Goal: Task Accomplishment & Management: Manage account settings

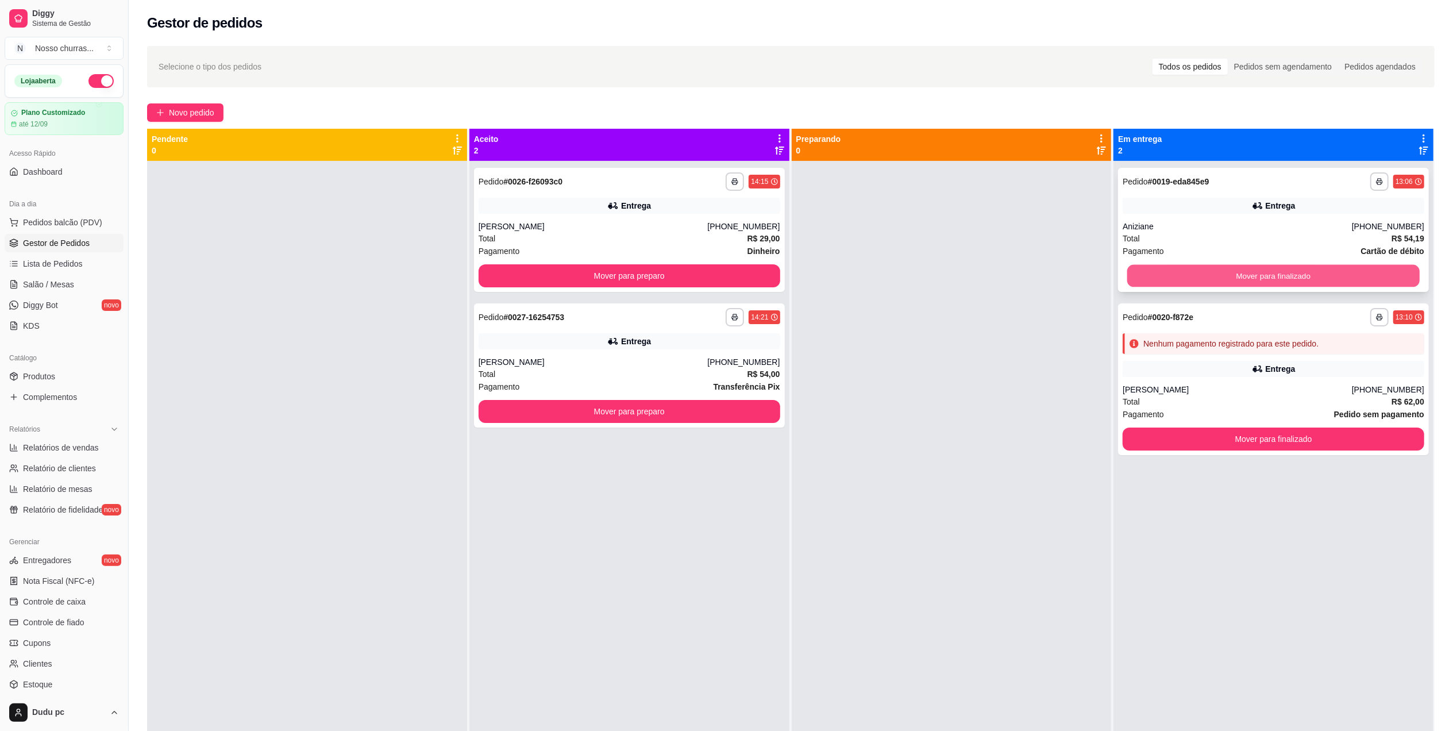
click at [1136, 267] on button "Mover para finalizado" at bounding box center [1273, 276] width 292 height 22
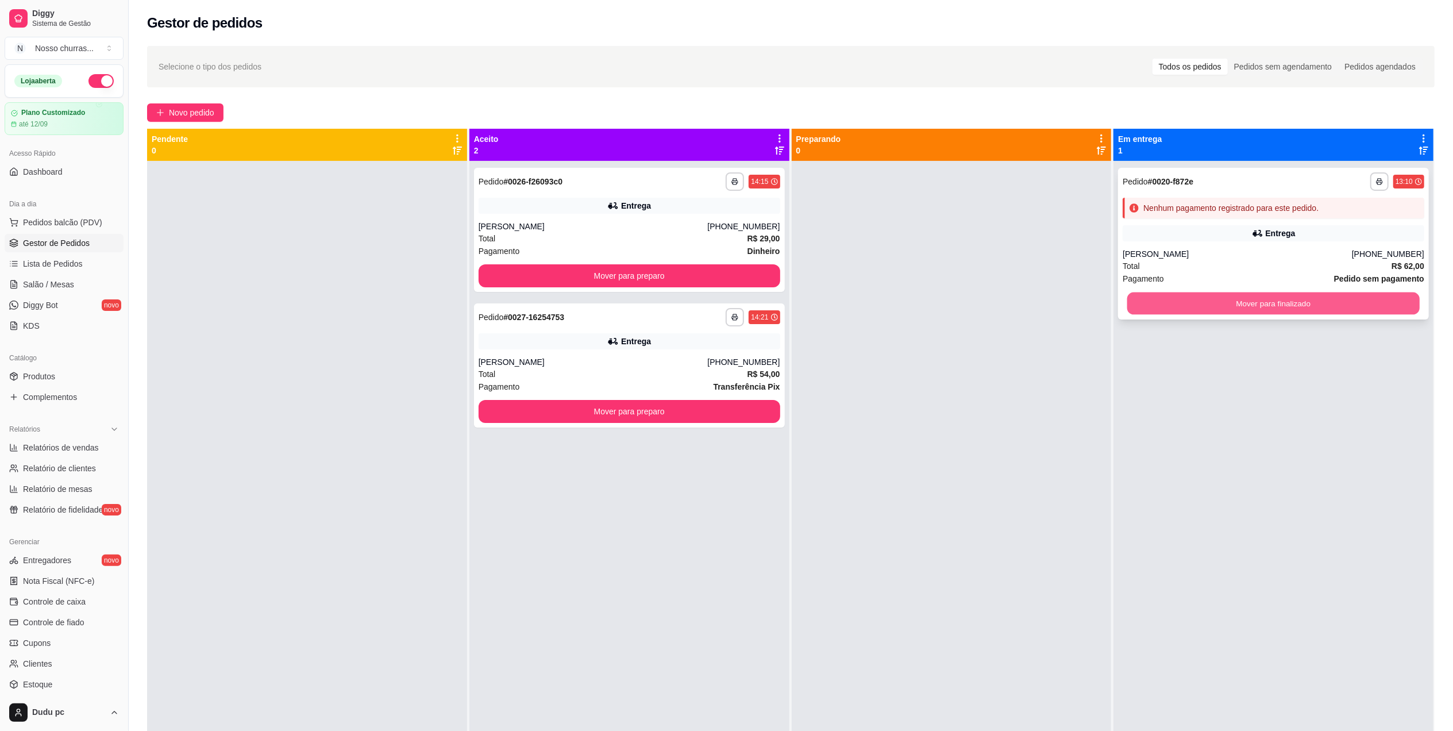
click at [1134, 303] on button "Mover para finalizado" at bounding box center [1273, 303] width 292 height 22
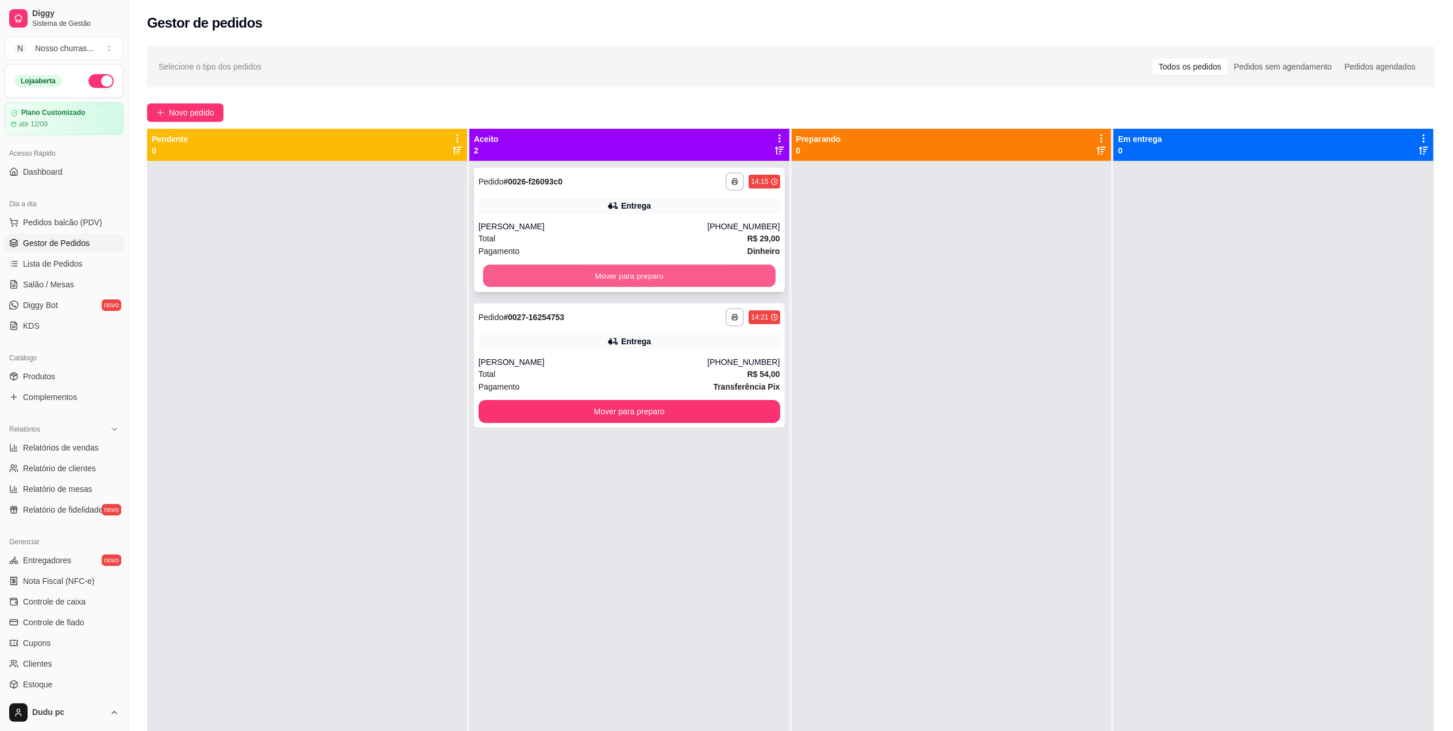
click at [738, 280] on button "Mover para preparo" at bounding box center [629, 276] width 292 height 22
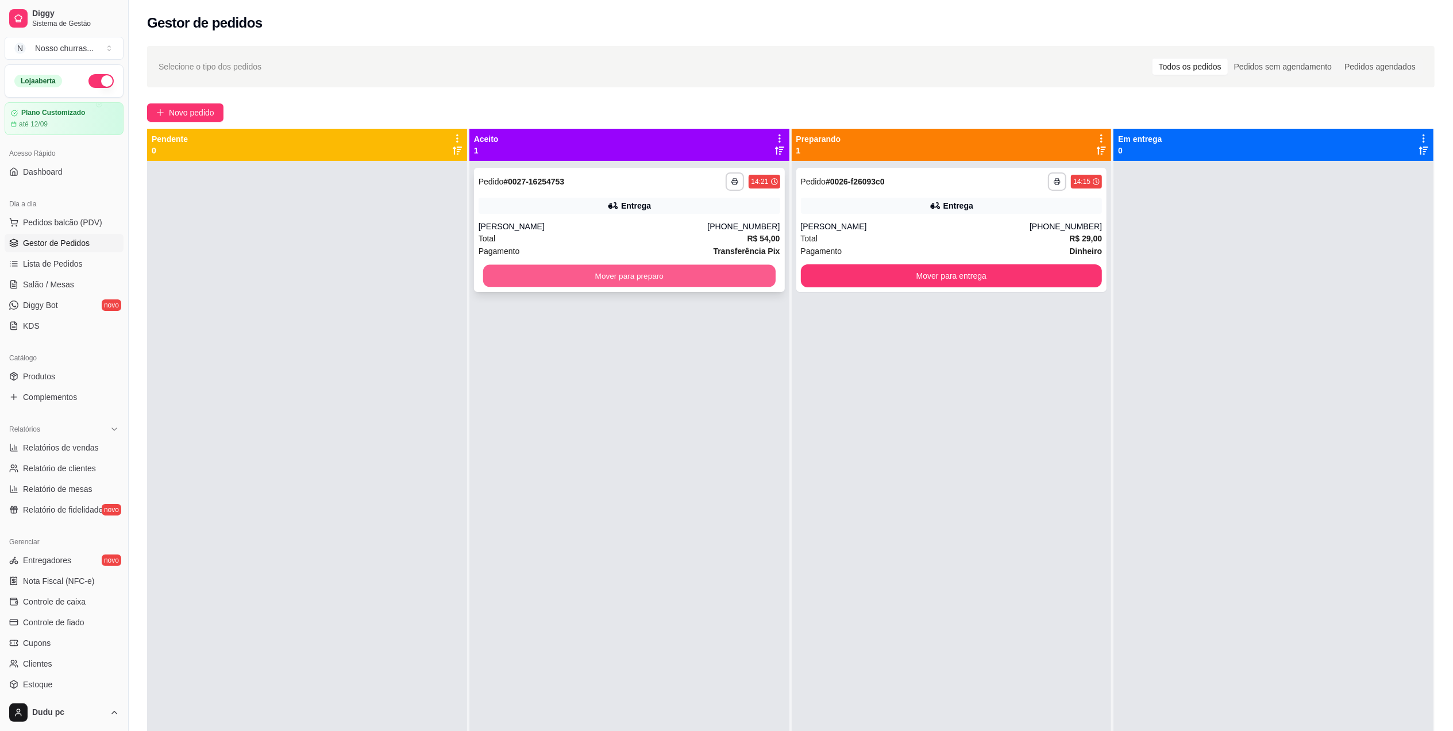
click at [736, 282] on button "Mover para preparo" at bounding box center [629, 276] width 292 height 22
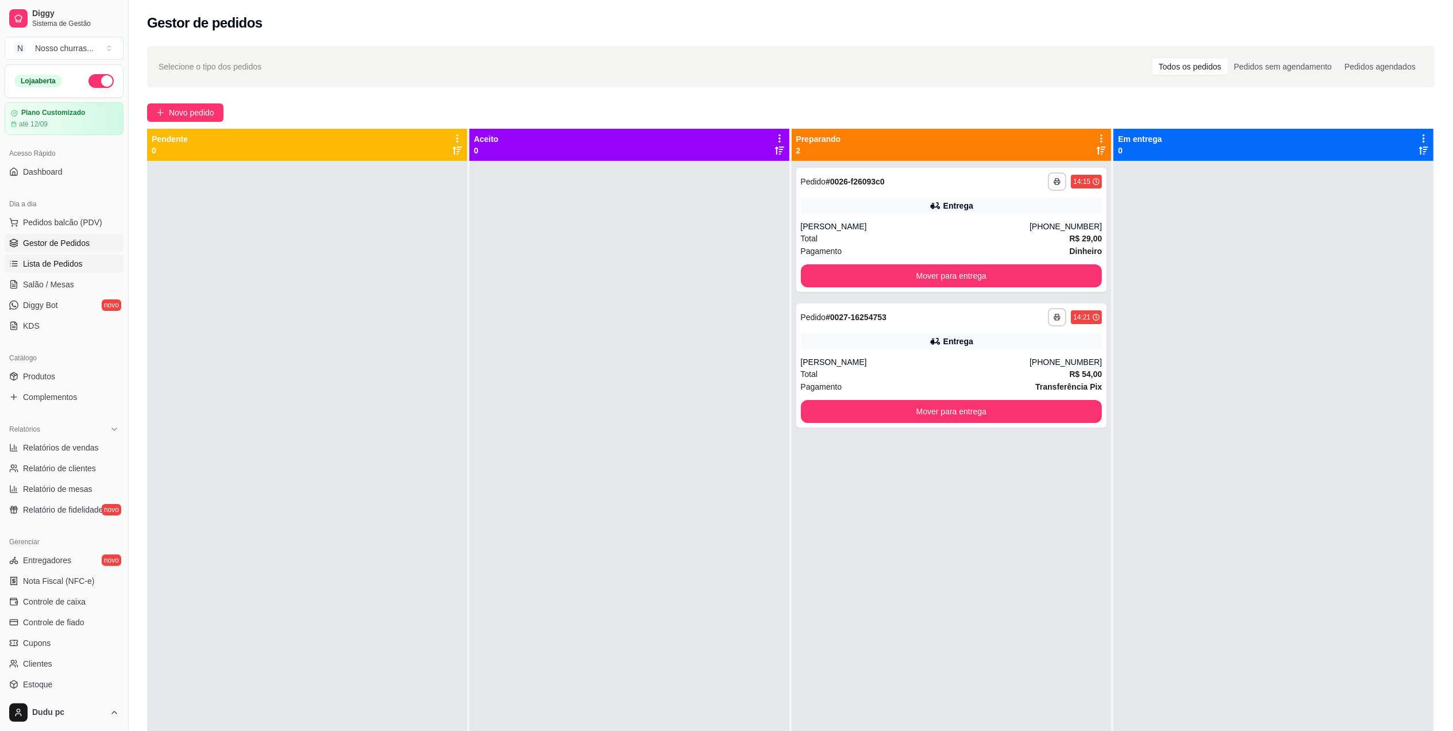
click at [83, 267] on link "Lista de Pedidos" at bounding box center [64, 264] width 119 height 18
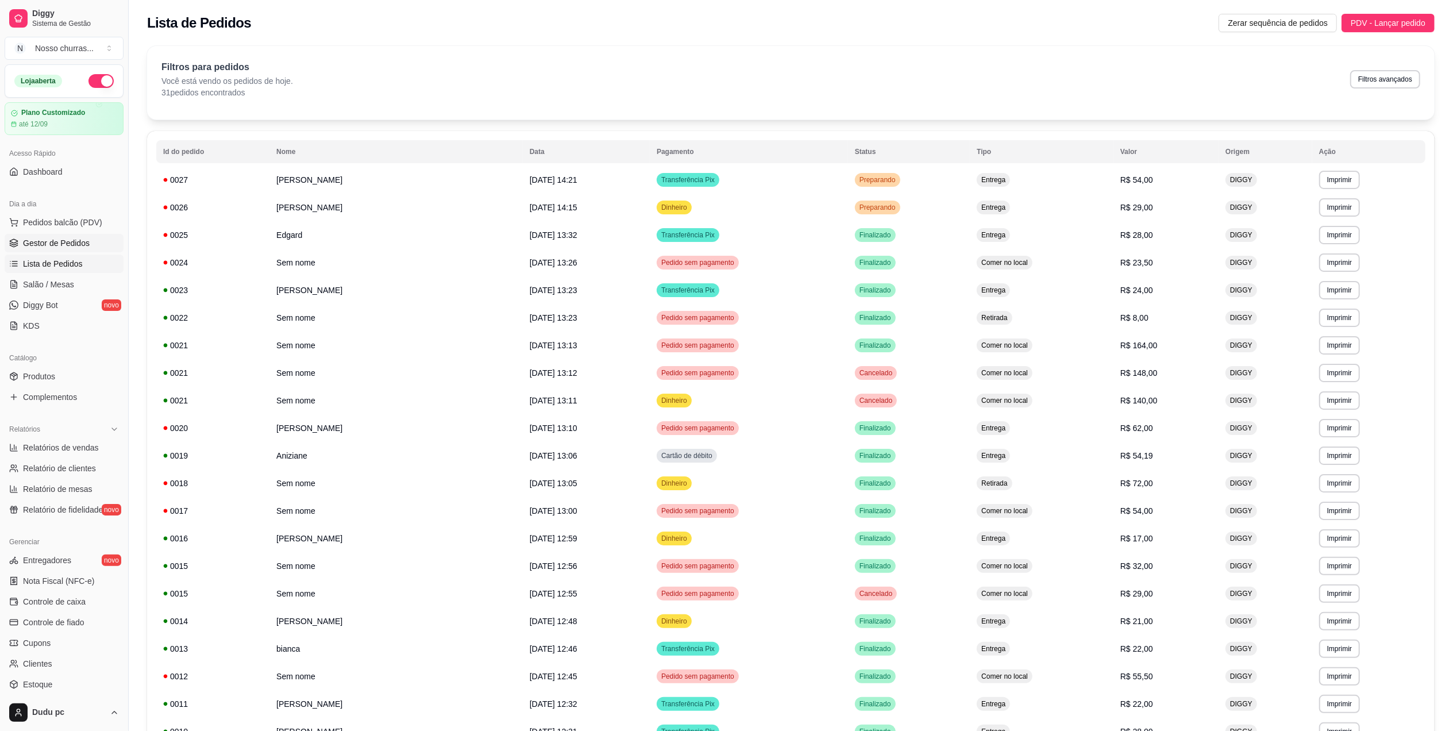
click at [40, 236] on link "Gestor de Pedidos" at bounding box center [64, 243] width 119 height 18
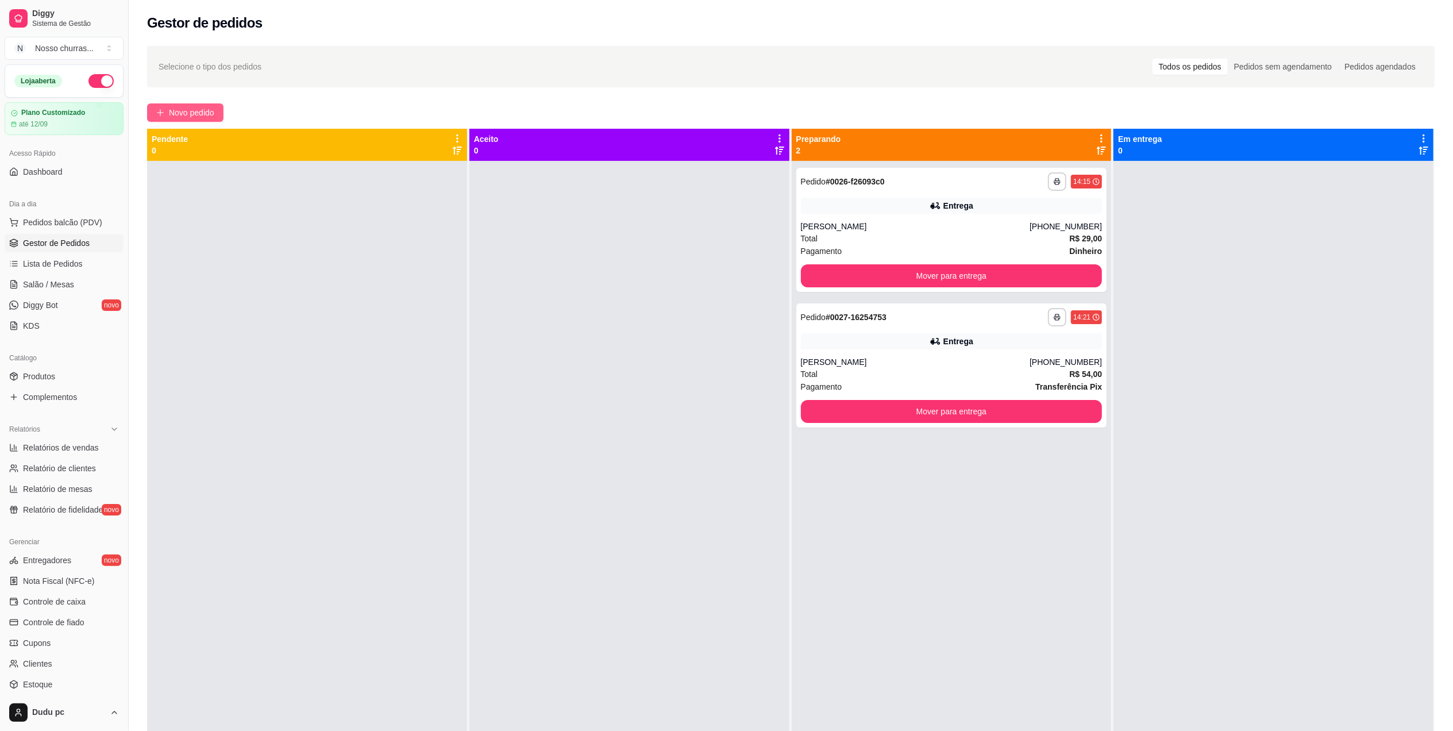
click at [194, 115] on span "Novo pedido" at bounding box center [191, 112] width 45 height 13
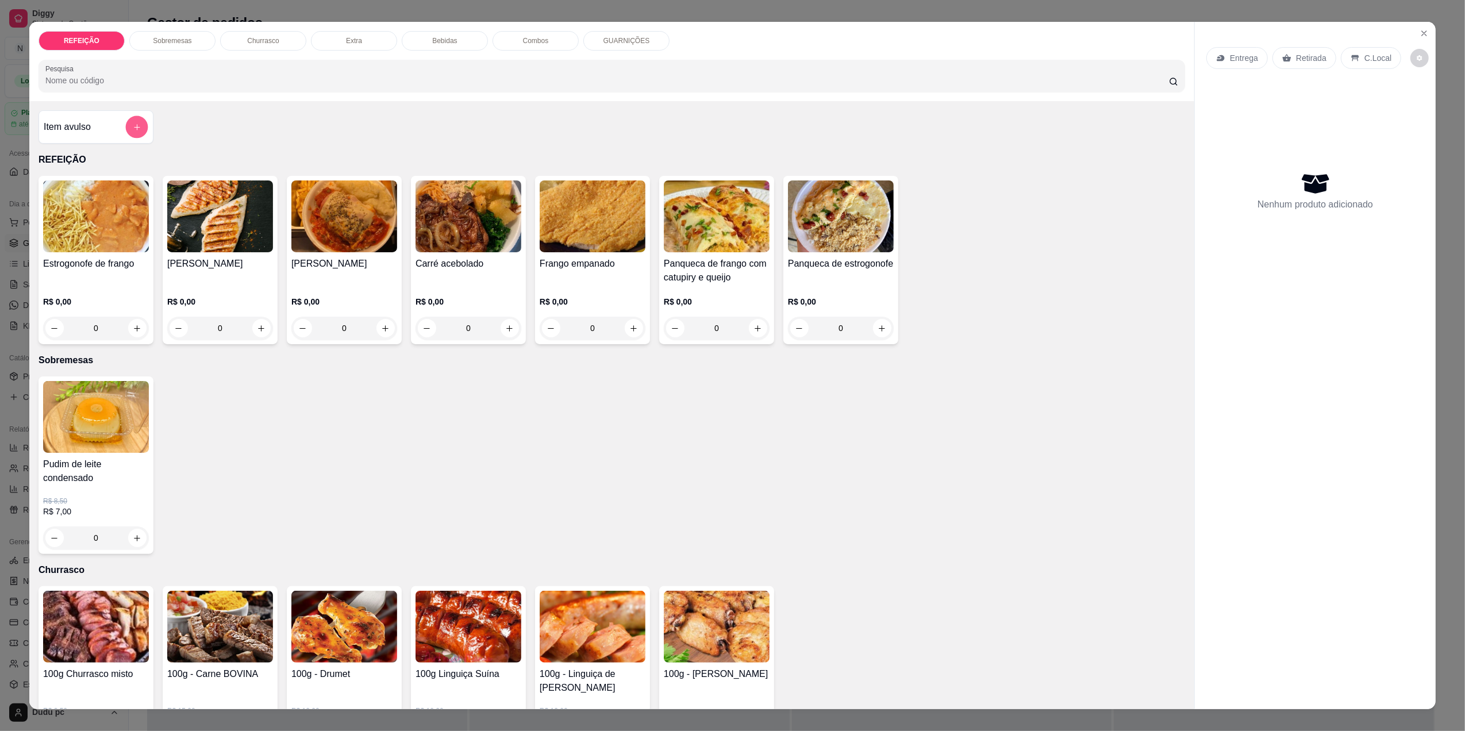
click at [131, 134] on button "add-separate-item" at bounding box center [137, 127] width 22 height 22
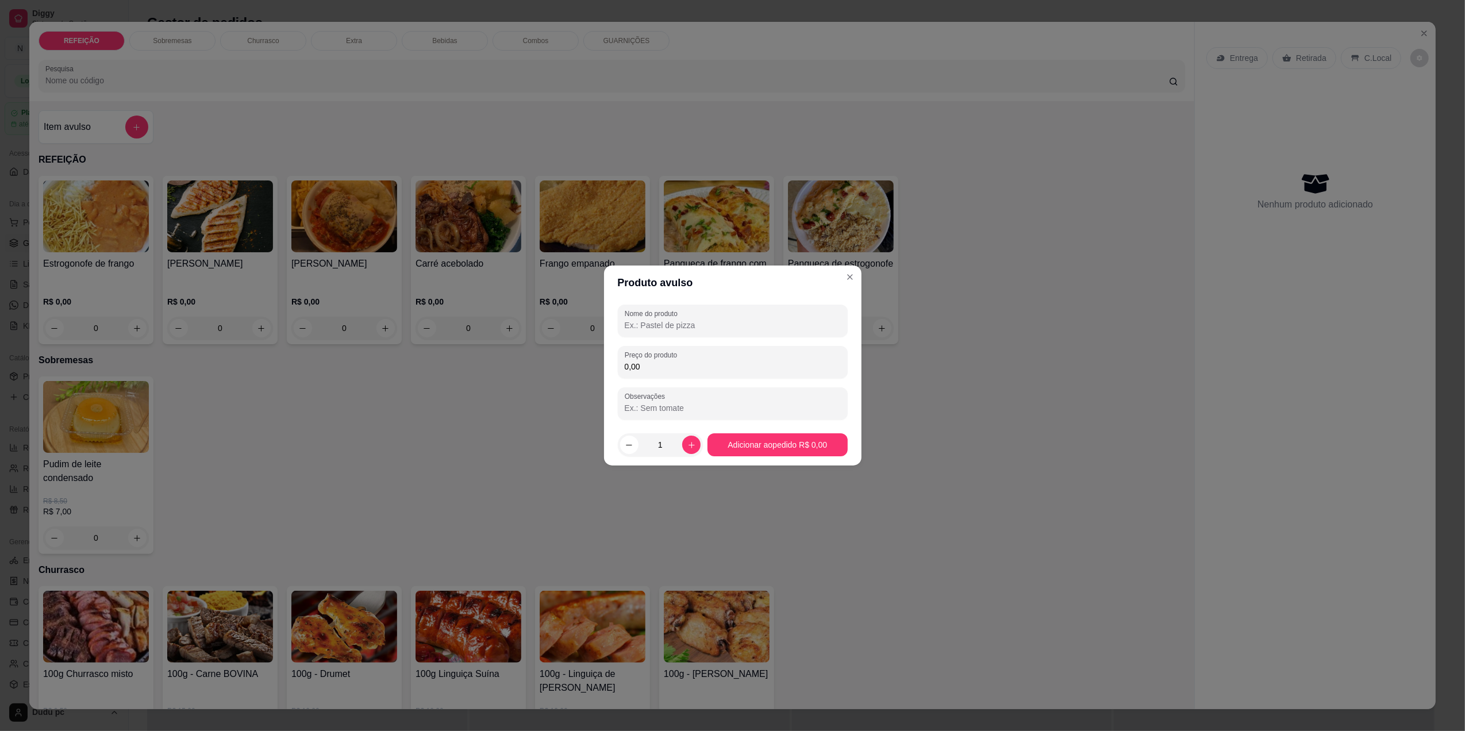
click at [752, 320] on input "Nome do produto" at bounding box center [733, 324] width 216 height 11
type input "varão"
click at [740, 376] on div "Preço do produto 0,00" at bounding box center [733, 362] width 230 height 32
type input "50,00"
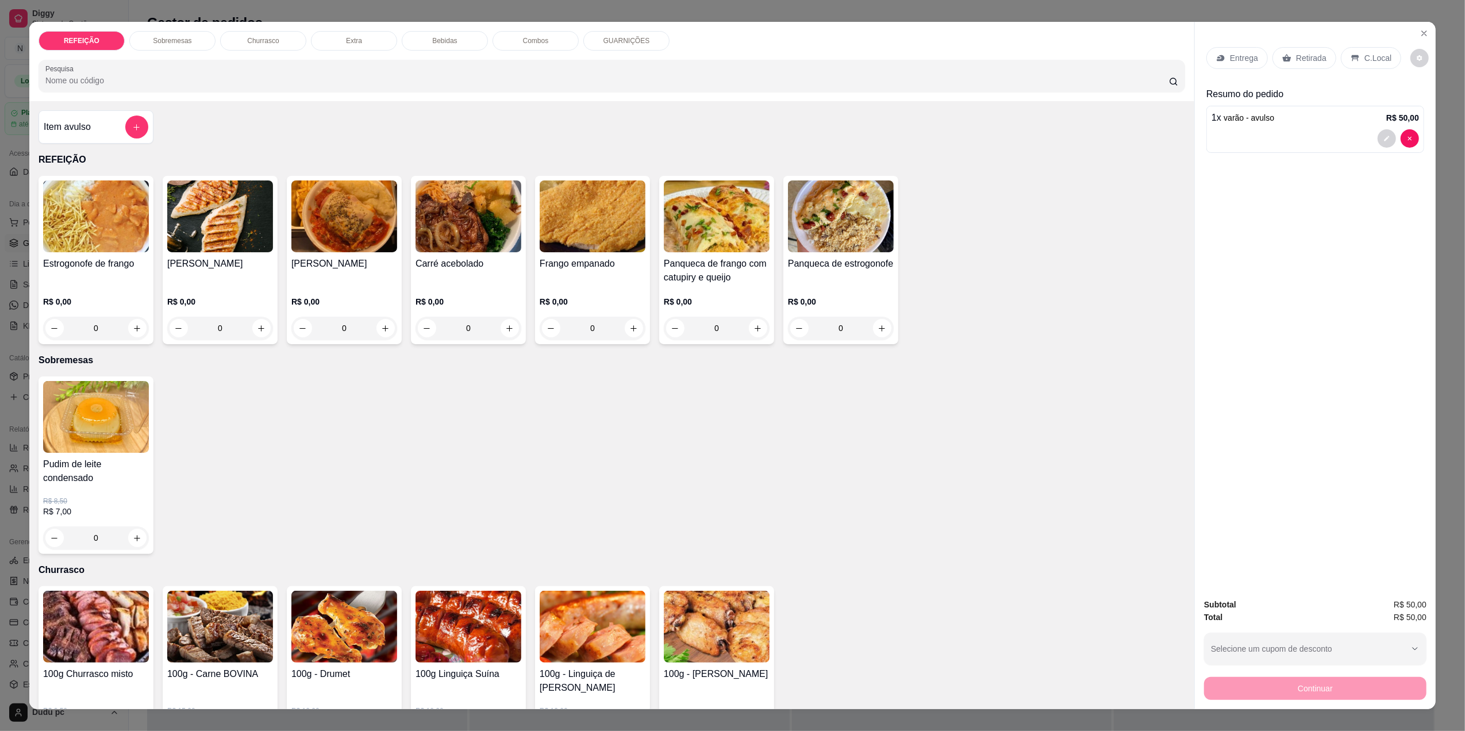
click at [1351, 60] on icon at bounding box center [1354, 57] width 9 height 9
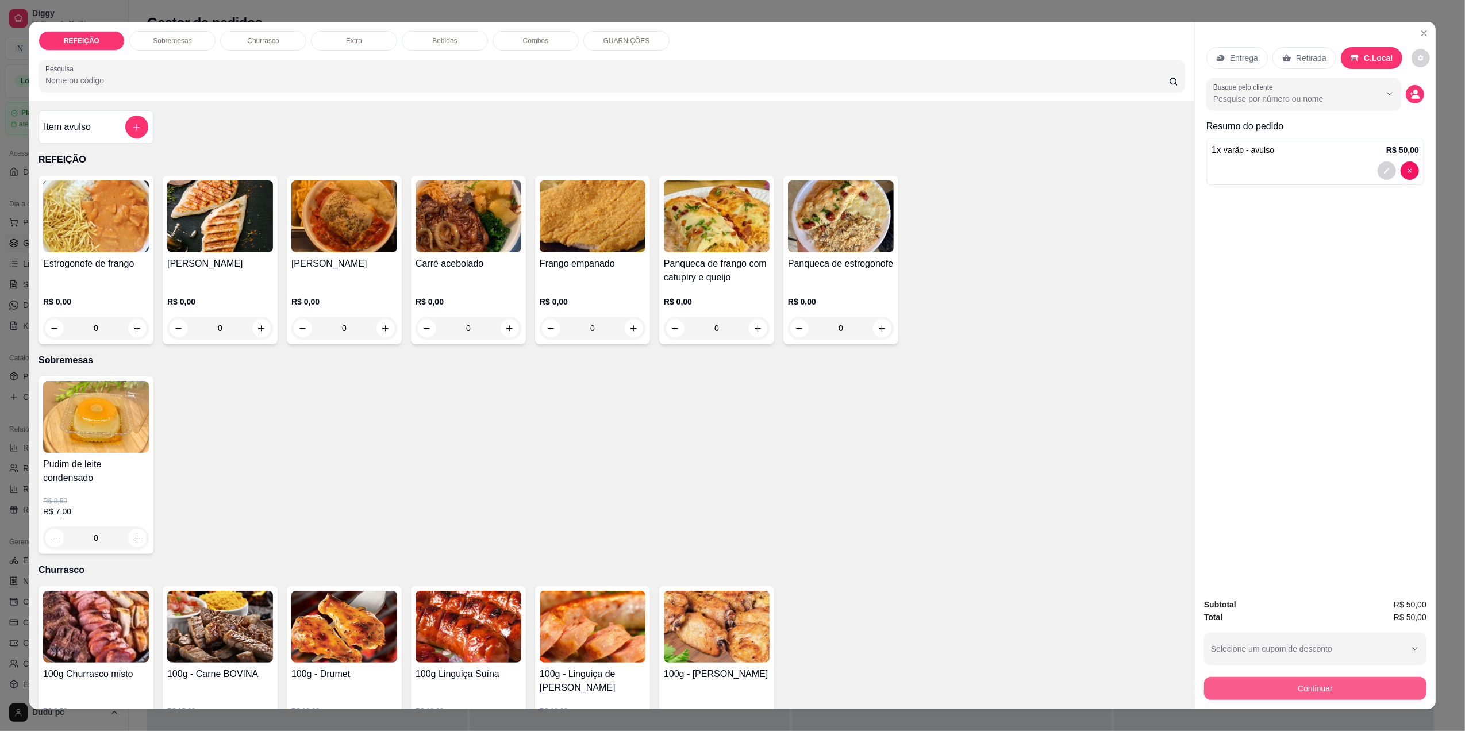
click at [1239, 693] on button "Continuar" at bounding box center [1315, 688] width 222 height 23
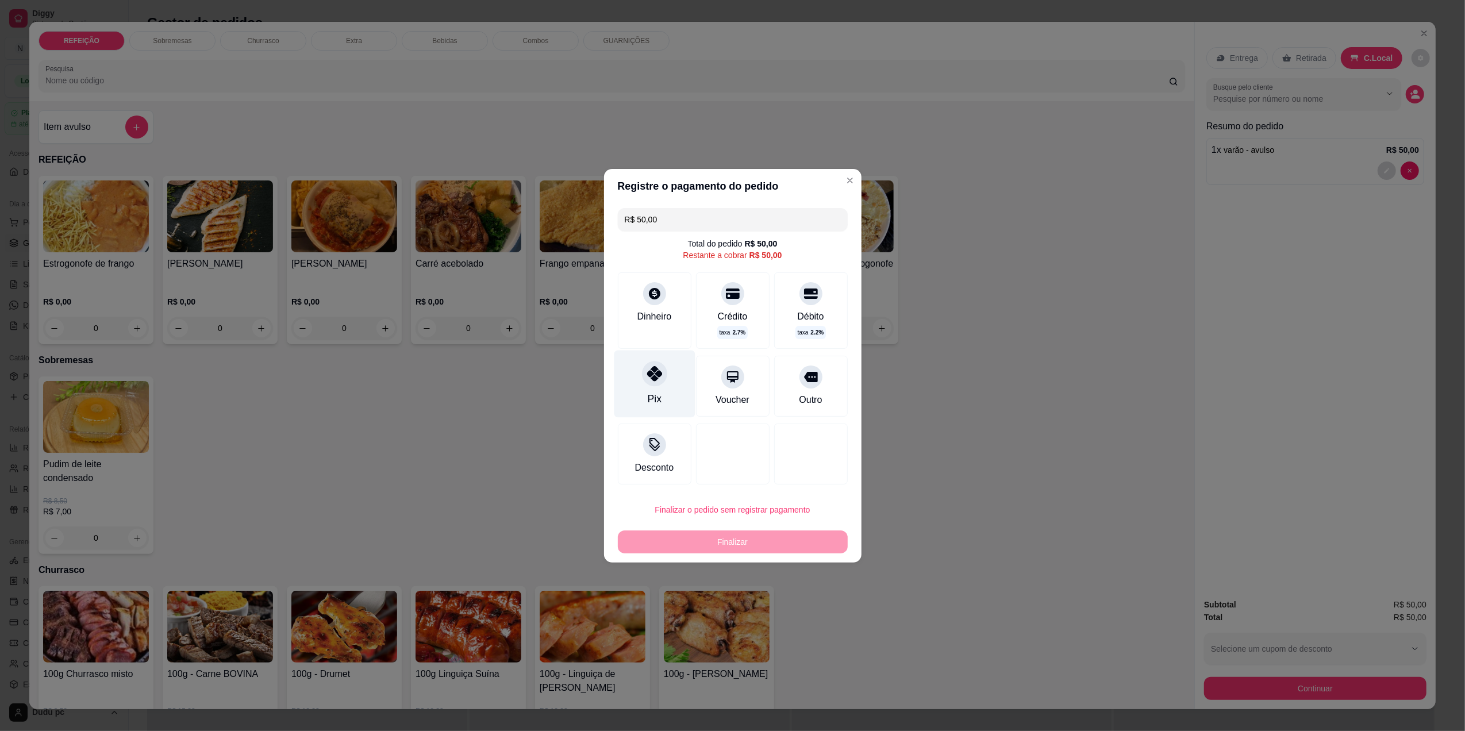
click at [662, 391] on div "Pix" at bounding box center [654, 383] width 81 height 67
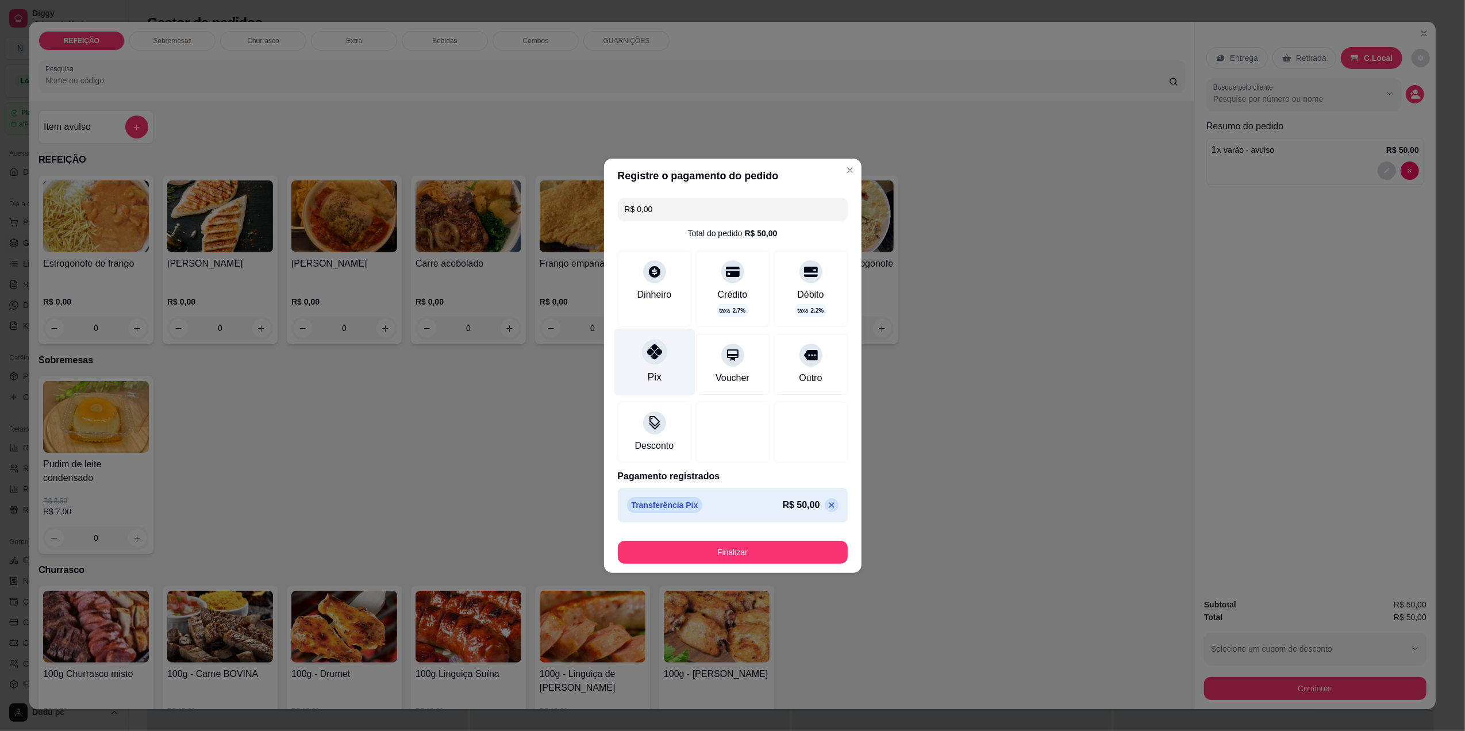
click at [641, 362] on div "Pix" at bounding box center [654, 361] width 81 height 67
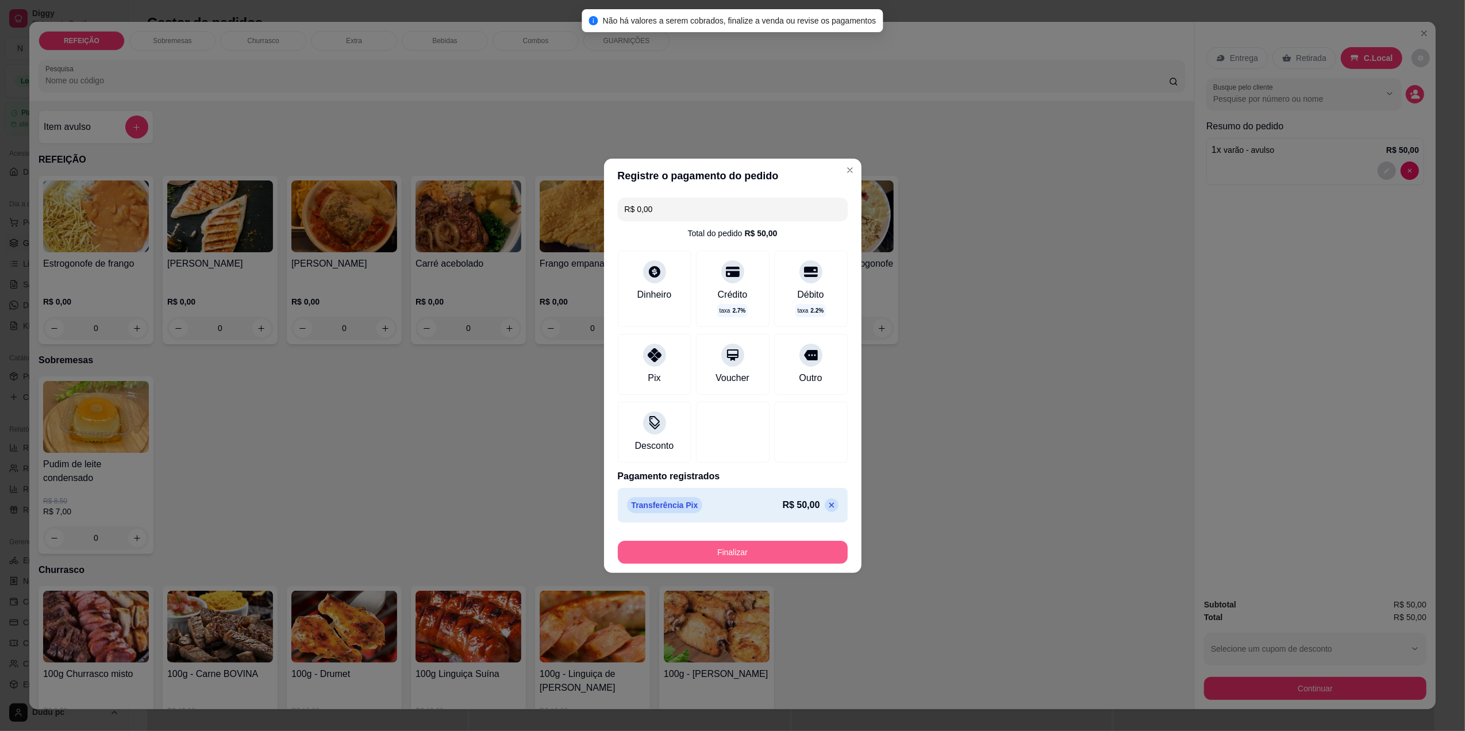
click at [734, 554] on button "Finalizar" at bounding box center [733, 552] width 230 height 23
type input "-R$ 50,00"
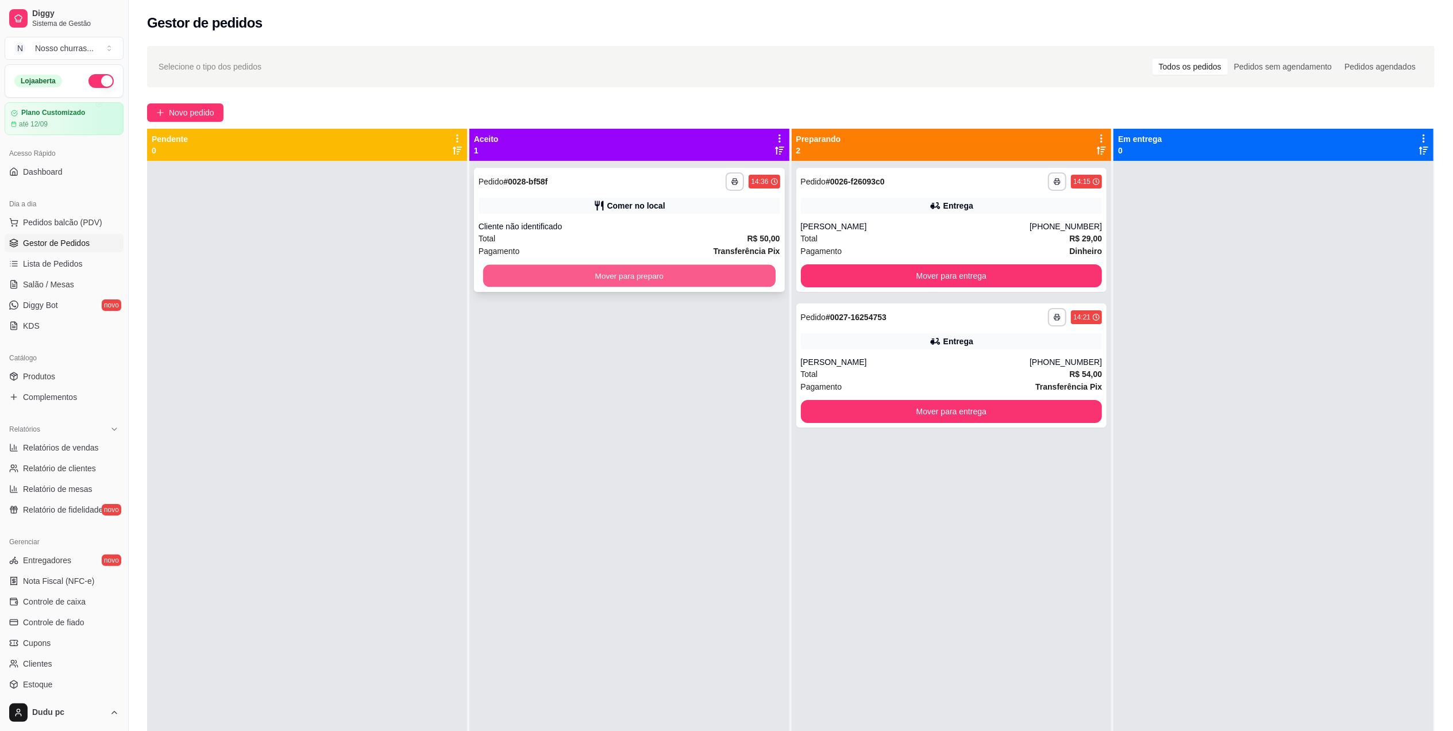
click at [564, 285] on button "Mover para preparo" at bounding box center [629, 276] width 292 height 22
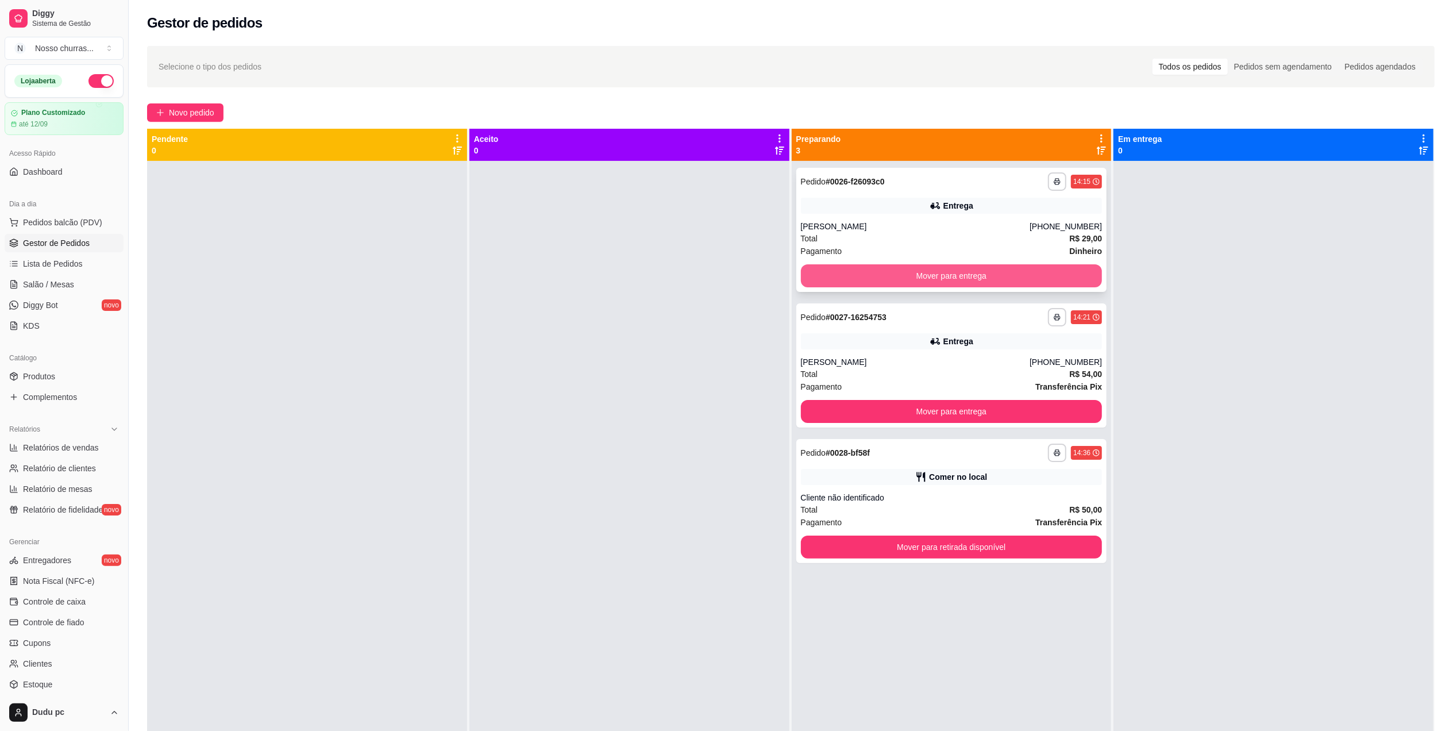
click at [941, 279] on button "Mover para entrega" at bounding box center [952, 275] width 302 height 23
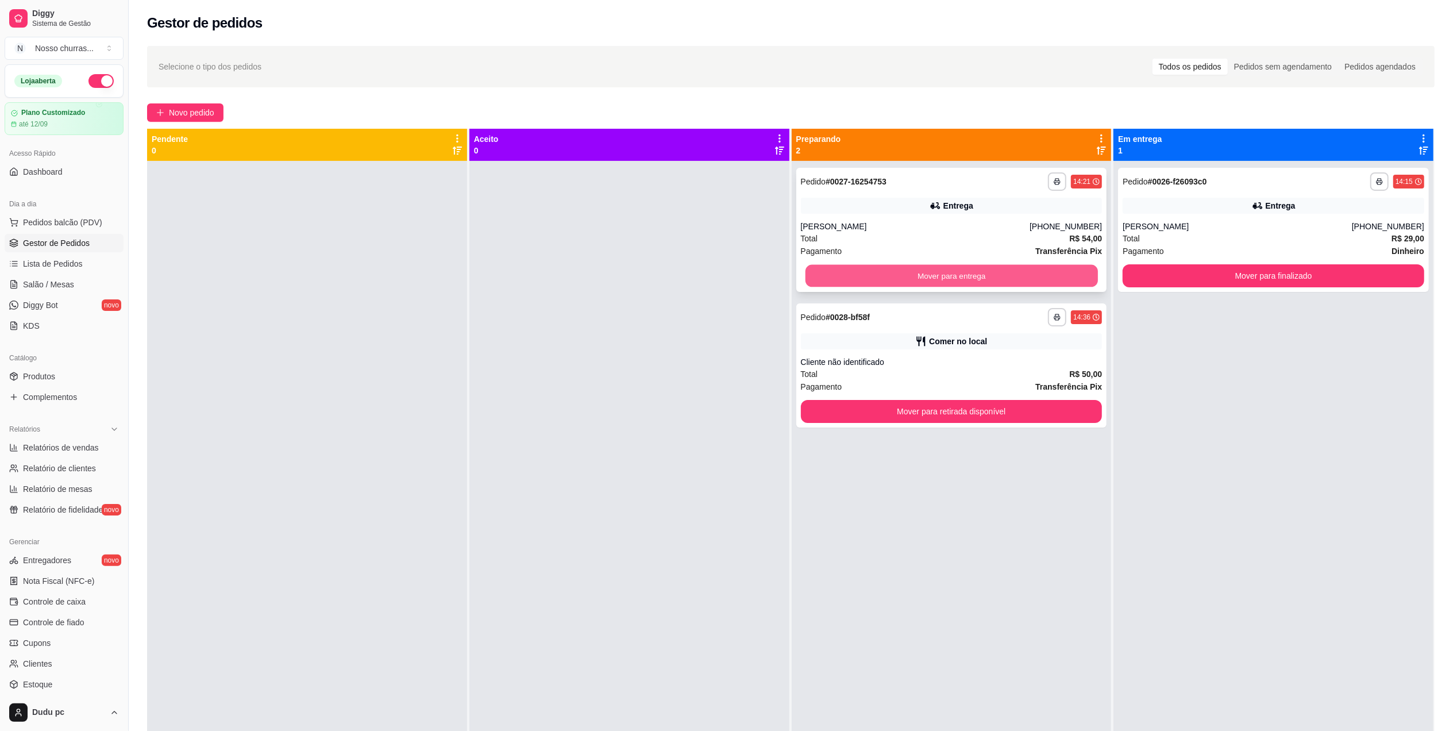
click at [1055, 275] on button "Mover para entrega" at bounding box center [951, 276] width 292 height 22
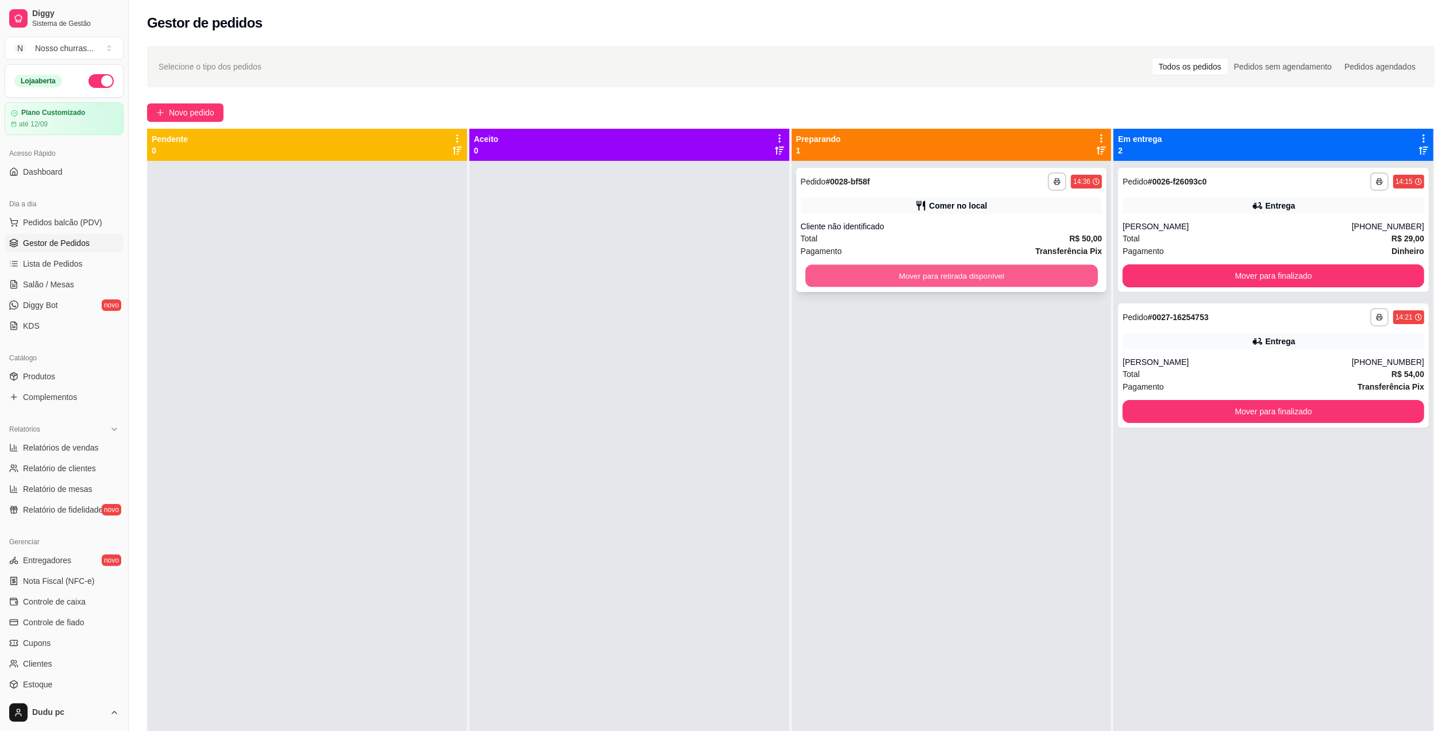
click at [1055, 278] on button "Mover para retirada disponível" at bounding box center [951, 276] width 292 height 22
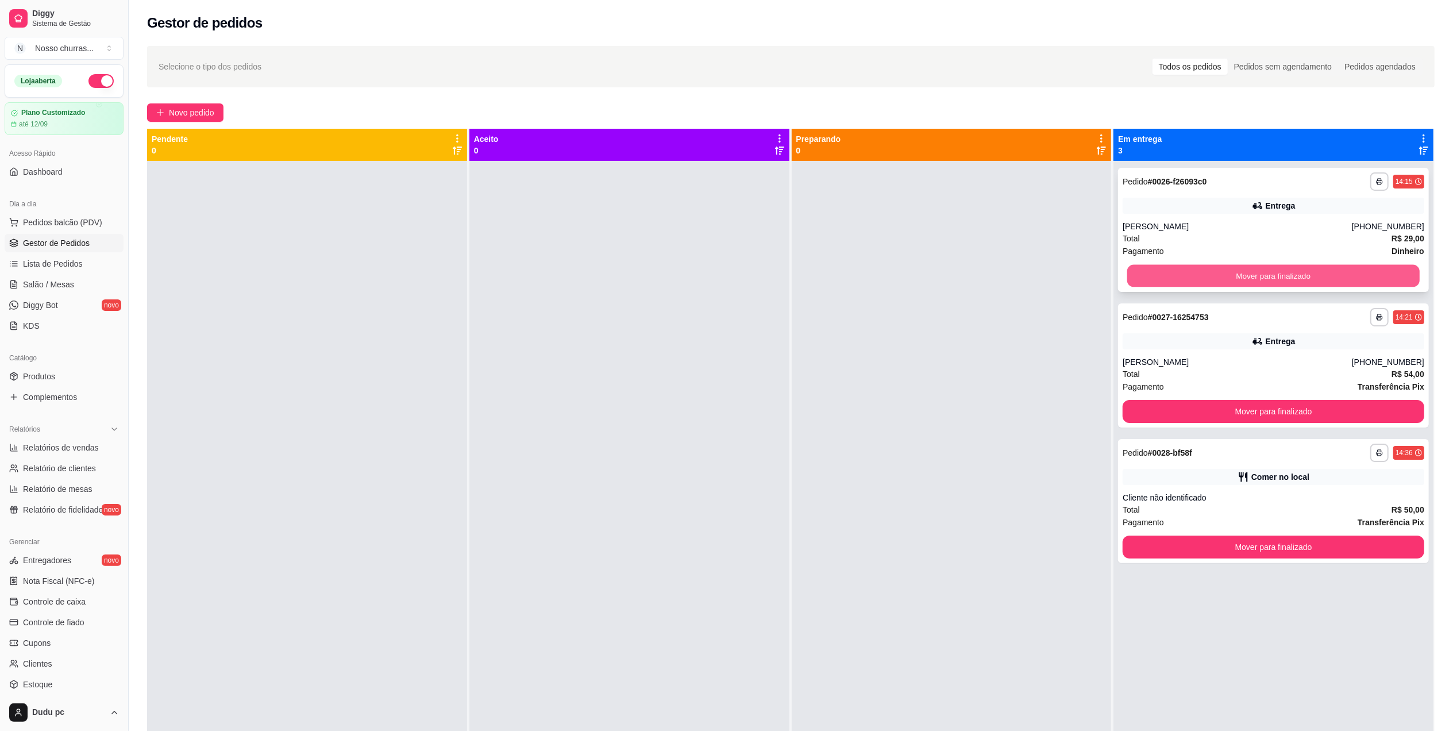
click at [1145, 276] on button "Mover para finalizado" at bounding box center [1273, 276] width 292 height 22
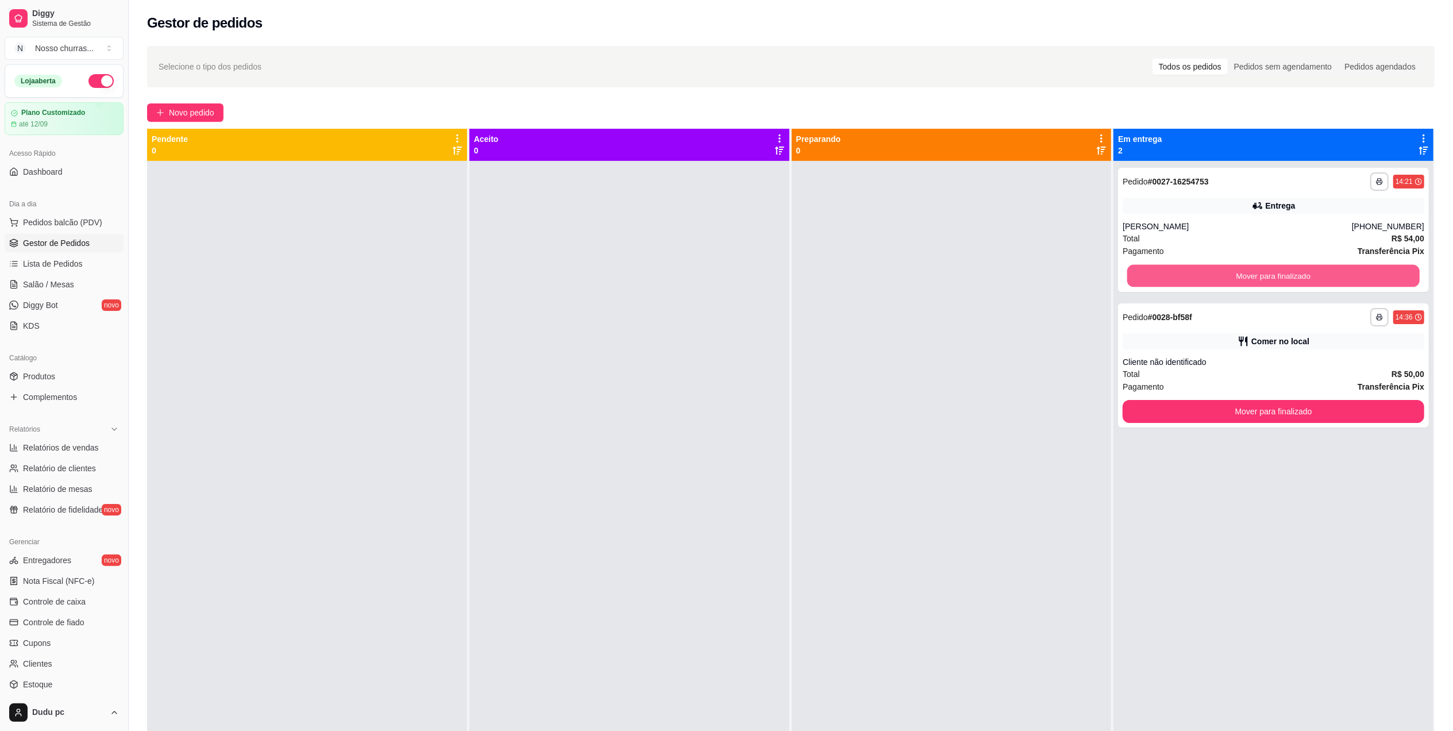
click at [1145, 276] on button "Mover para finalizado" at bounding box center [1273, 276] width 292 height 22
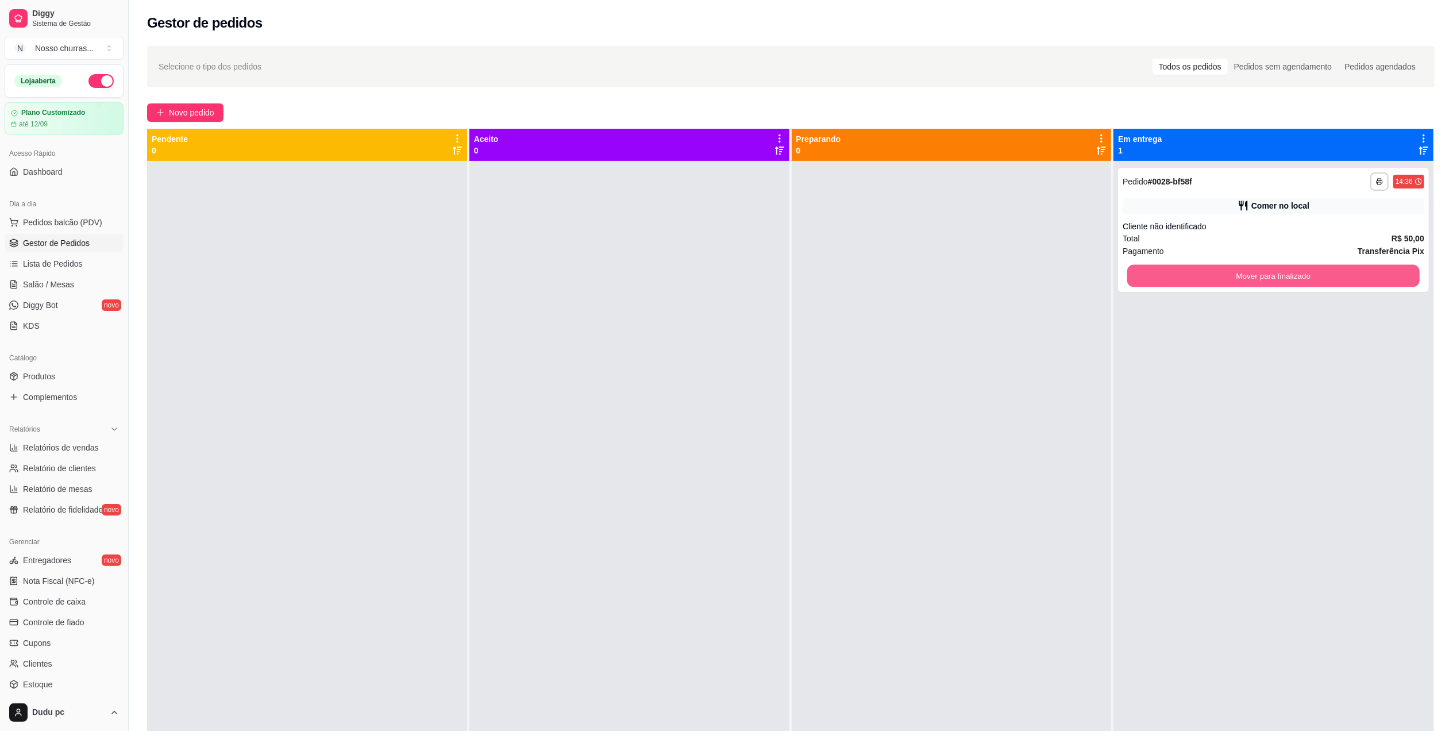
click at [1145, 276] on button "Mover para finalizado" at bounding box center [1273, 276] width 292 height 22
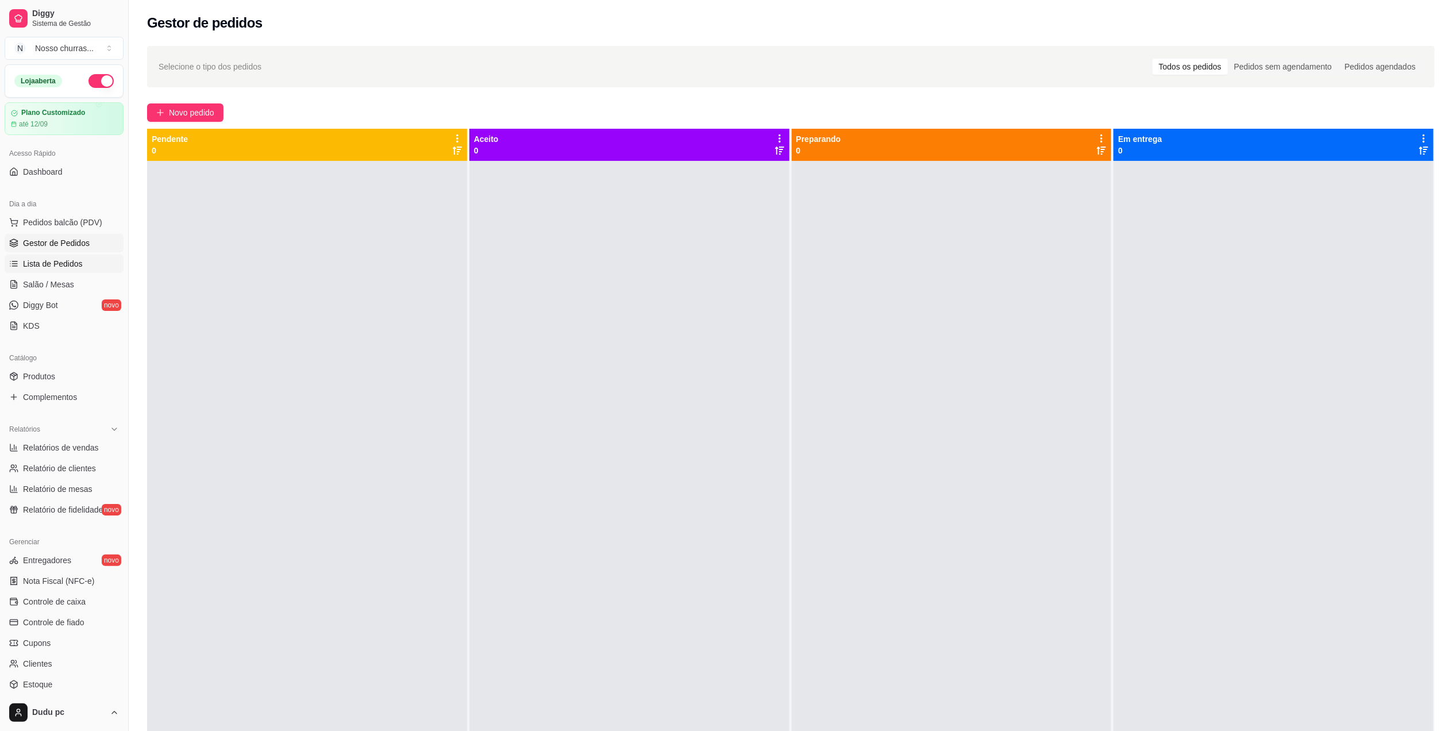
click at [29, 260] on span "Lista de Pedidos" at bounding box center [53, 263] width 60 height 11
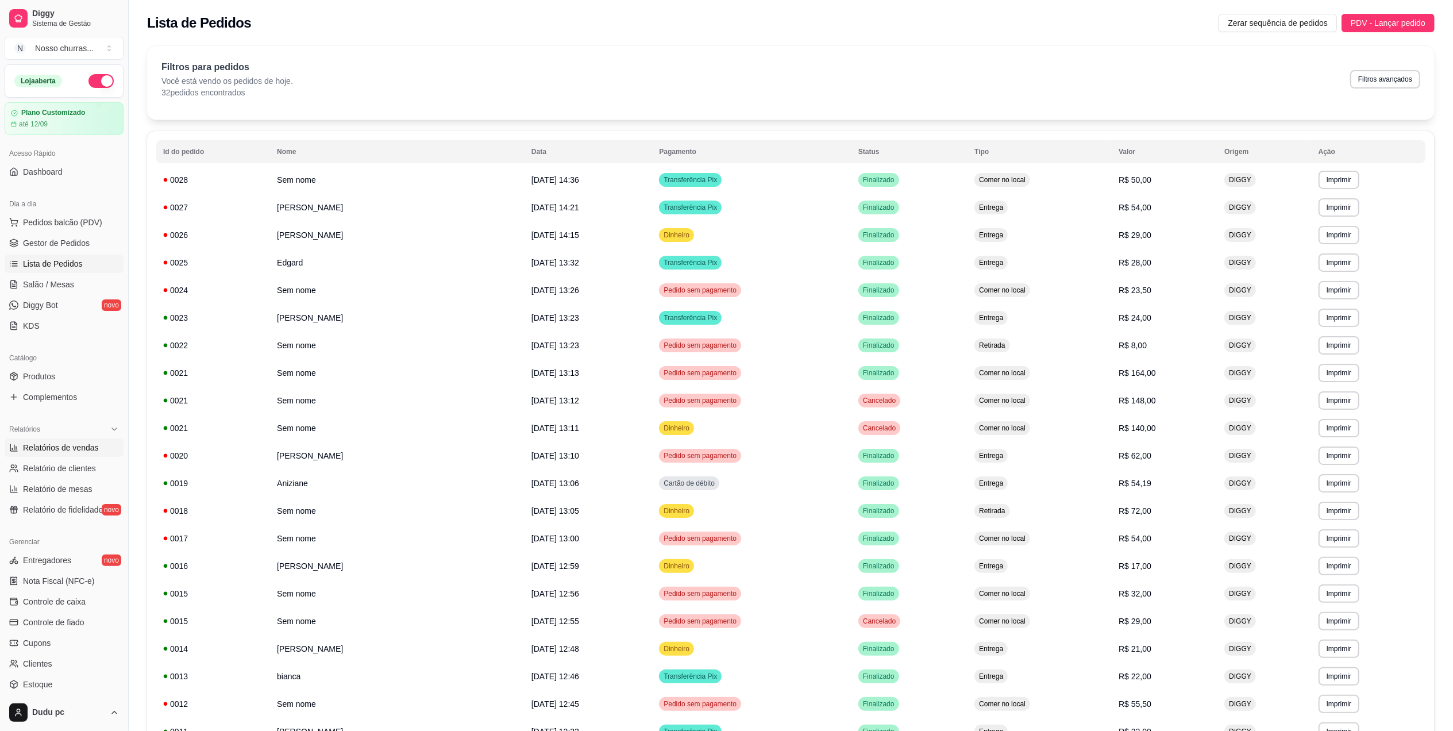
click at [57, 451] on span "Relatórios de vendas" at bounding box center [61, 447] width 76 height 11
select select "ALL"
select select "0"
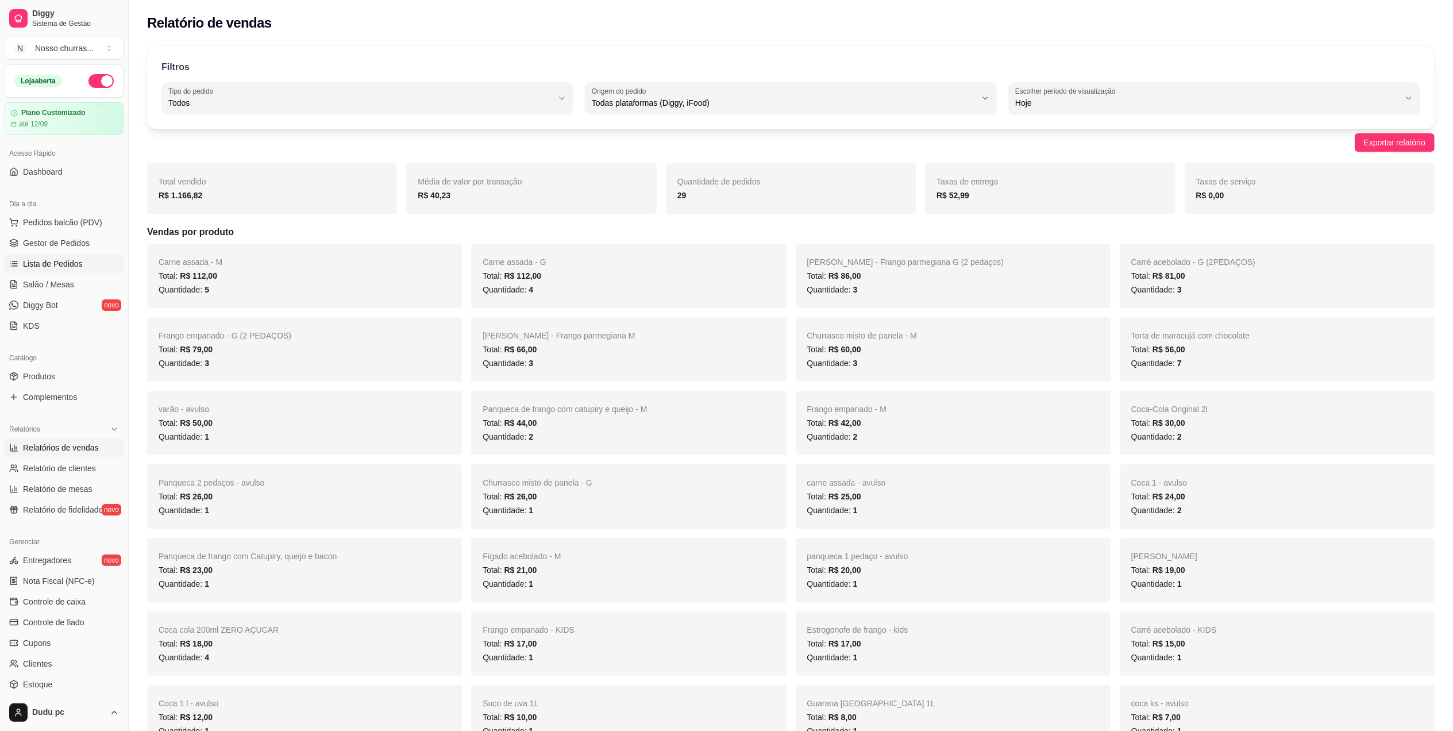
click at [72, 267] on span "Lista de Pedidos" at bounding box center [53, 263] width 60 height 11
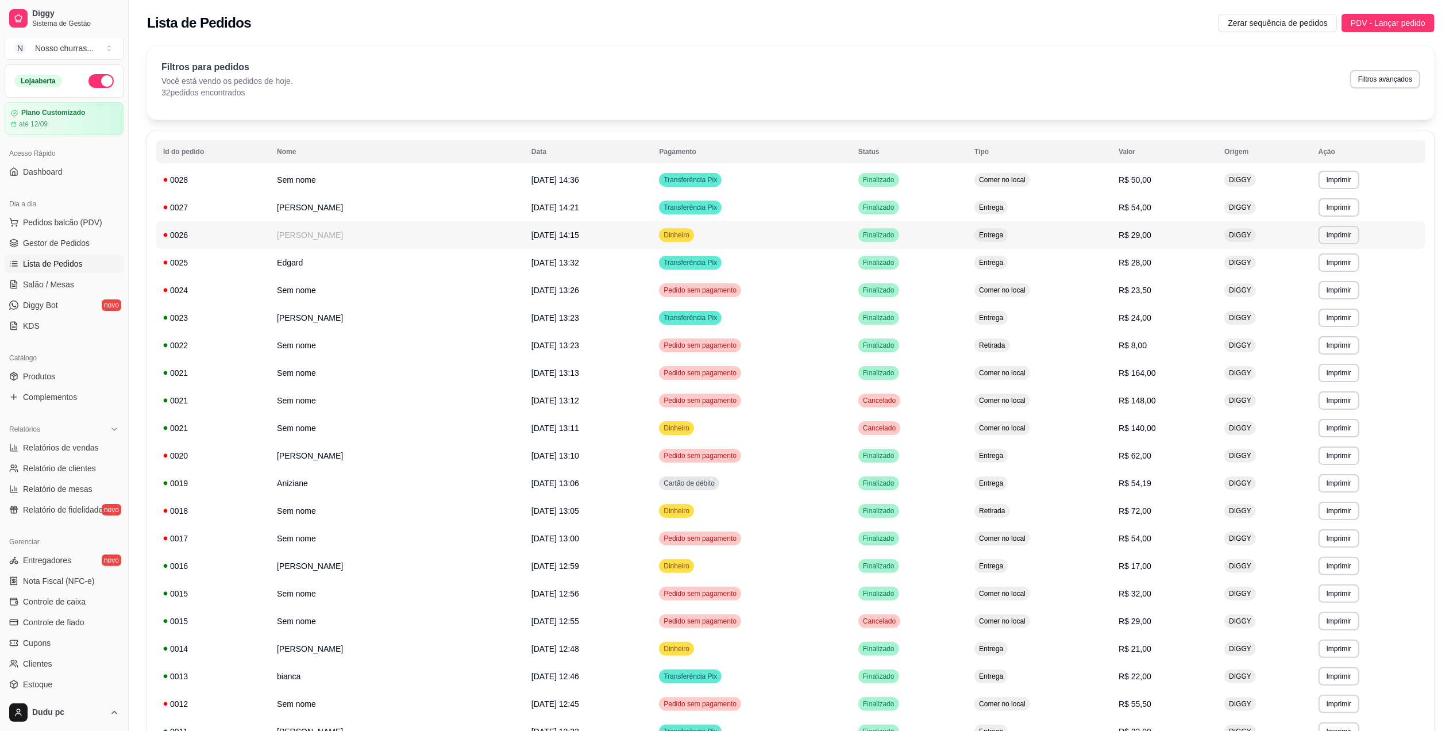
click at [277, 242] on td "[PERSON_NAME]" at bounding box center [397, 235] width 255 height 28
click at [26, 245] on span "Gestor de Pedidos" at bounding box center [56, 242] width 67 height 11
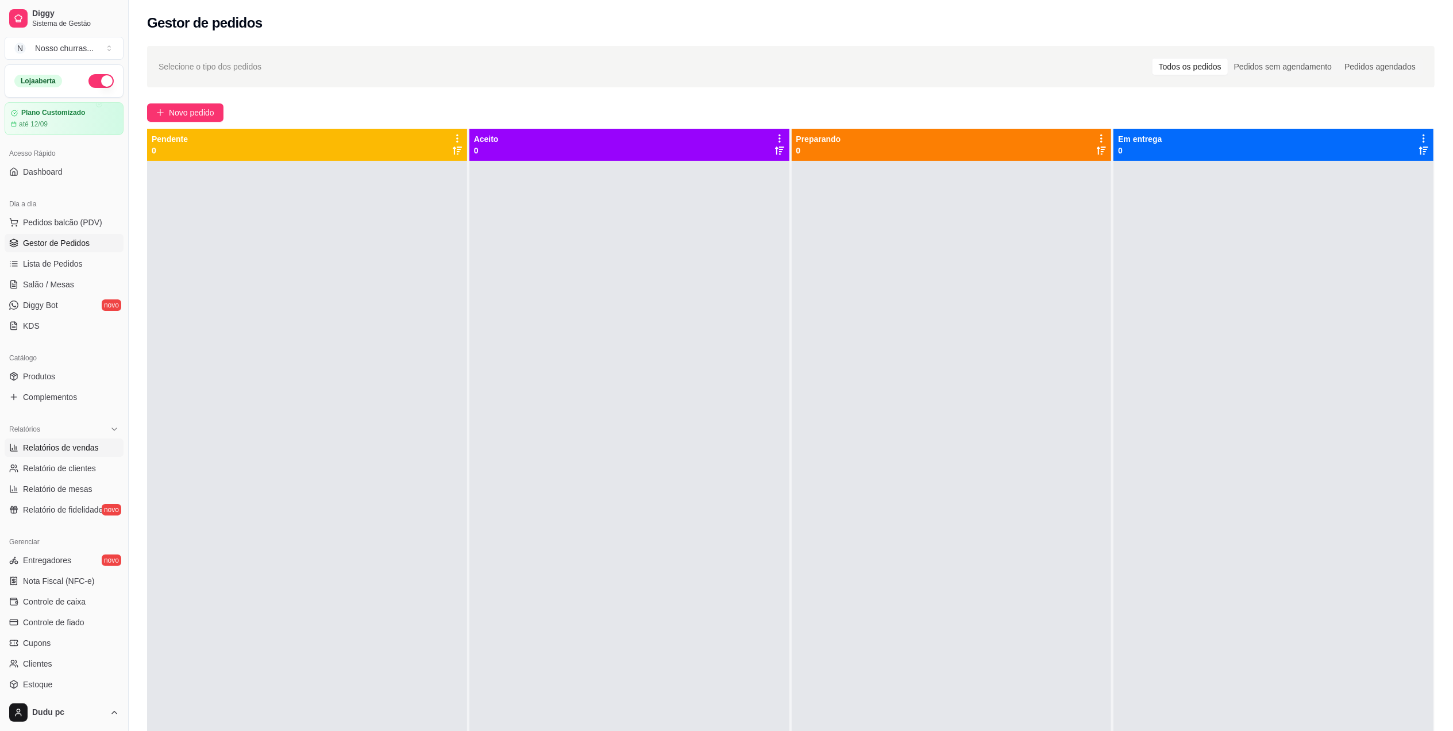
click at [60, 455] on link "Relatórios de vendas" at bounding box center [64, 447] width 119 height 18
select select "ALL"
select select "0"
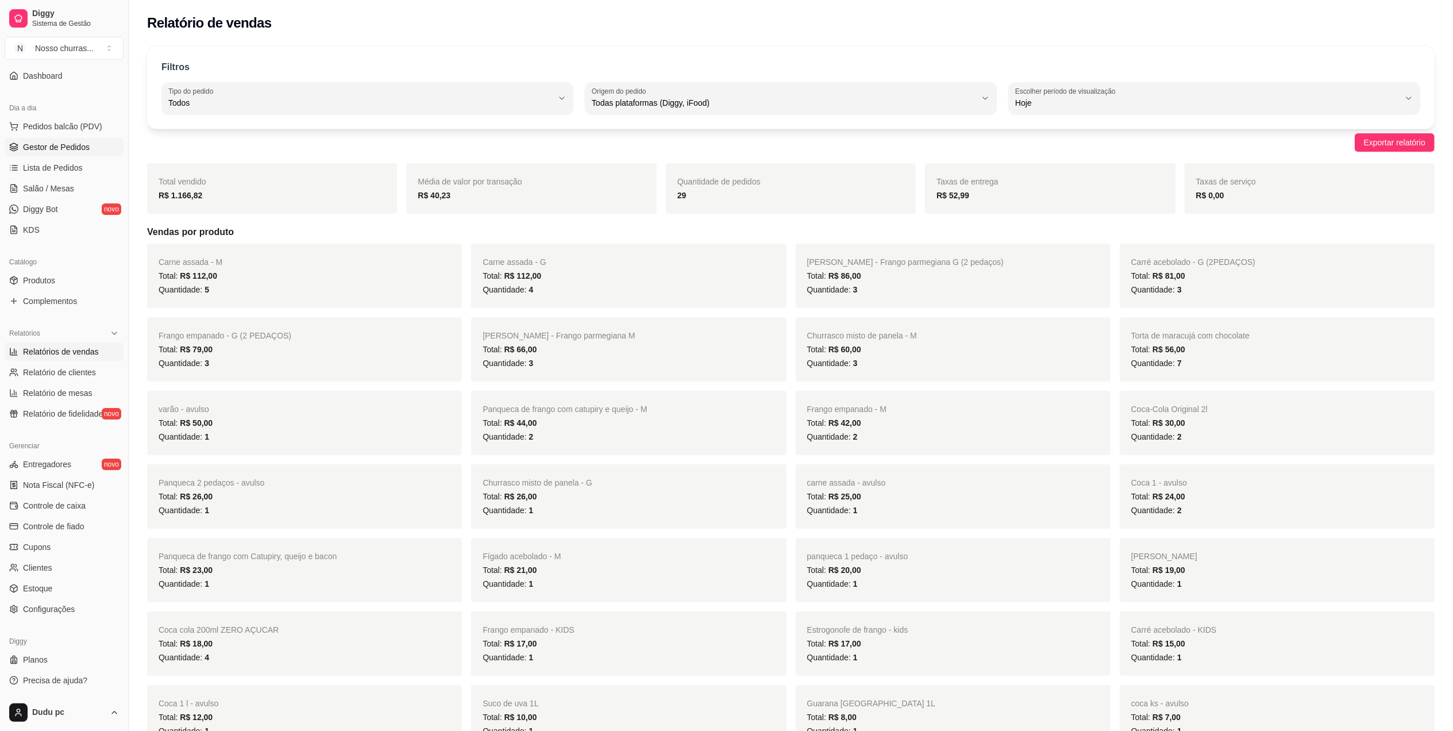
click at [74, 146] on span "Gestor de Pedidos" at bounding box center [56, 146] width 67 height 11
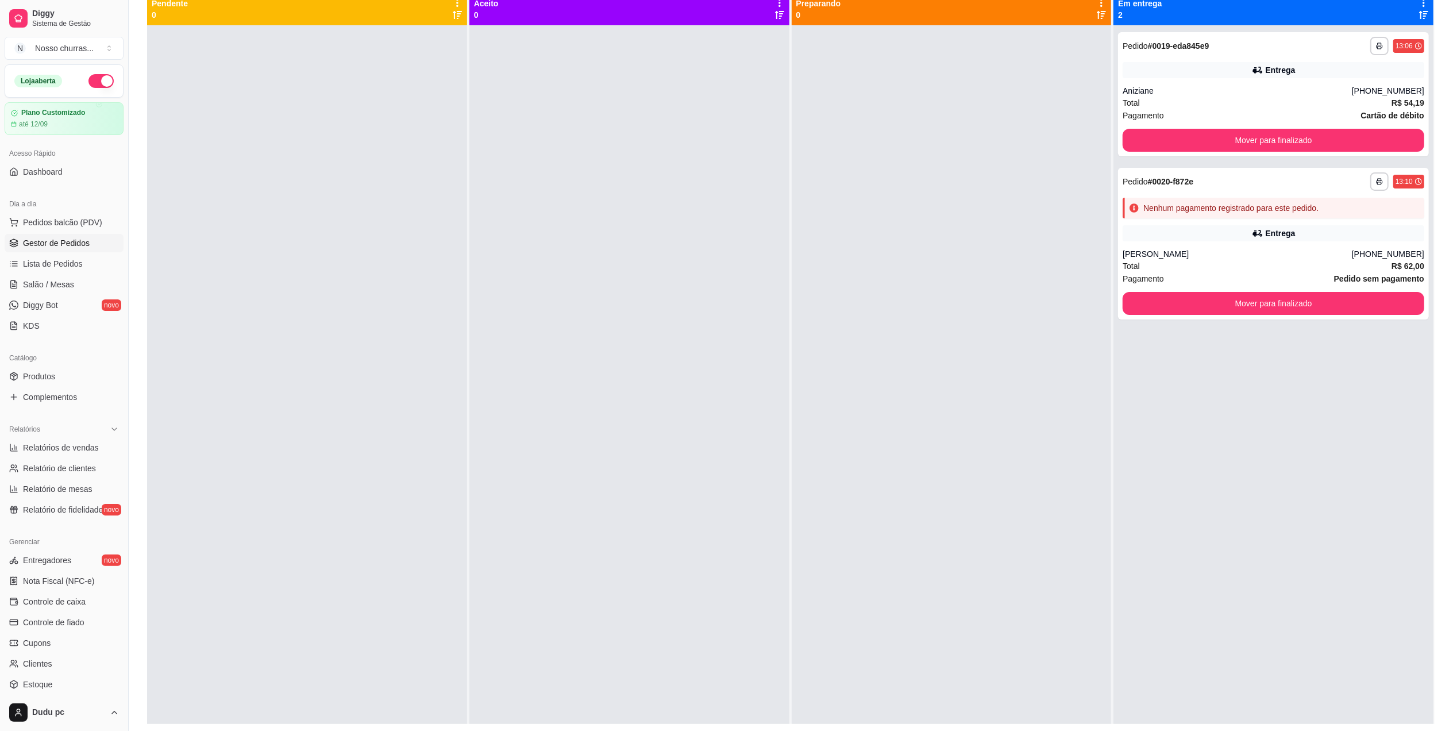
scroll to position [97, 0]
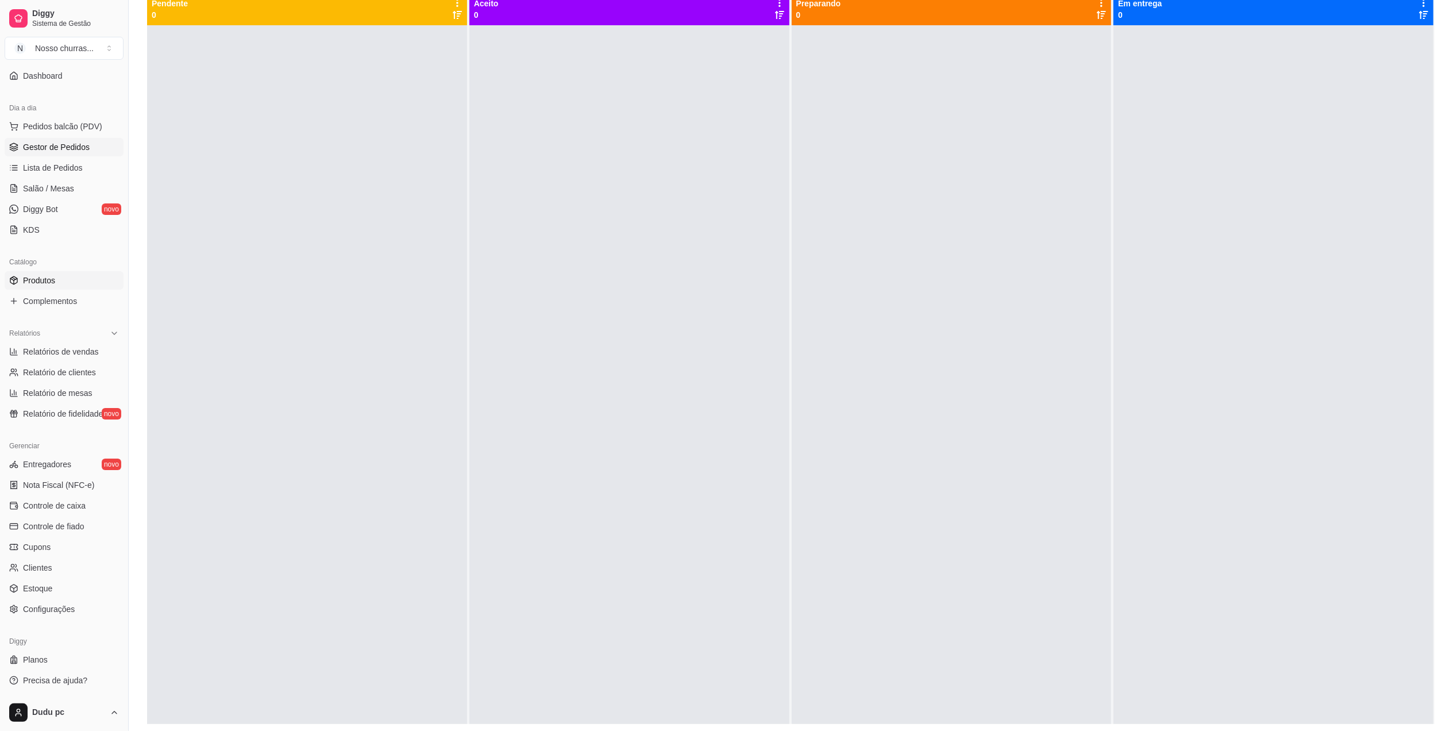
click at [39, 288] on link "Produtos" at bounding box center [64, 280] width 119 height 18
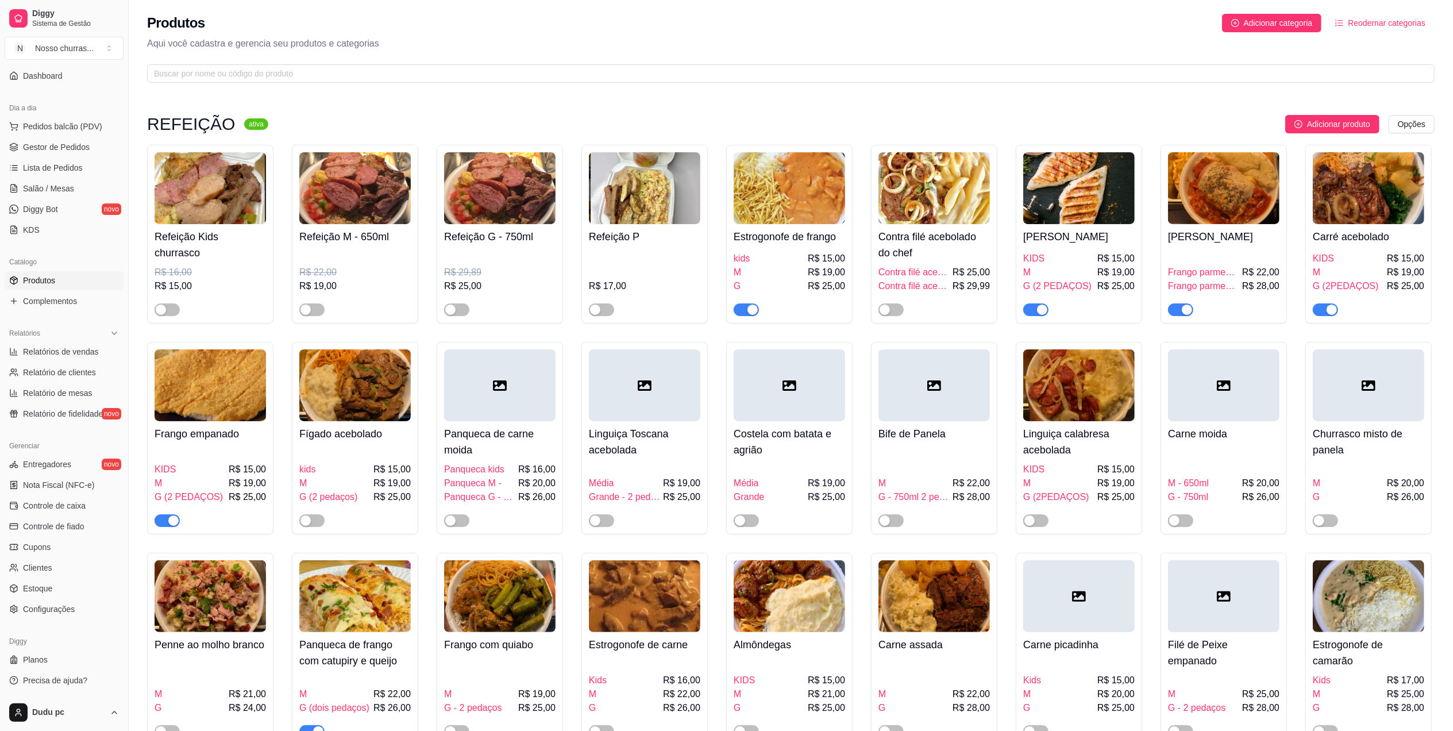
click at [1336, 272] on div "M R$ 19,00" at bounding box center [1368, 272] width 111 height 14
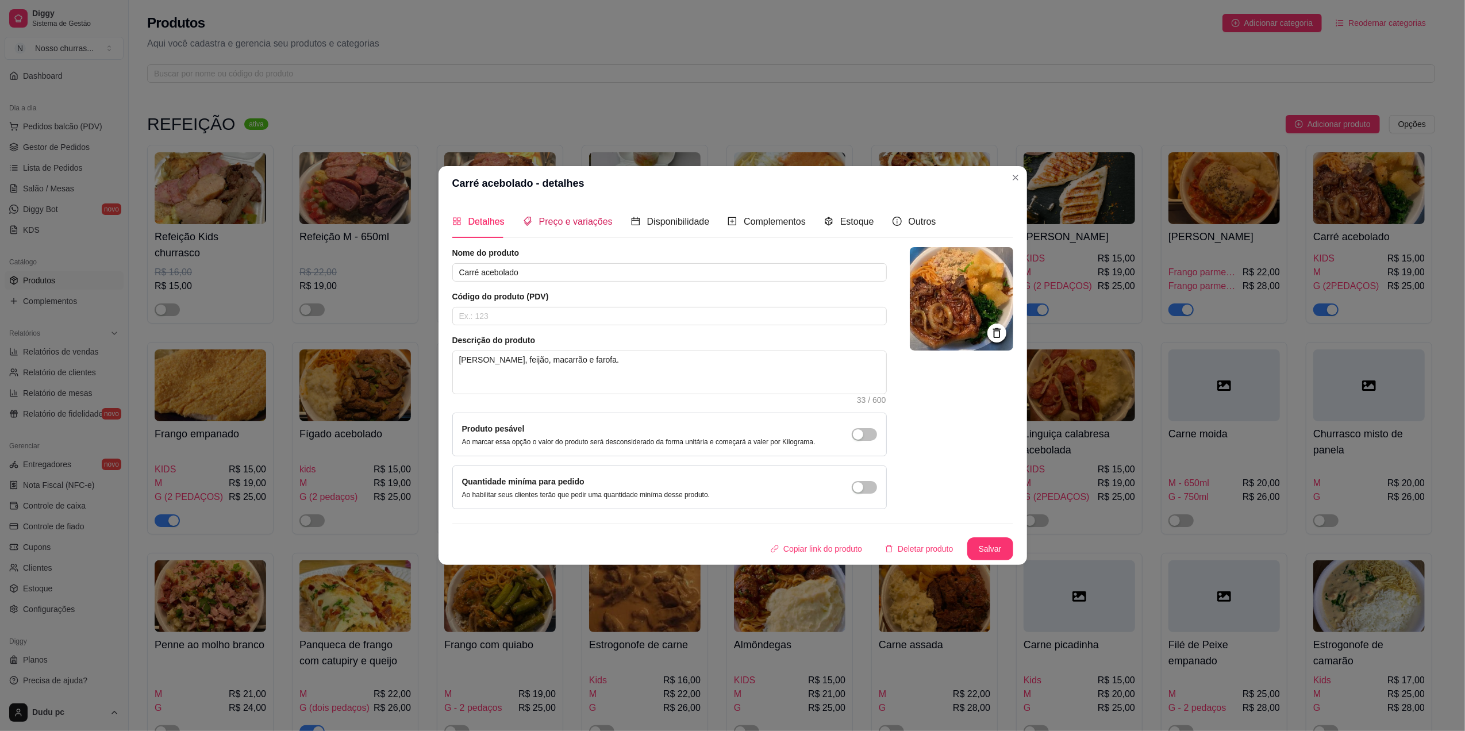
click at [593, 221] on span "Preço e variações" at bounding box center [576, 222] width 74 height 10
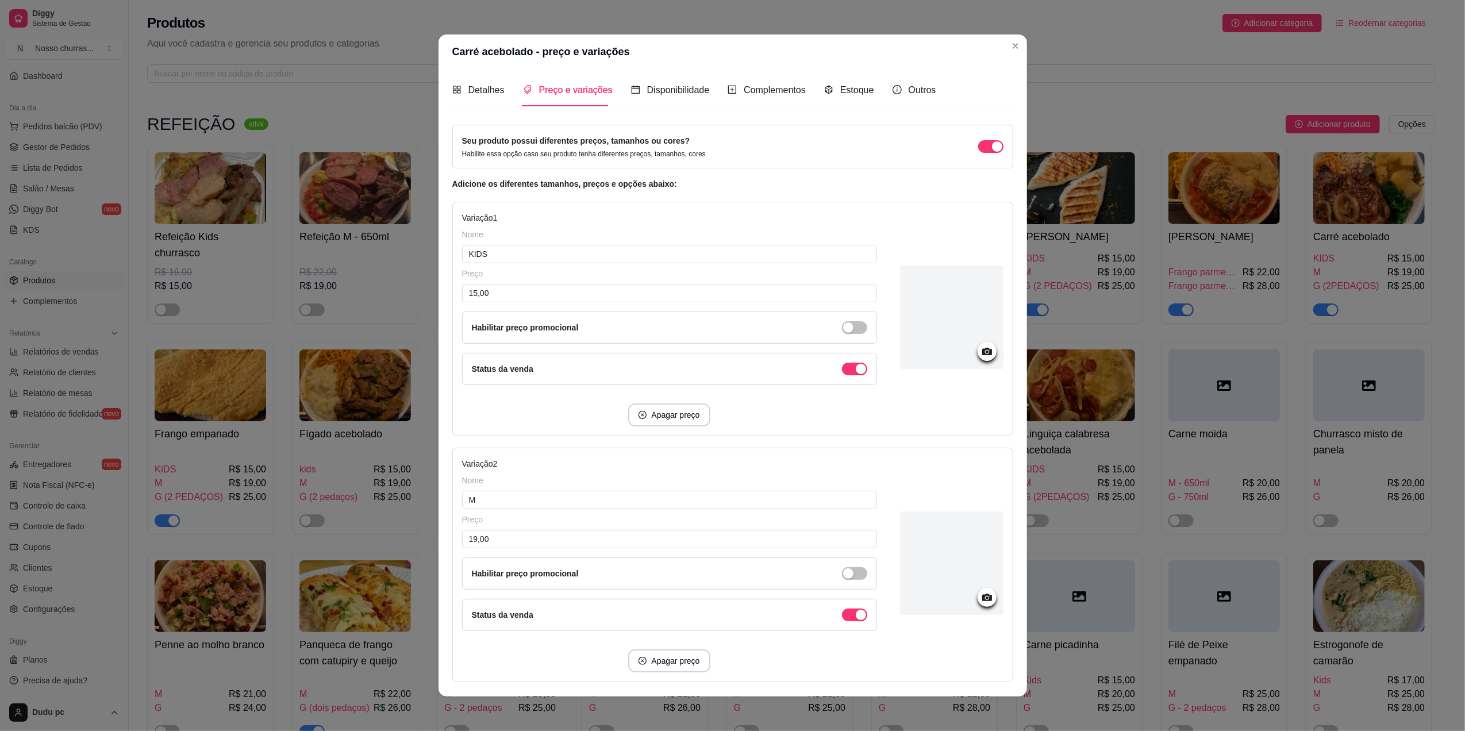
click at [593, 221] on div "Variação 1 Nome KIDS Preço 15,00 Habilitar preço promocional Status da venda Ap…" at bounding box center [669, 318] width 415 height 215
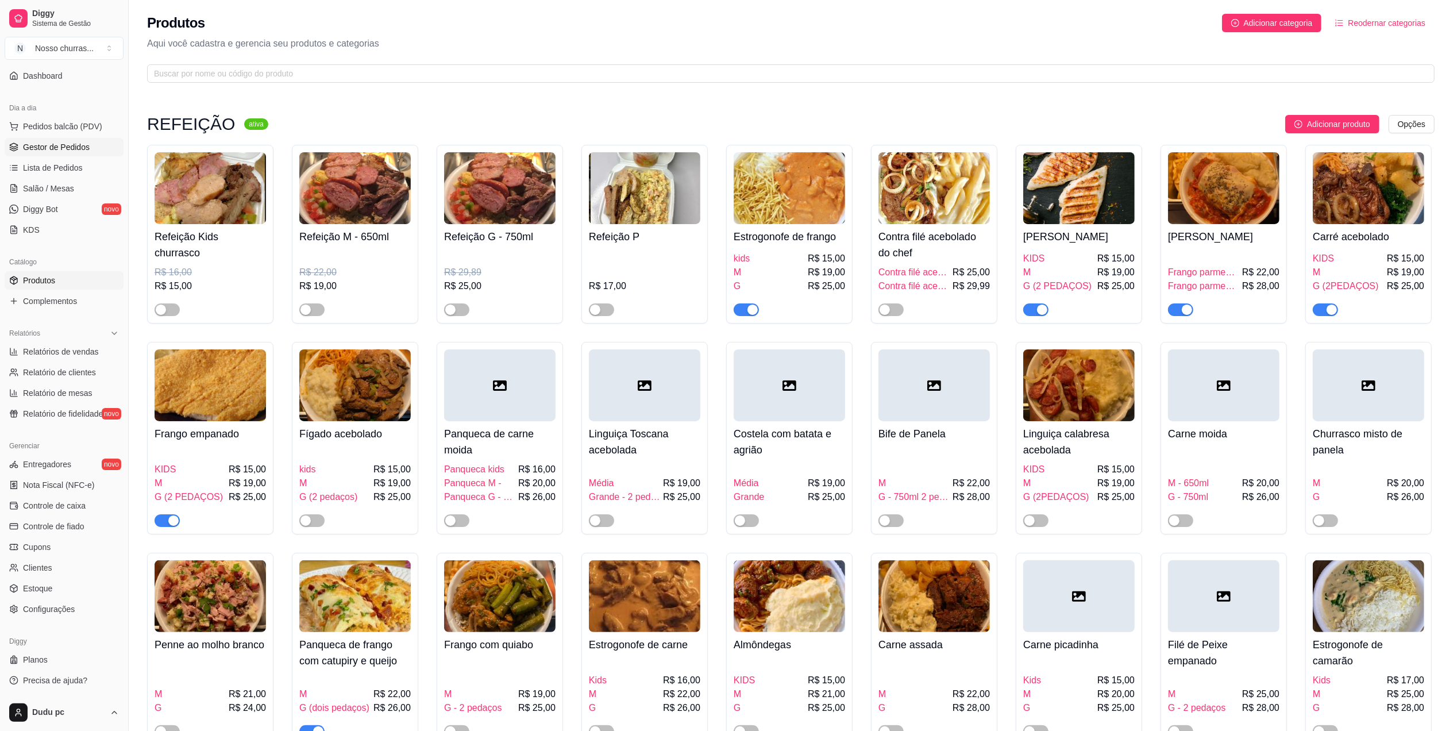
click at [78, 141] on span "Gestor de Pedidos" at bounding box center [56, 146] width 67 height 11
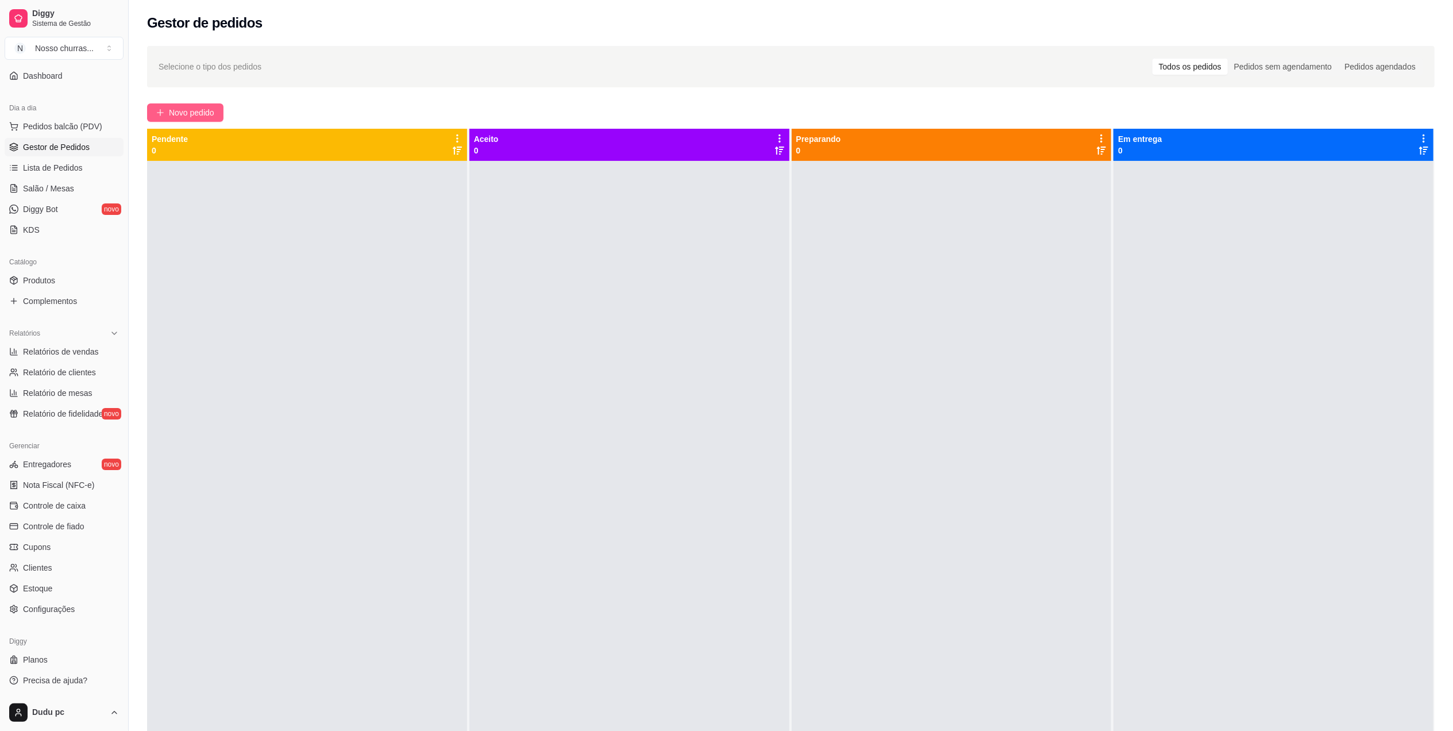
click at [202, 103] on button "Novo pedido" at bounding box center [185, 112] width 76 height 18
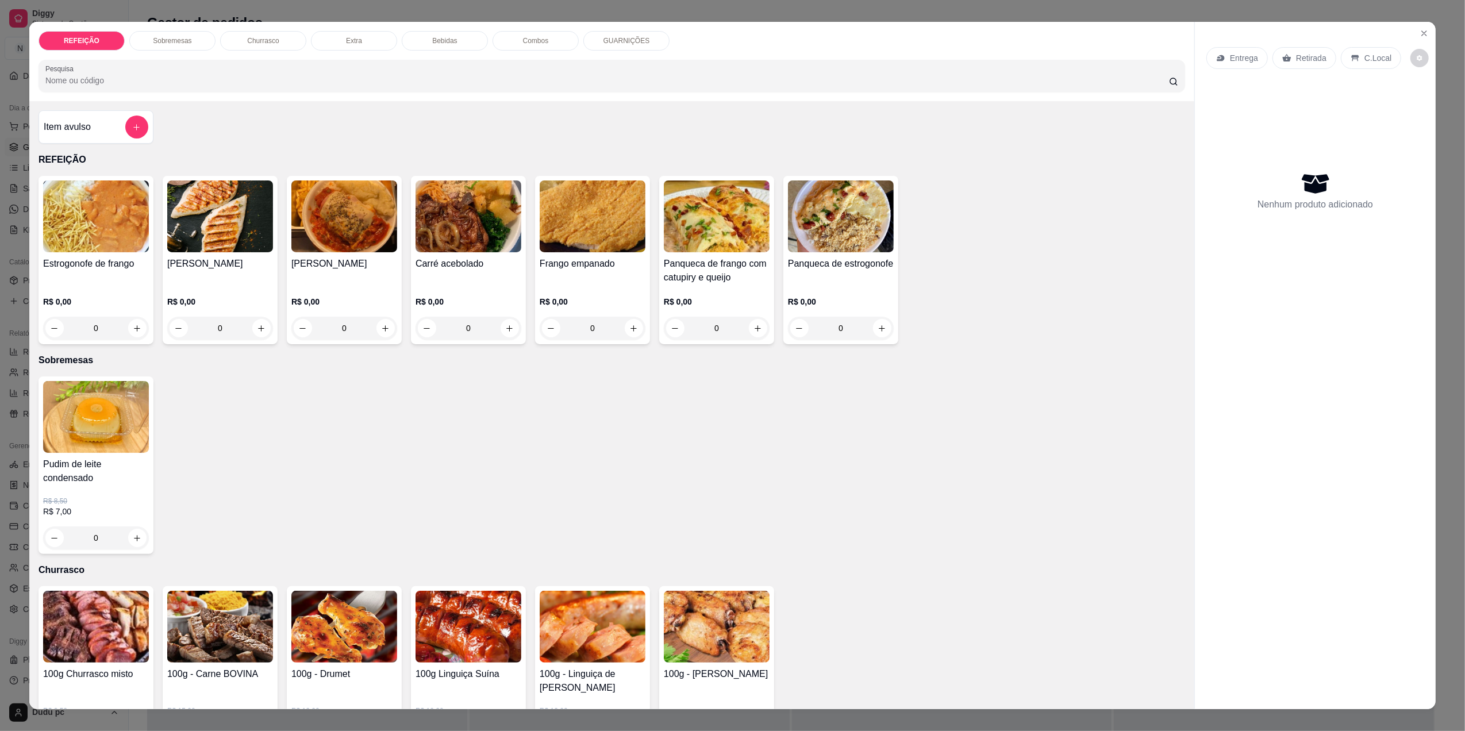
click at [309, 341] on div "[PERSON_NAME] R$ 0,00 0" at bounding box center [344, 260] width 115 height 168
click at [508, 325] on div "0" at bounding box center [468, 328] width 106 height 23
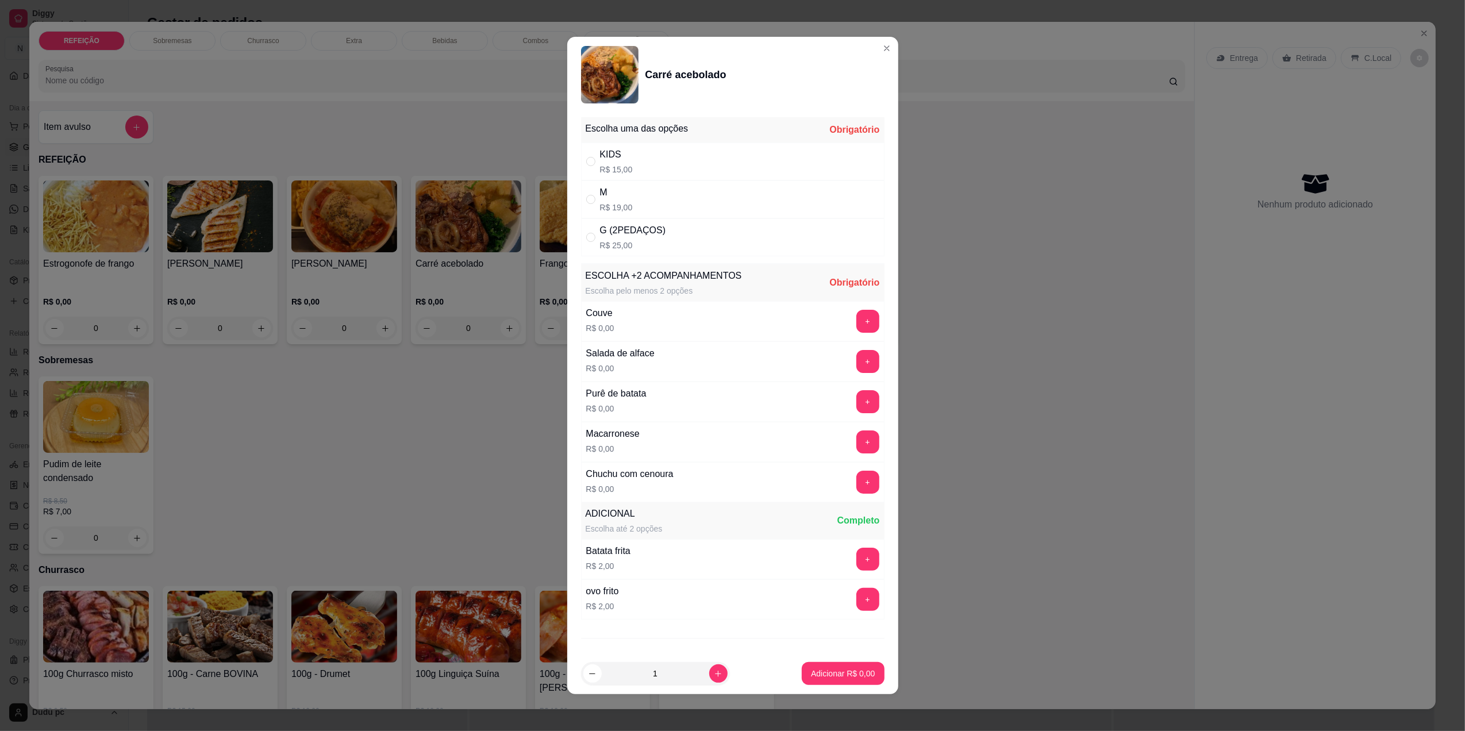
click at [655, 214] on div "M R$ 19,00" at bounding box center [732, 199] width 303 height 38
radio input "true"
click at [856, 322] on button "+" at bounding box center [867, 321] width 22 height 22
click at [856, 322] on button "+" at bounding box center [867, 321] width 23 height 23
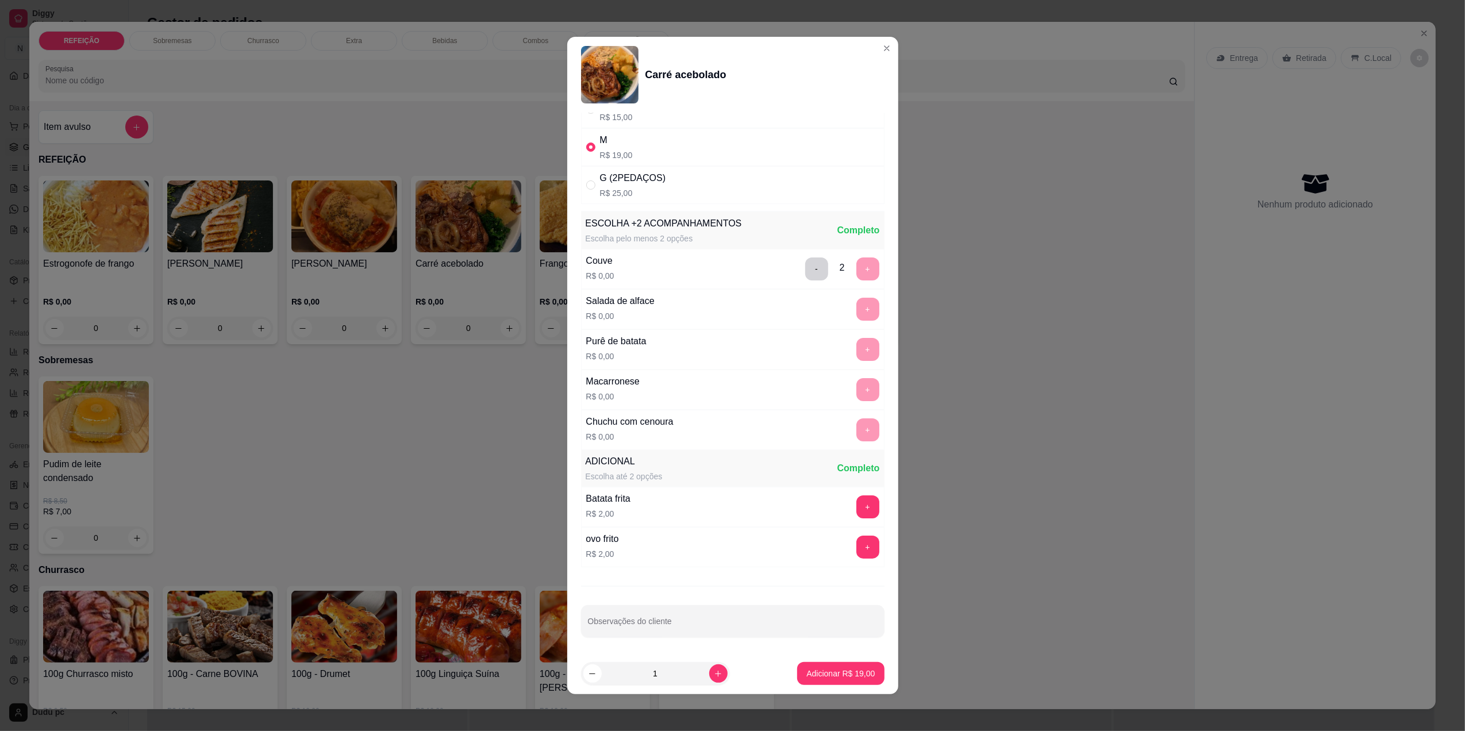
scroll to position [56, 0]
click at [814, 679] on p "Adicionar R$ 19,00" at bounding box center [840, 673] width 67 height 11
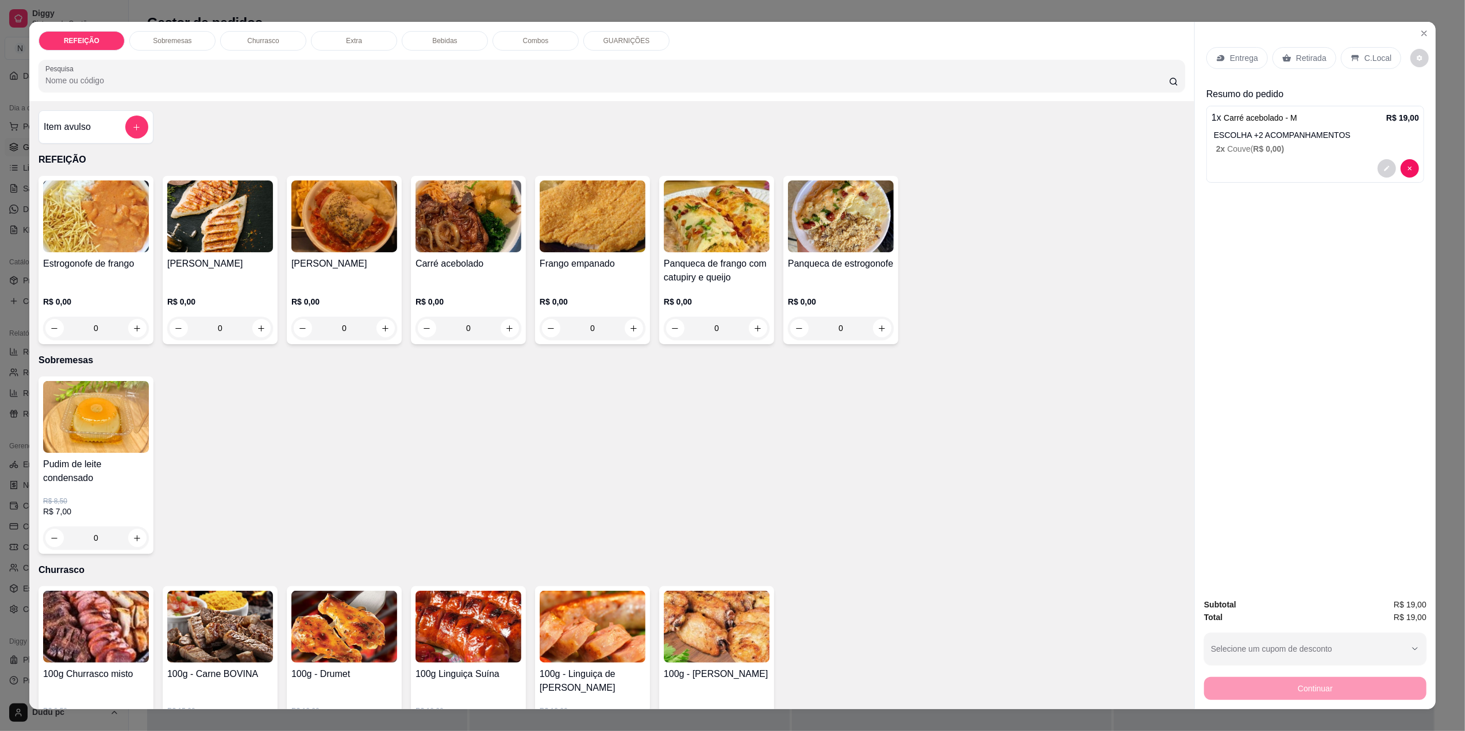
click at [508, 334] on div "0" at bounding box center [468, 328] width 106 height 23
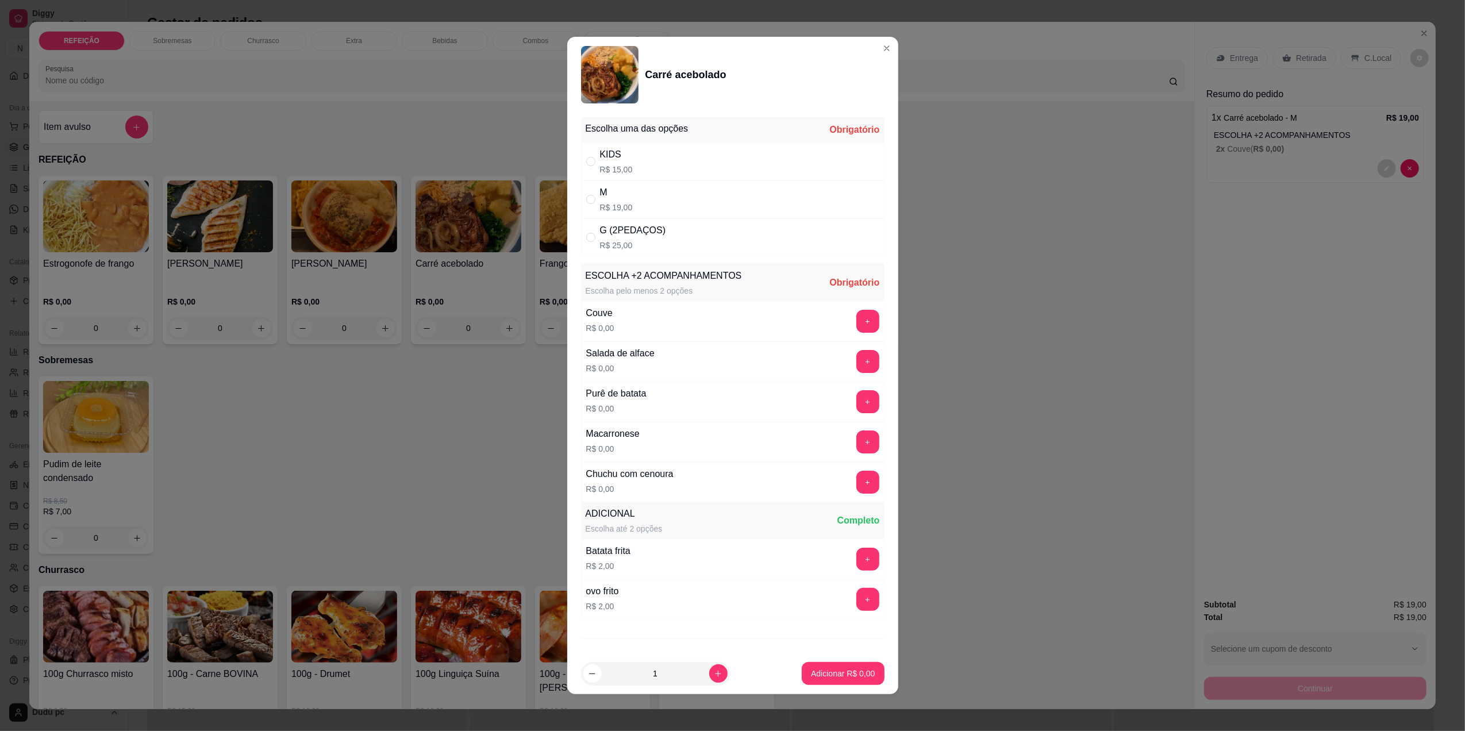
click at [681, 233] on div "G (2PEDAÇOS) R$ 25,00" at bounding box center [732, 237] width 303 height 38
radio input "true"
click at [856, 365] on button "+" at bounding box center [867, 361] width 22 height 22
click at [856, 315] on button "+" at bounding box center [867, 321] width 22 height 22
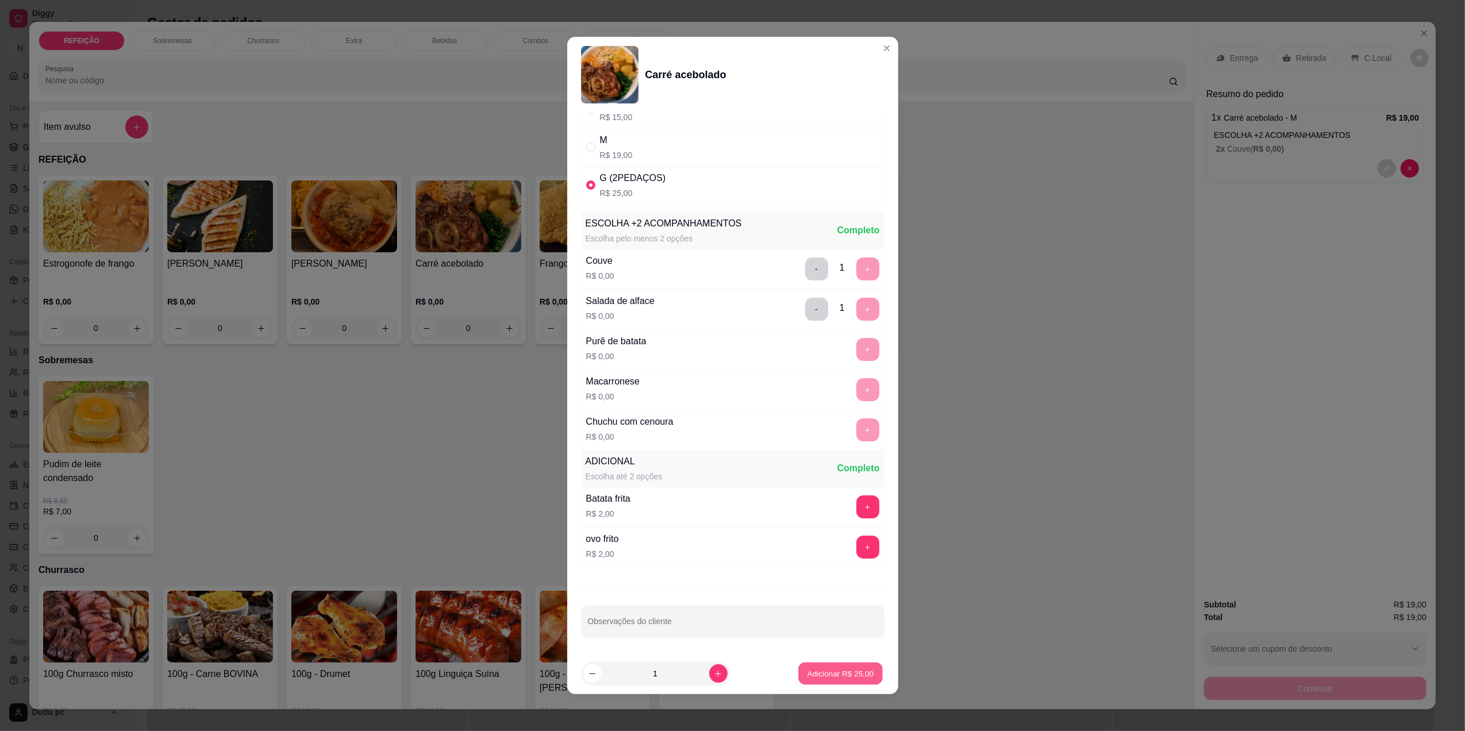
click at [835, 668] on p "Adicionar R$ 25,00" at bounding box center [840, 673] width 67 height 11
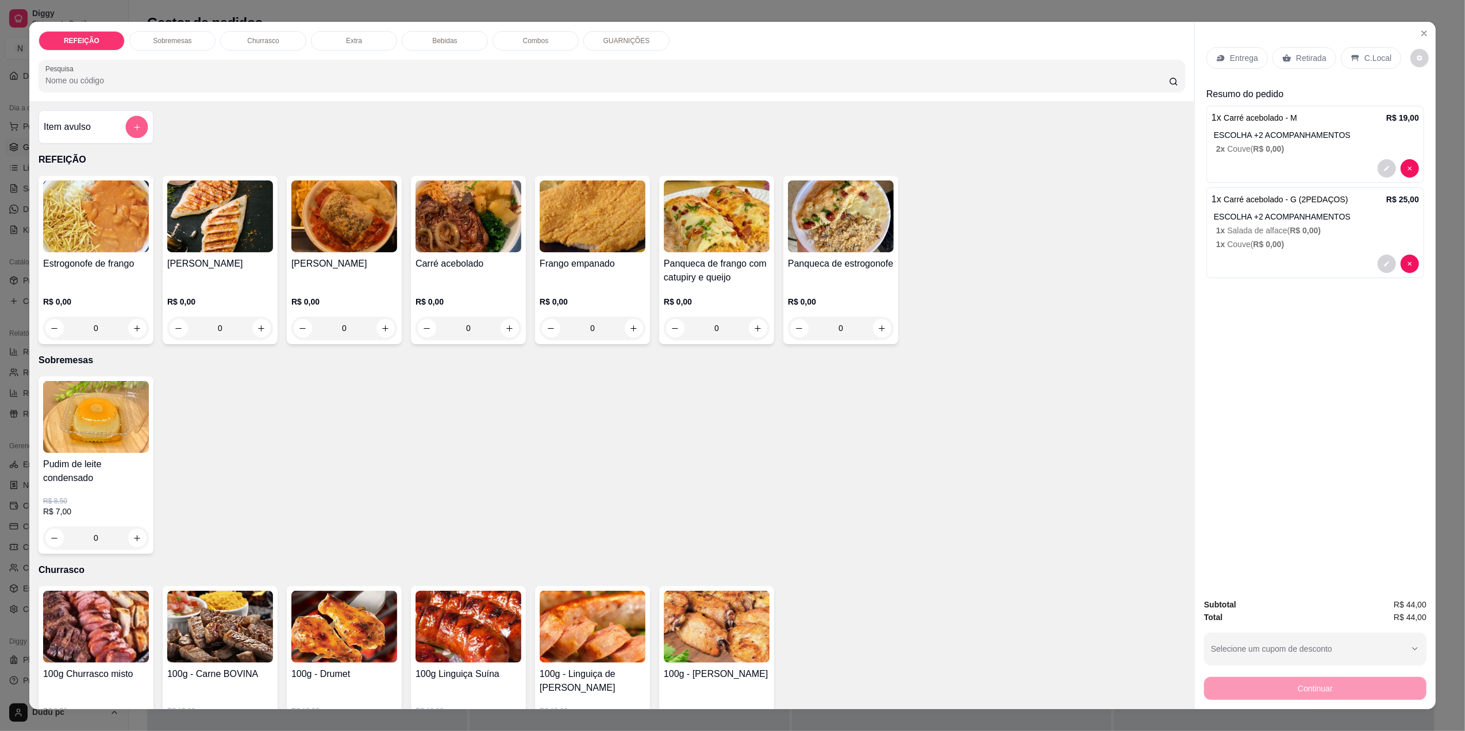
click at [126, 120] on button "add-separate-item" at bounding box center [137, 127] width 22 height 22
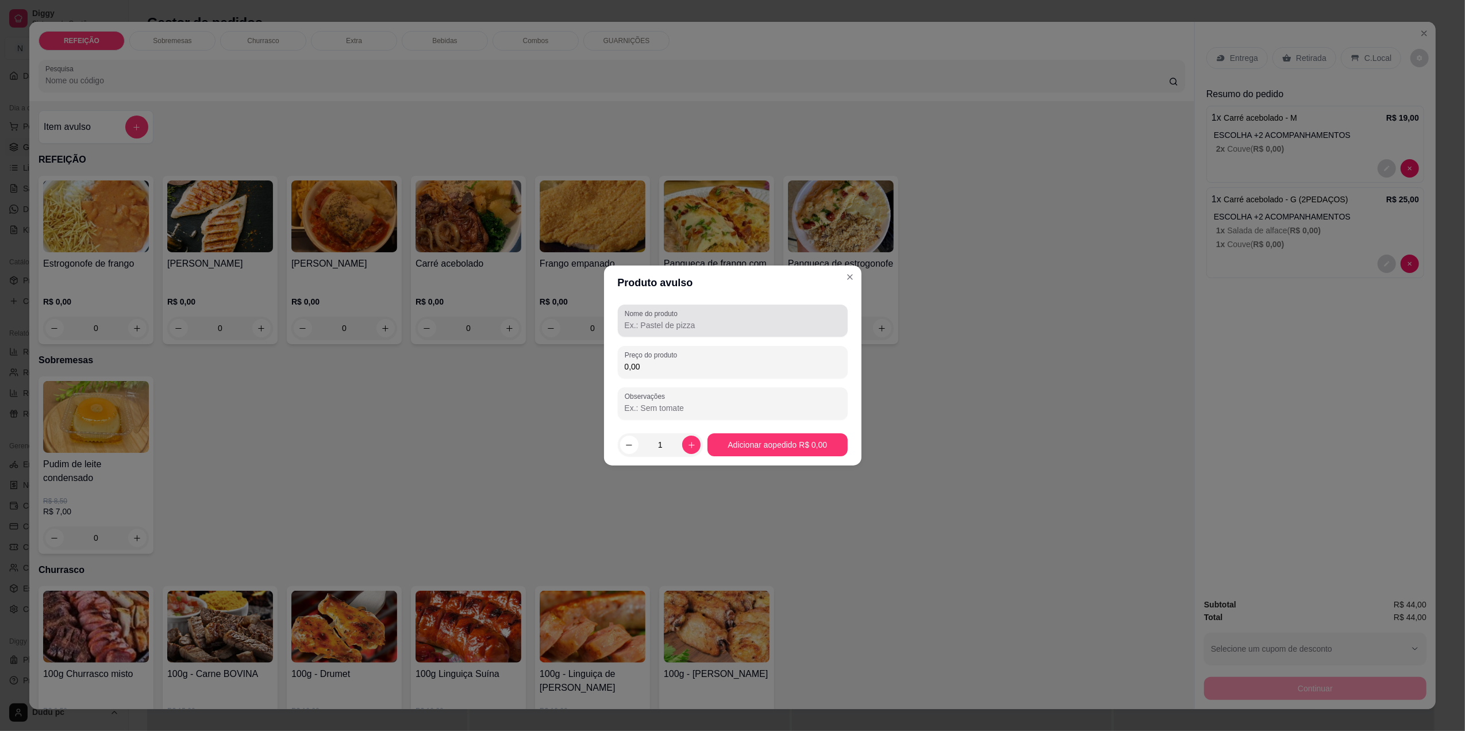
click at [702, 336] on div "Nome do produto" at bounding box center [733, 321] width 230 height 32
click at [630, 322] on input "2 cocas" at bounding box center [733, 324] width 216 height 11
click at [676, 319] on input "2x cocas" at bounding box center [733, 324] width 216 height 11
click at [633, 325] on input "2x coca" at bounding box center [733, 324] width 216 height 11
type input "2x - coca"
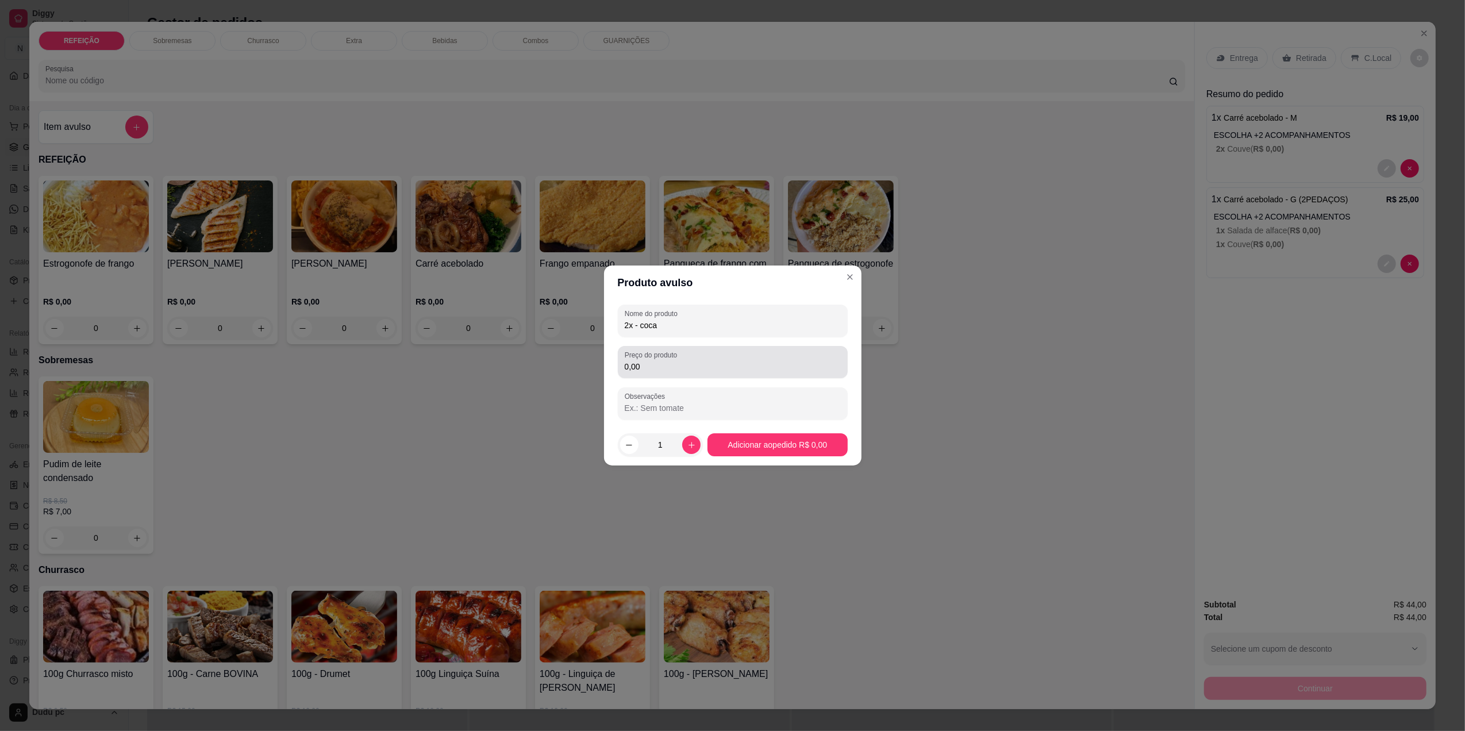
click at [640, 377] on div "Preço do produto 0,00" at bounding box center [733, 362] width 230 height 32
type input "14,00"
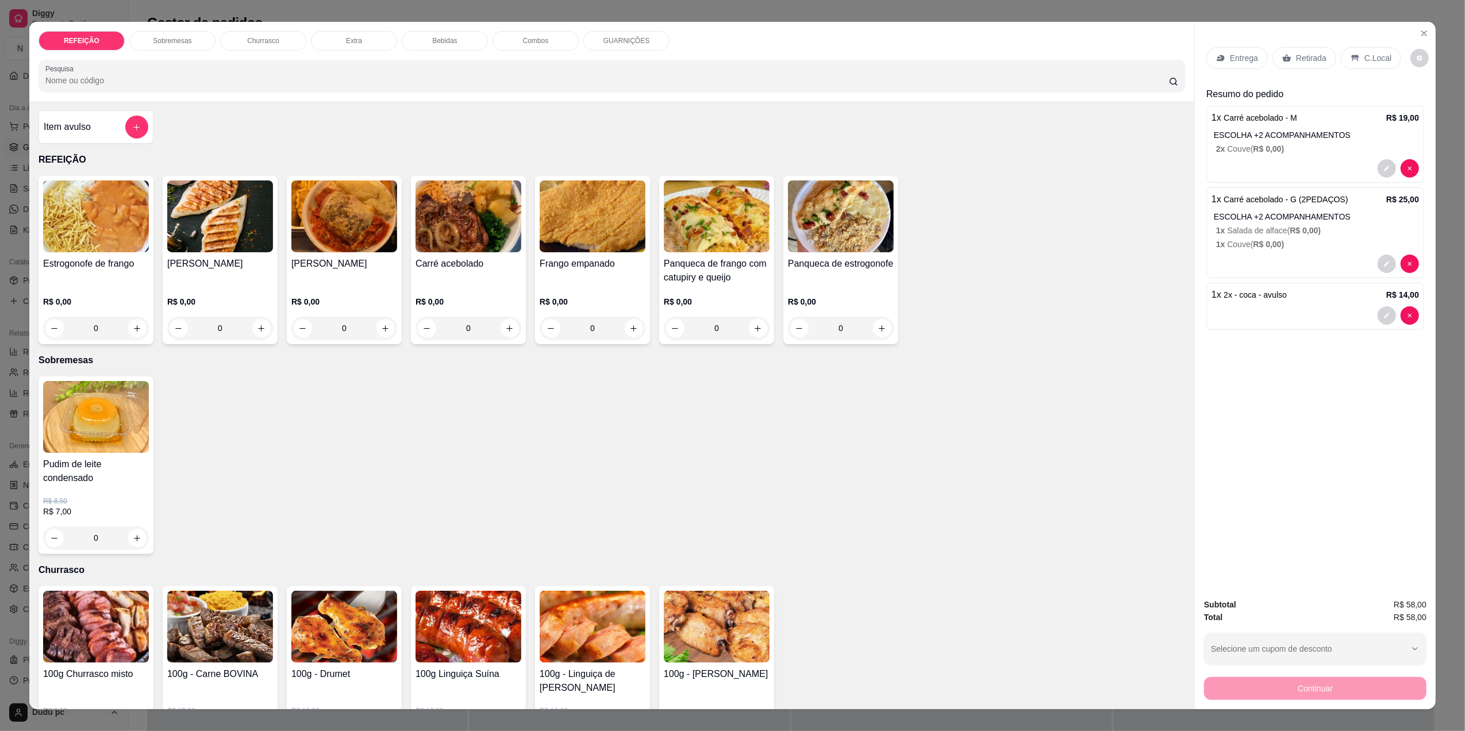
click at [1364, 57] on p "C.Local" at bounding box center [1377, 57] width 27 height 11
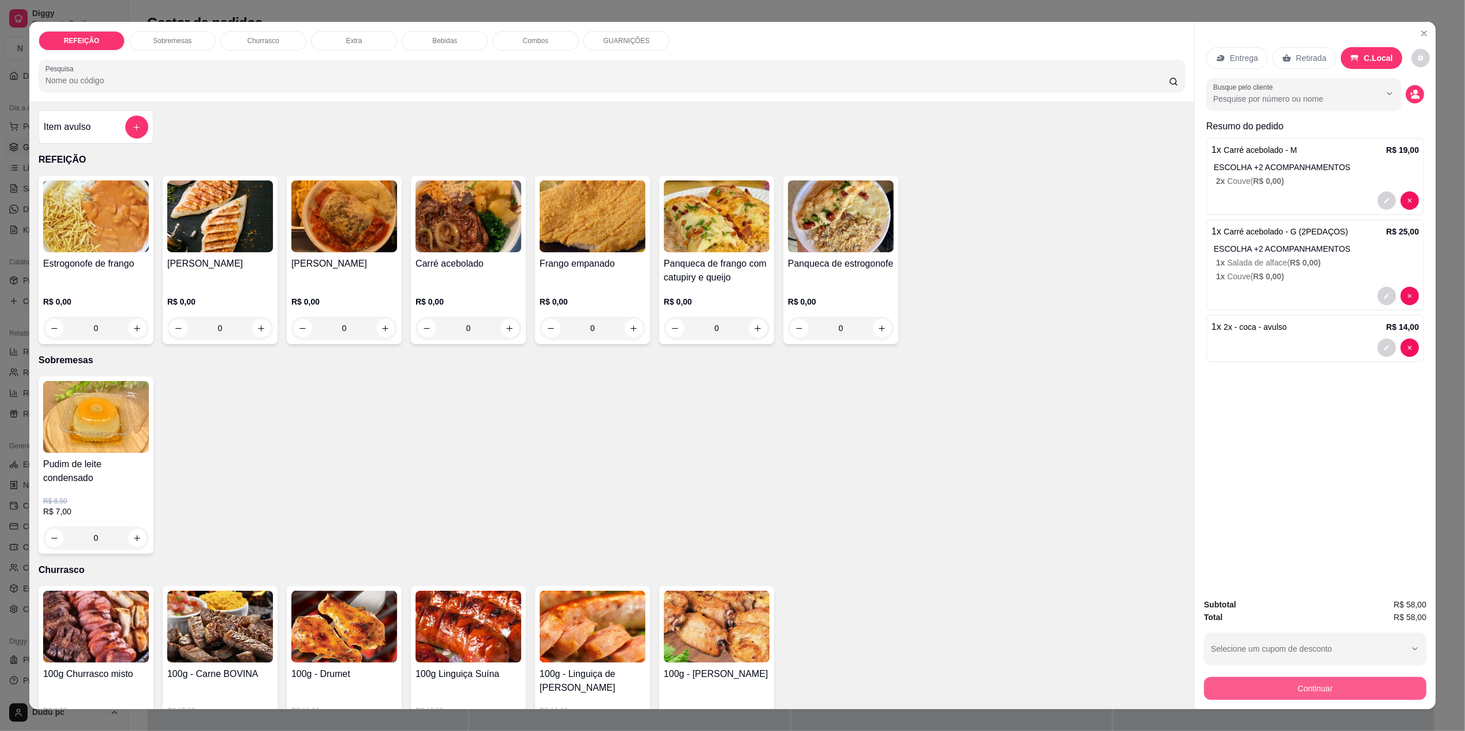
click at [1293, 680] on button "Continuar" at bounding box center [1315, 688] width 222 height 23
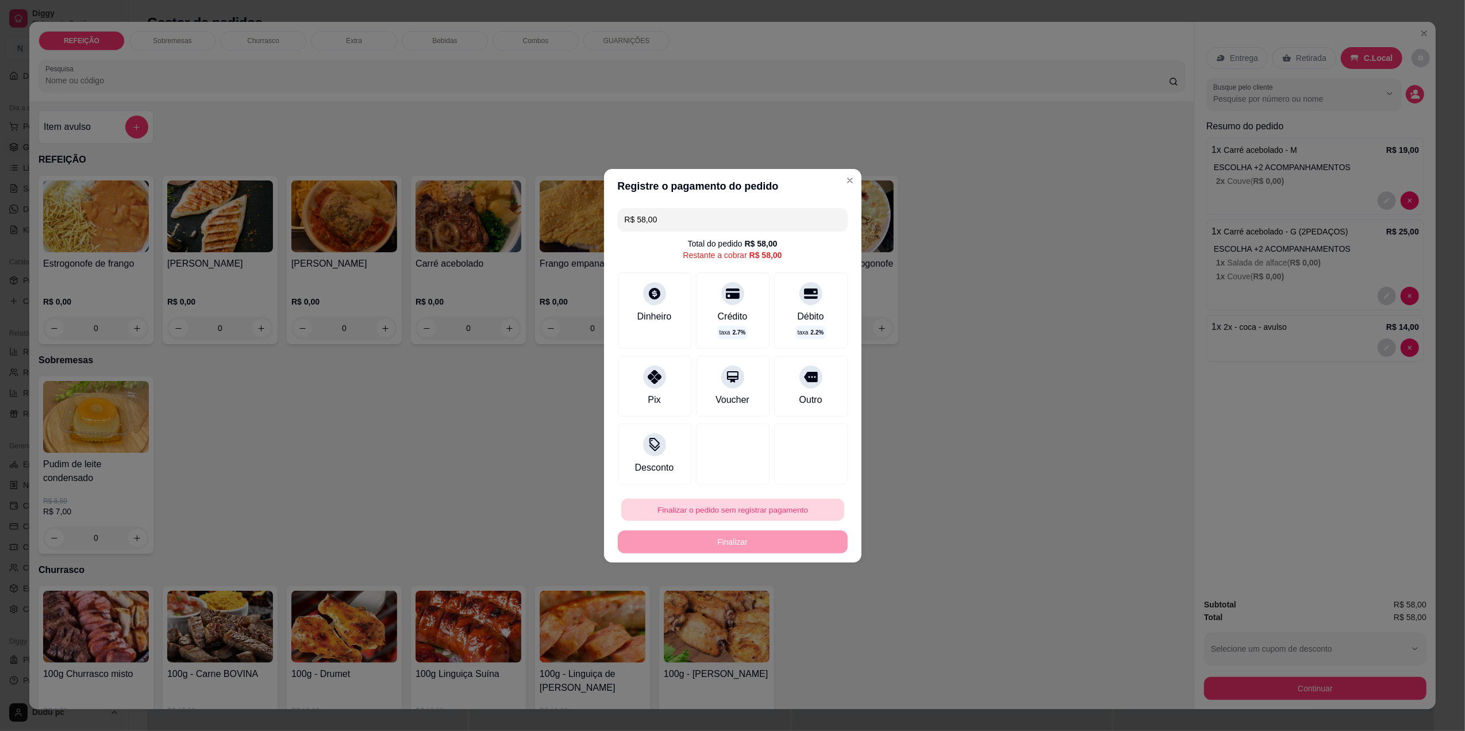
click at [735, 513] on button "Finalizar o pedido sem registrar pagamento" at bounding box center [732, 509] width 223 height 22
click at [804, 600] on button "Confirmar" at bounding box center [802, 603] width 41 height 17
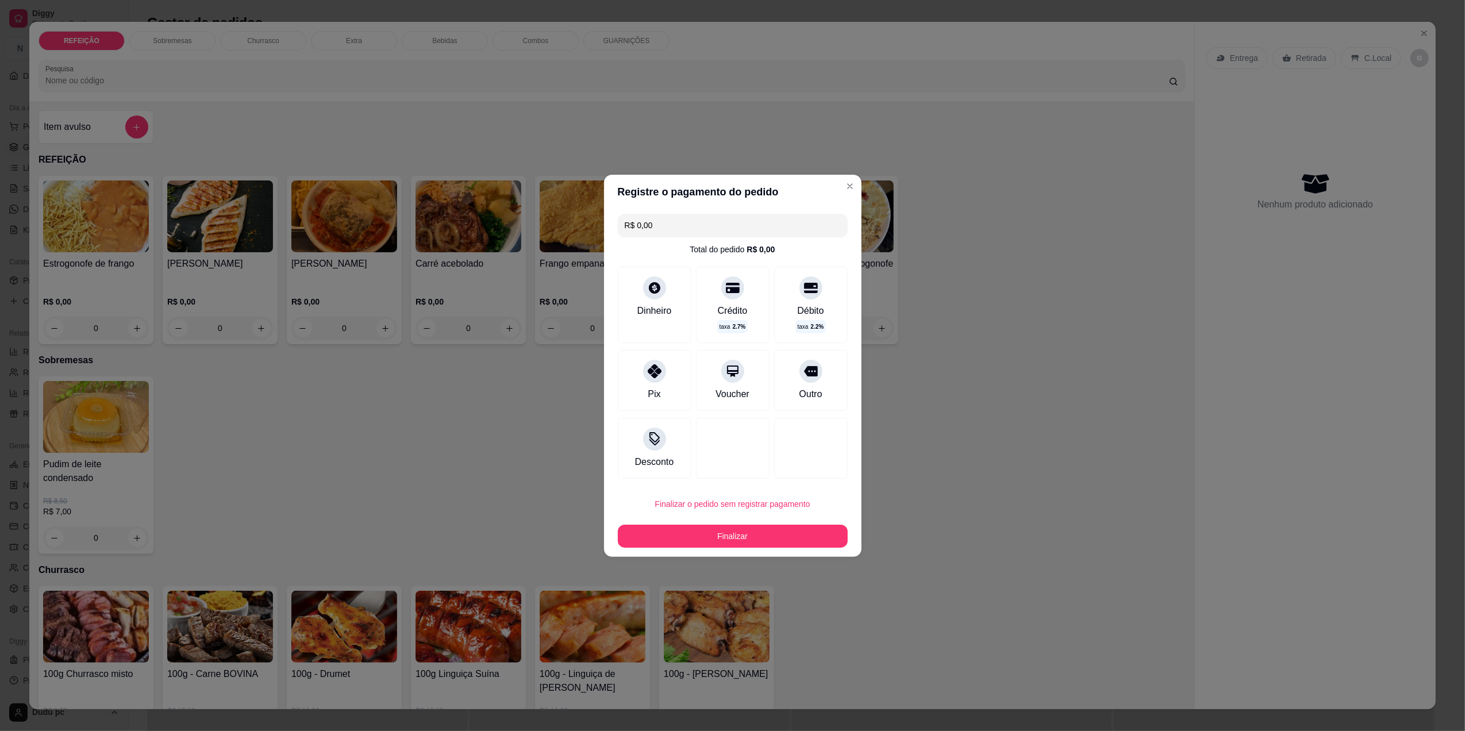
type input "R$ 0,00"
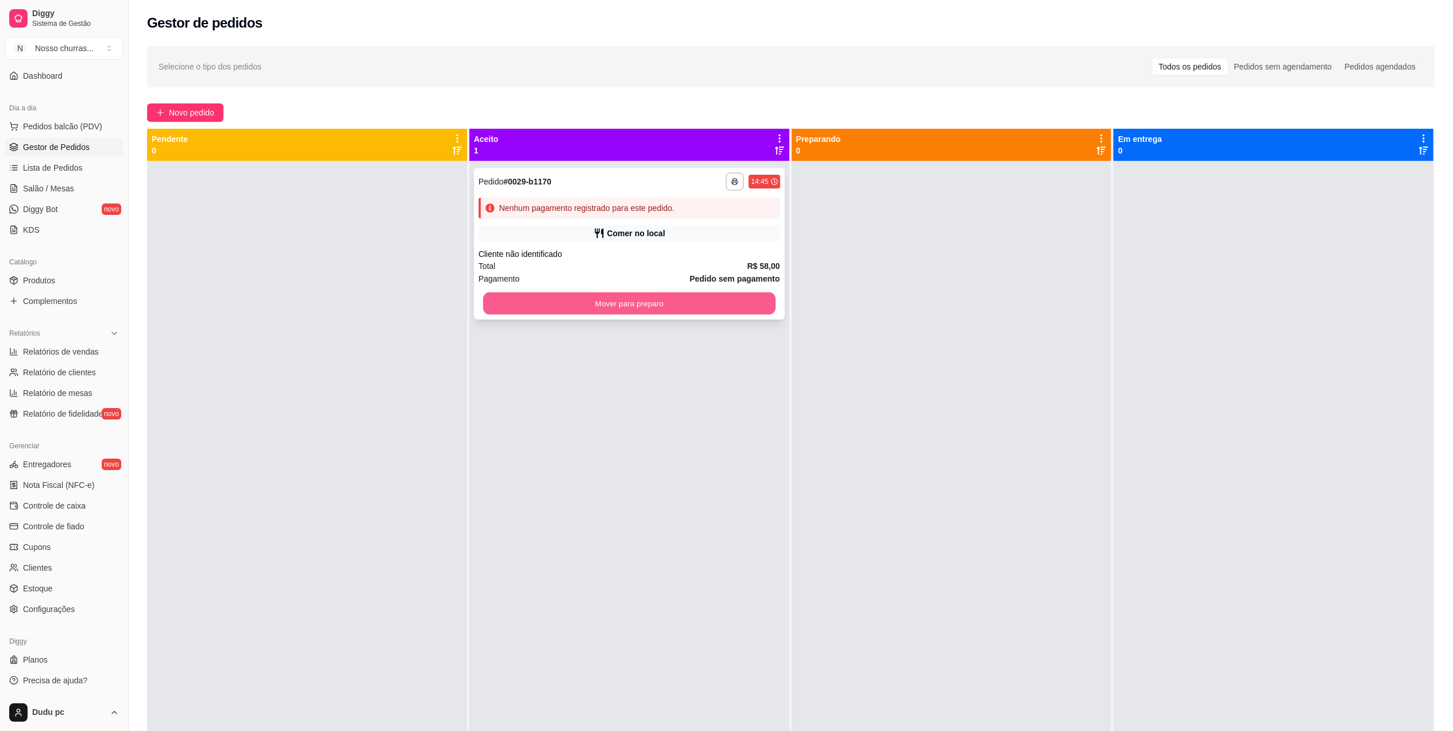
click at [589, 309] on button "Mover para preparo" at bounding box center [629, 303] width 292 height 22
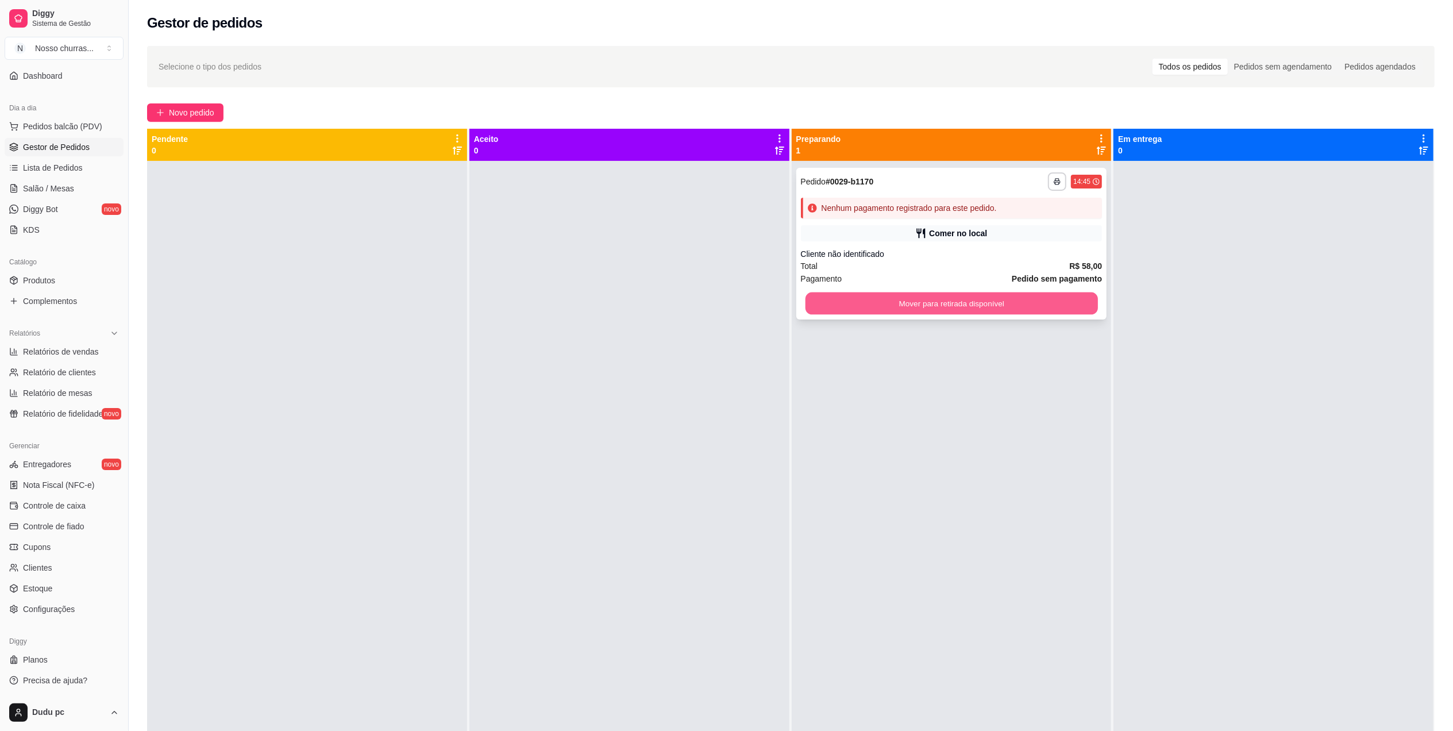
click at [901, 298] on button "Mover para retirada disponível" at bounding box center [951, 303] width 292 height 22
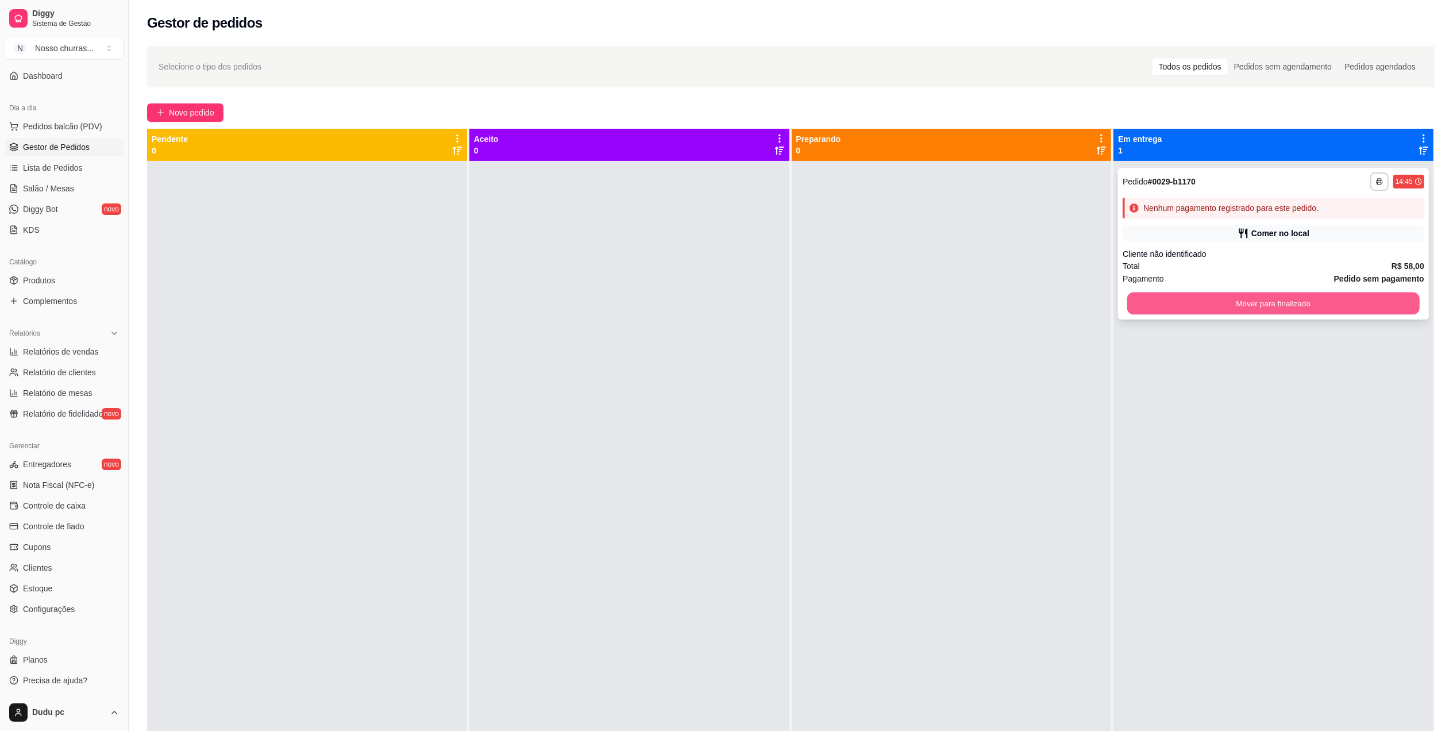
click at [1127, 306] on button "Mover para finalizado" at bounding box center [1273, 303] width 292 height 22
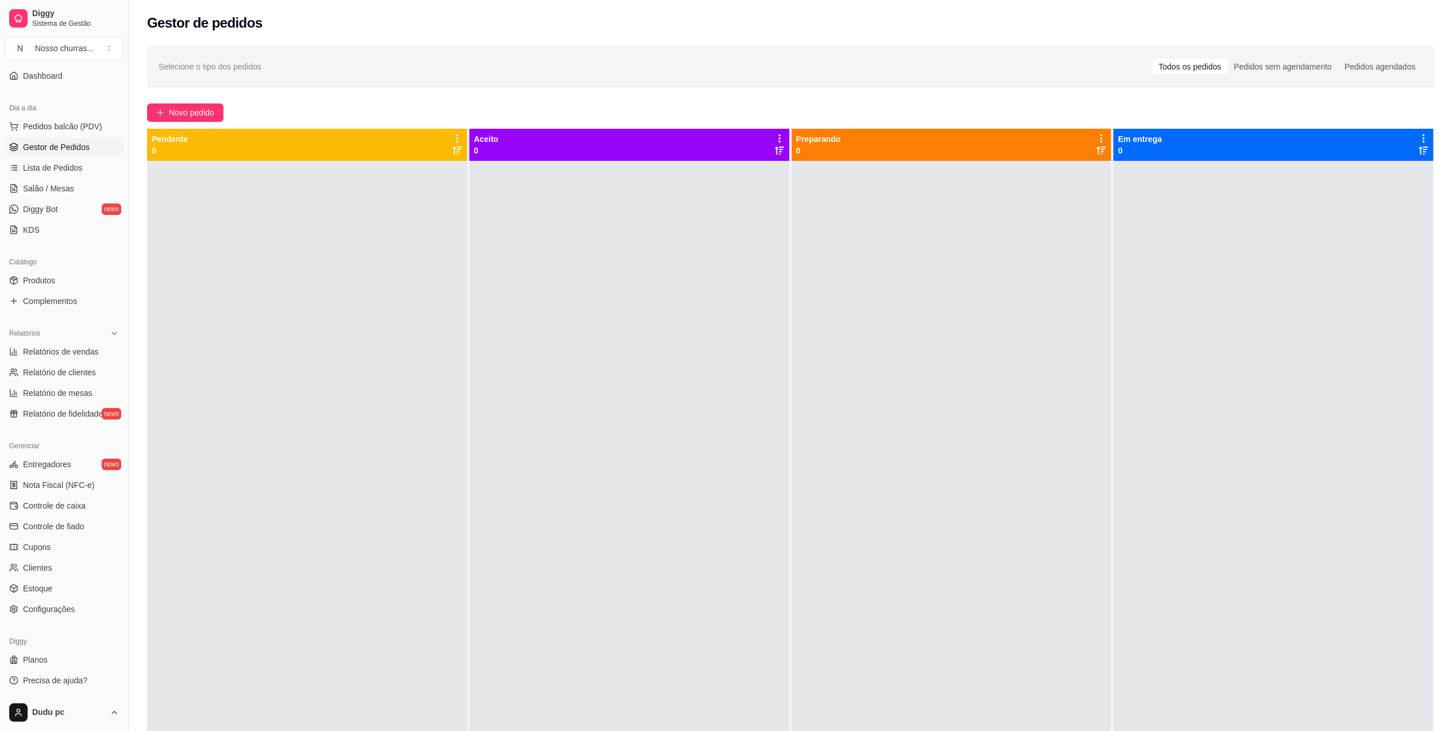
drag, startPoint x: 1120, startPoint y: 306, endPoint x: 1198, endPoint y: 325, distance: 79.8
click at [1198, 325] on div at bounding box center [1273, 526] width 320 height 731
click at [92, 350] on span "Relatórios de vendas" at bounding box center [61, 351] width 76 height 11
select select "ALL"
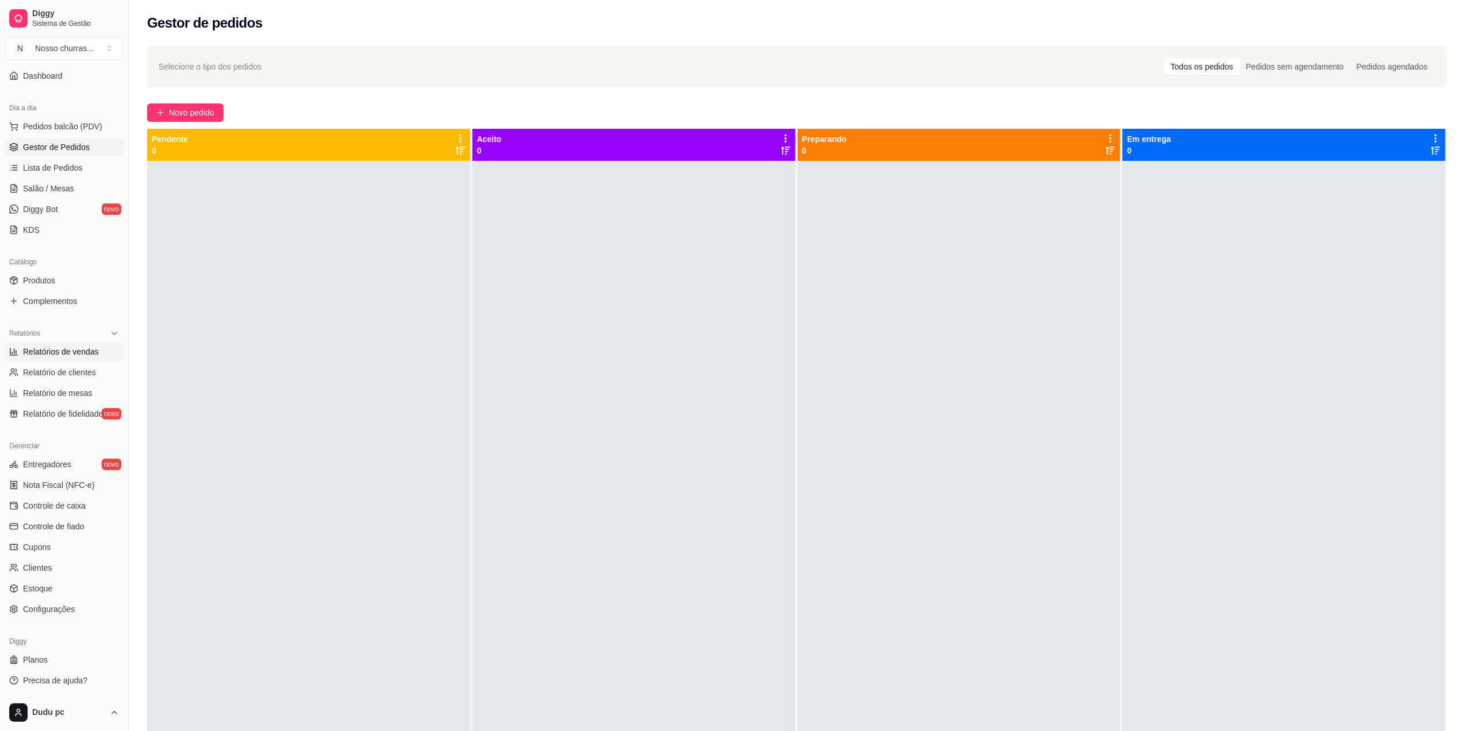
select select "0"
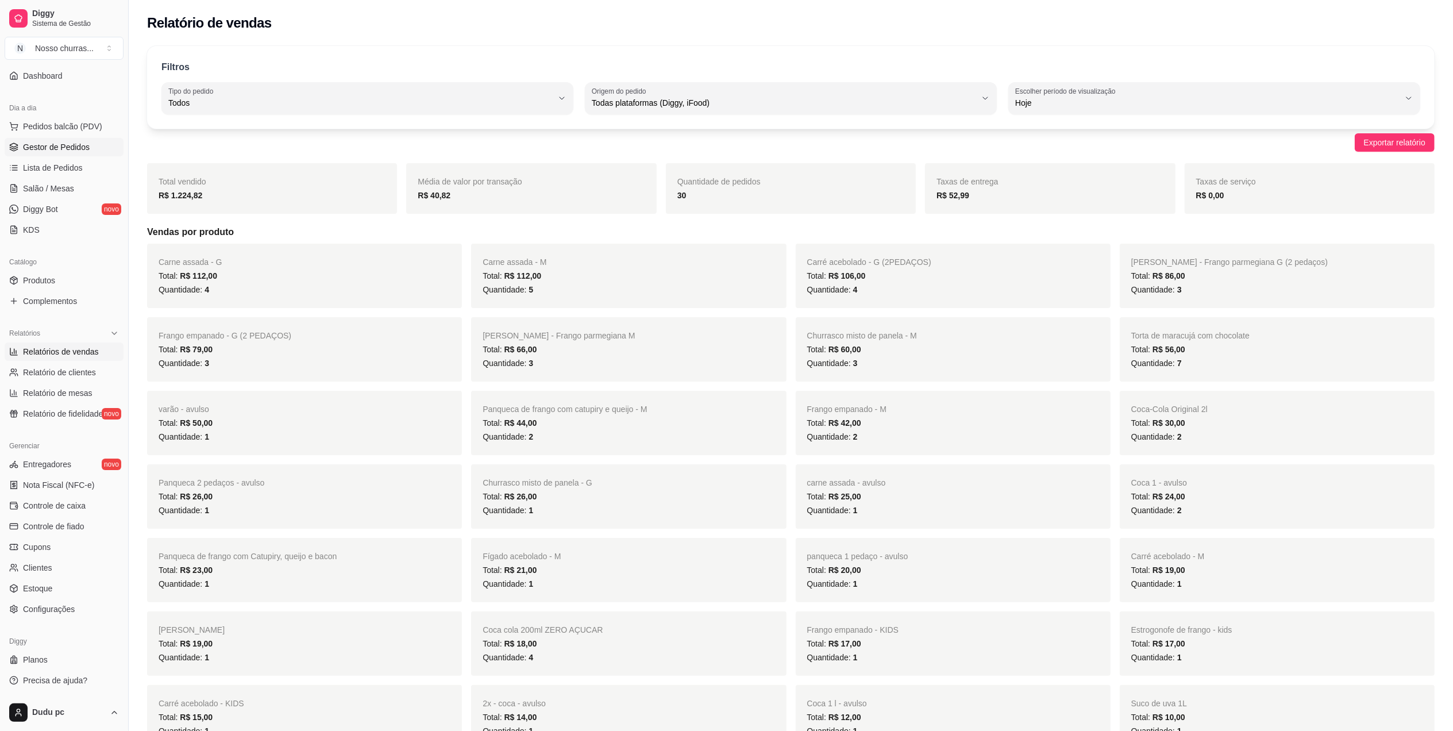
click at [44, 148] on span "Gestor de Pedidos" at bounding box center [56, 146] width 67 height 11
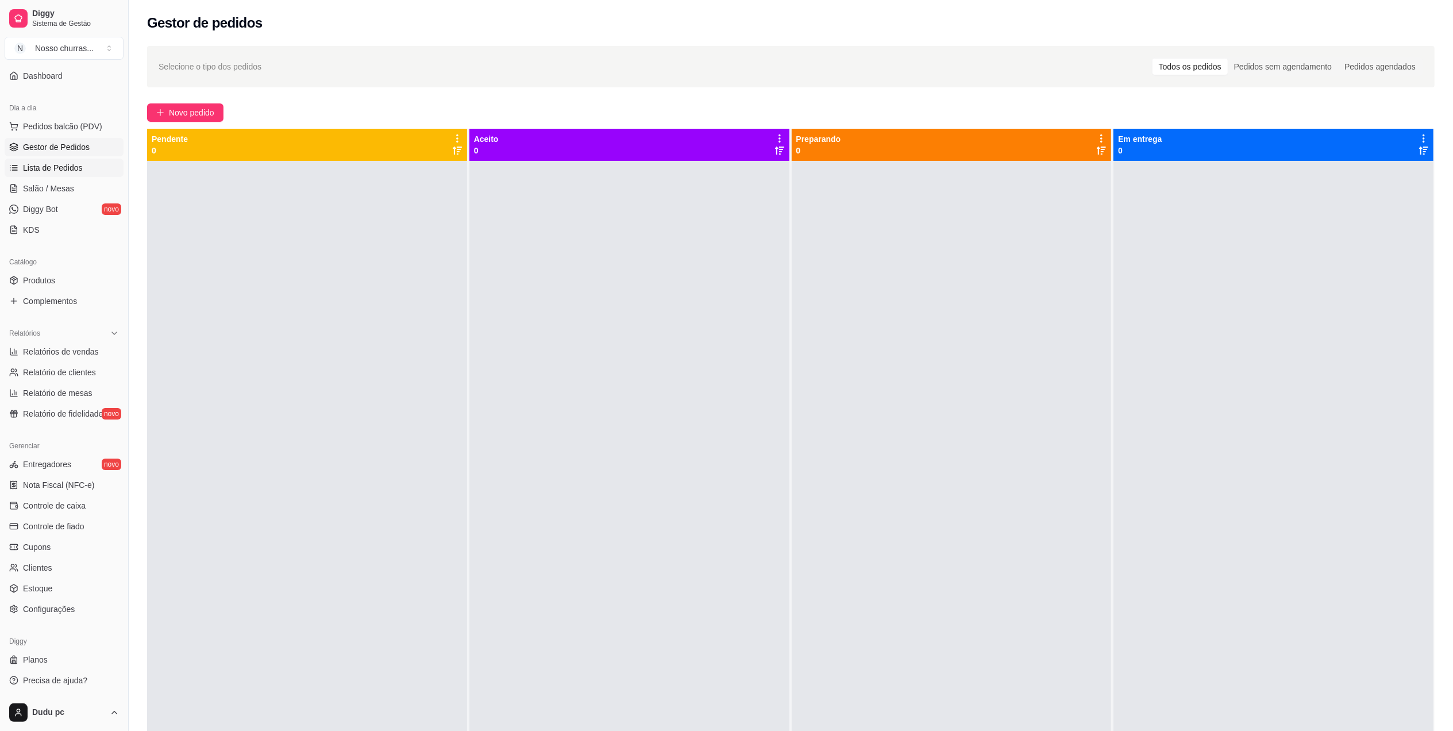
click at [65, 174] on link "Lista de Pedidos" at bounding box center [64, 168] width 119 height 18
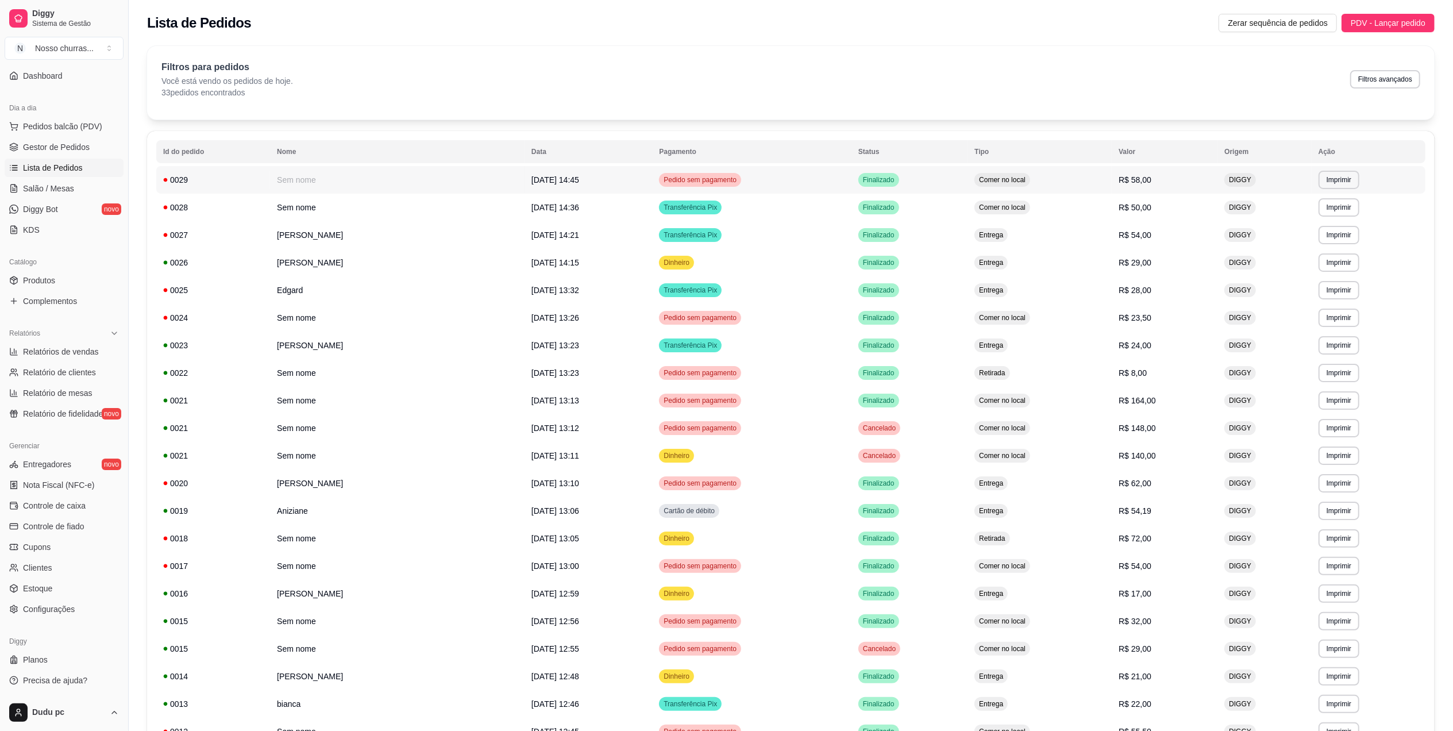
click at [387, 175] on td "Sem nome" at bounding box center [397, 180] width 255 height 28
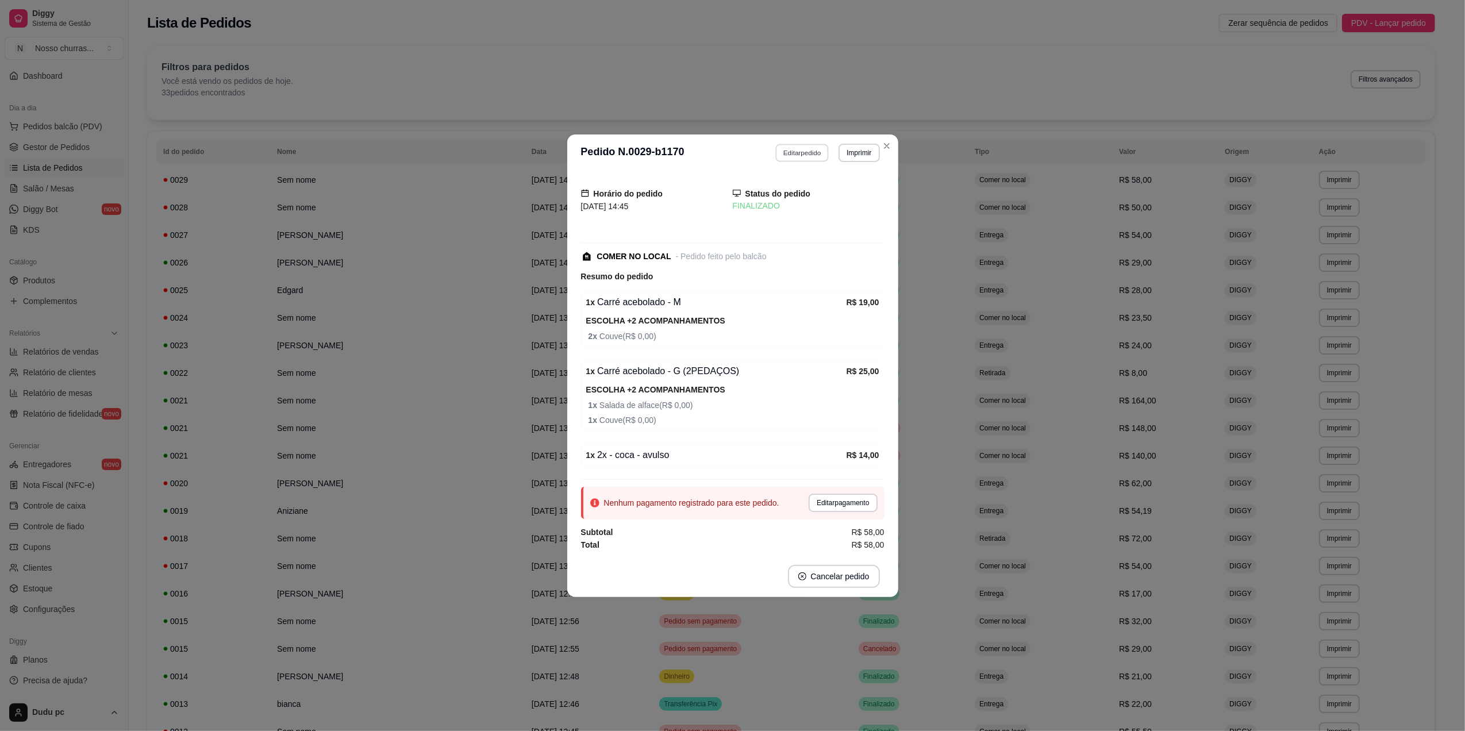
click at [787, 155] on button "Editar pedido" at bounding box center [801, 153] width 53 height 18
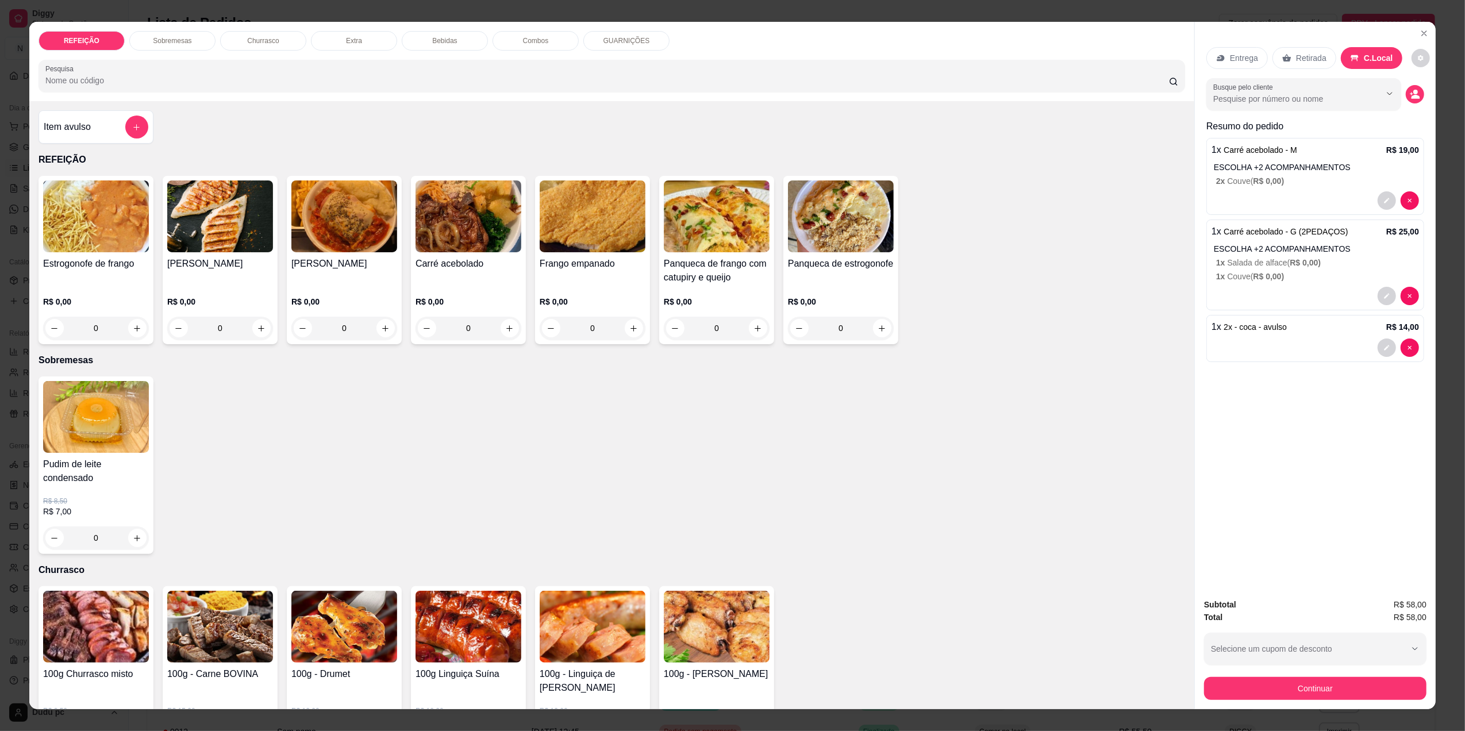
click at [1338, 343] on div at bounding box center [1314, 347] width 207 height 18
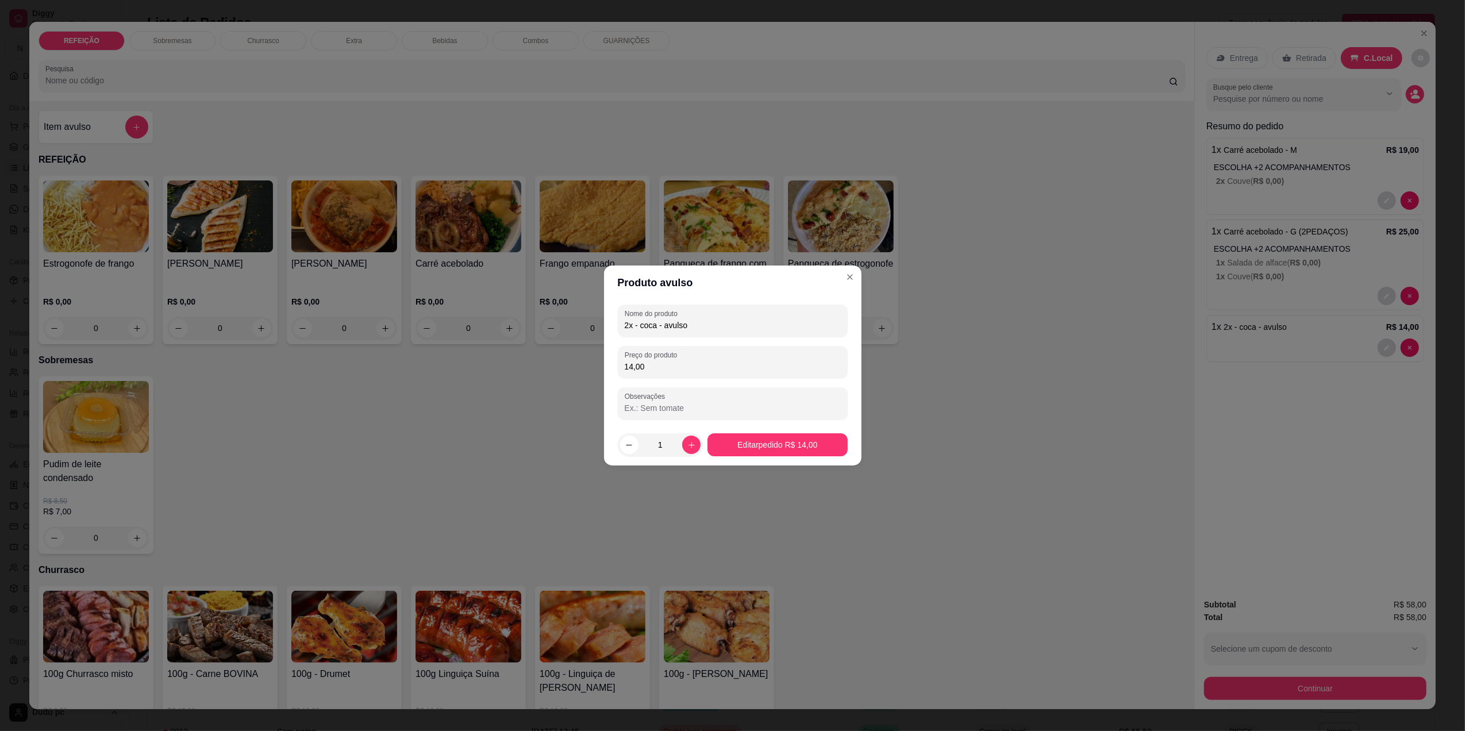
click at [626, 325] on input "2x - coca - avulso" at bounding box center [733, 324] width 216 height 11
type input "3x - coca - avulso"
click at [650, 373] on div "Preço do produto 14,00" at bounding box center [733, 362] width 230 height 32
type input "21,00"
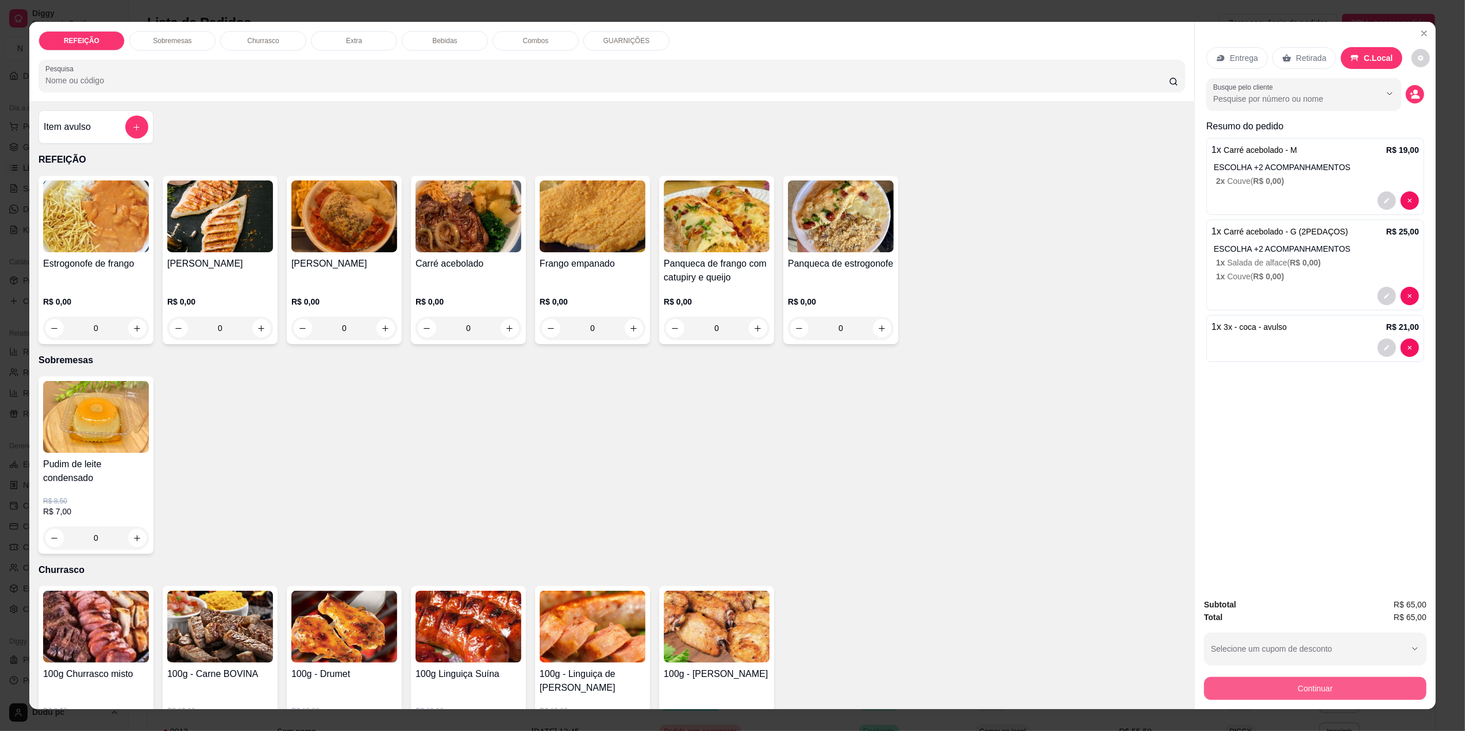
click at [1344, 695] on button "Continuar" at bounding box center [1315, 688] width 222 height 23
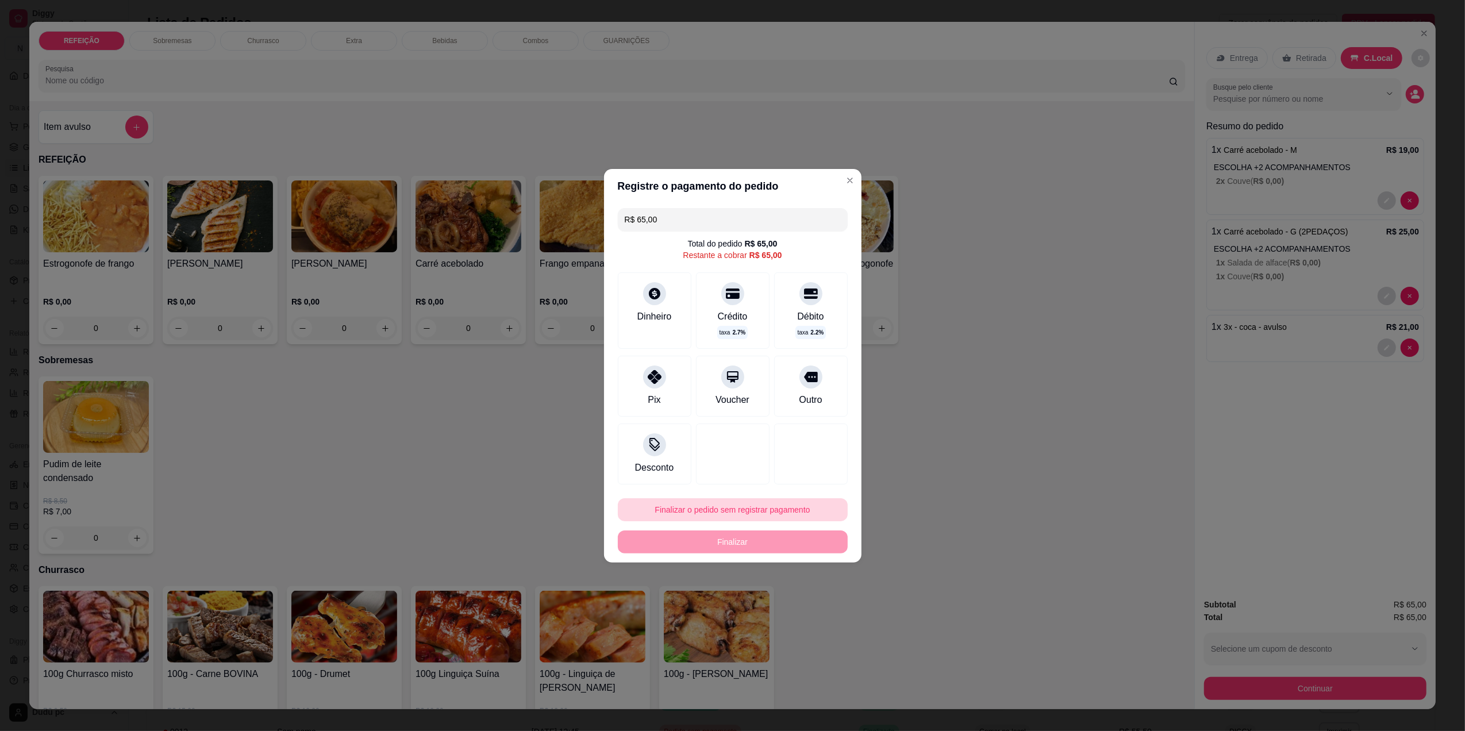
click at [701, 506] on button "Finalizar o pedido sem registrar pagamento" at bounding box center [733, 509] width 230 height 23
click at [818, 605] on button "Confirmar" at bounding box center [803, 605] width 43 height 18
type input "R$ 0,00"
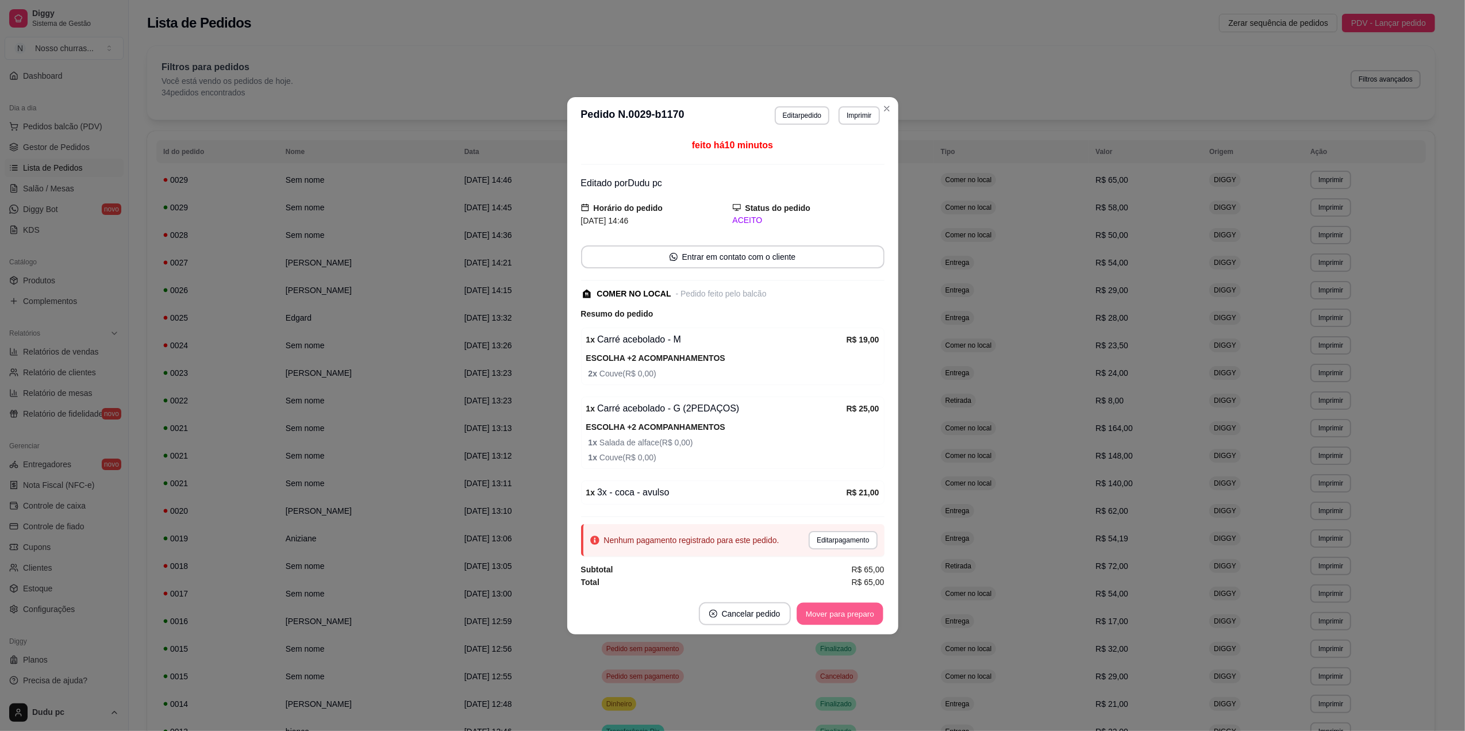
click at [849, 618] on button "Mover para preparo" at bounding box center [839, 613] width 86 height 22
click at [849, 618] on button "Mover para retirada disponível" at bounding box center [820, 613] width 127 height 23
click at [849, 618] on button "Mover para finalizado" at bounding box center [836, 613] width 95 height 23
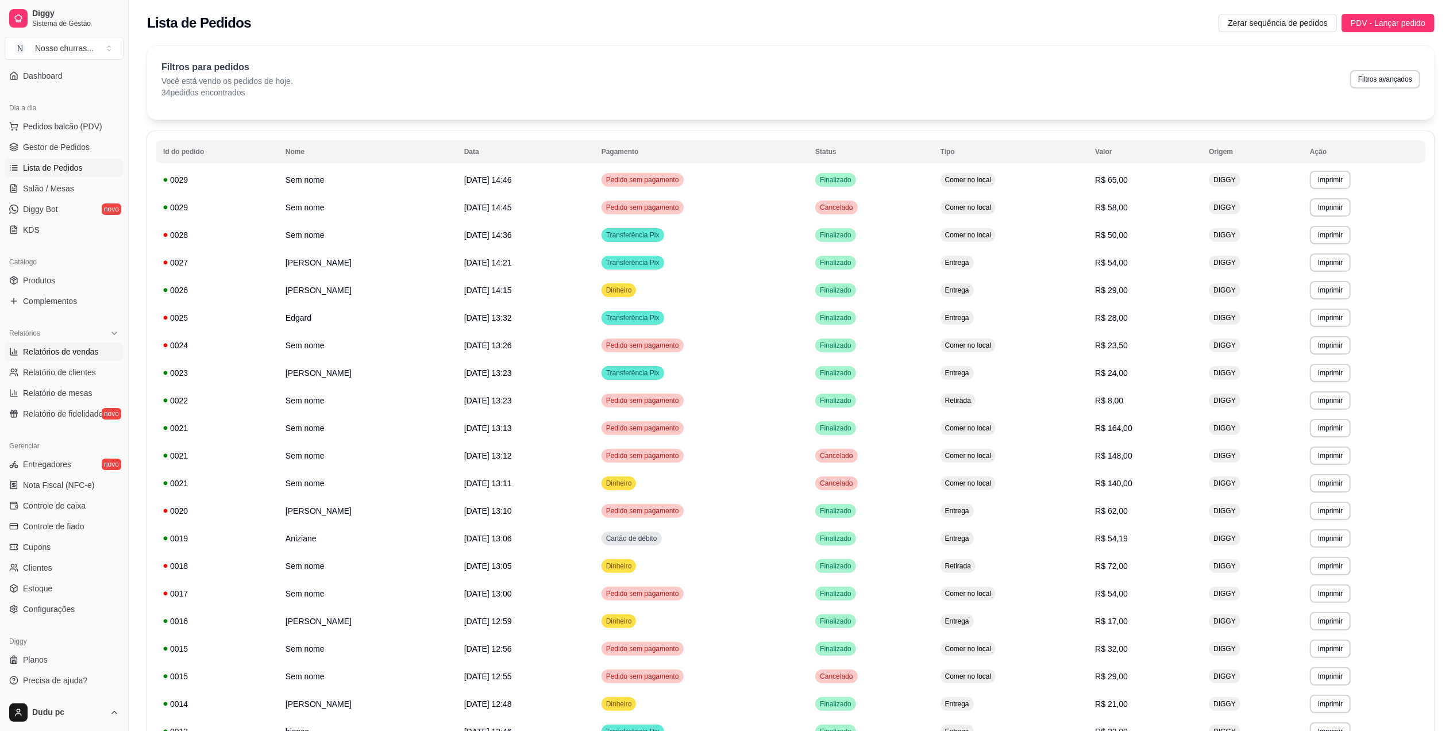
click at [80, 356] on span "Relatórios de vendas" at bounding box center [61, 351] width 76 height 11
select select "ALL"
select select "0"
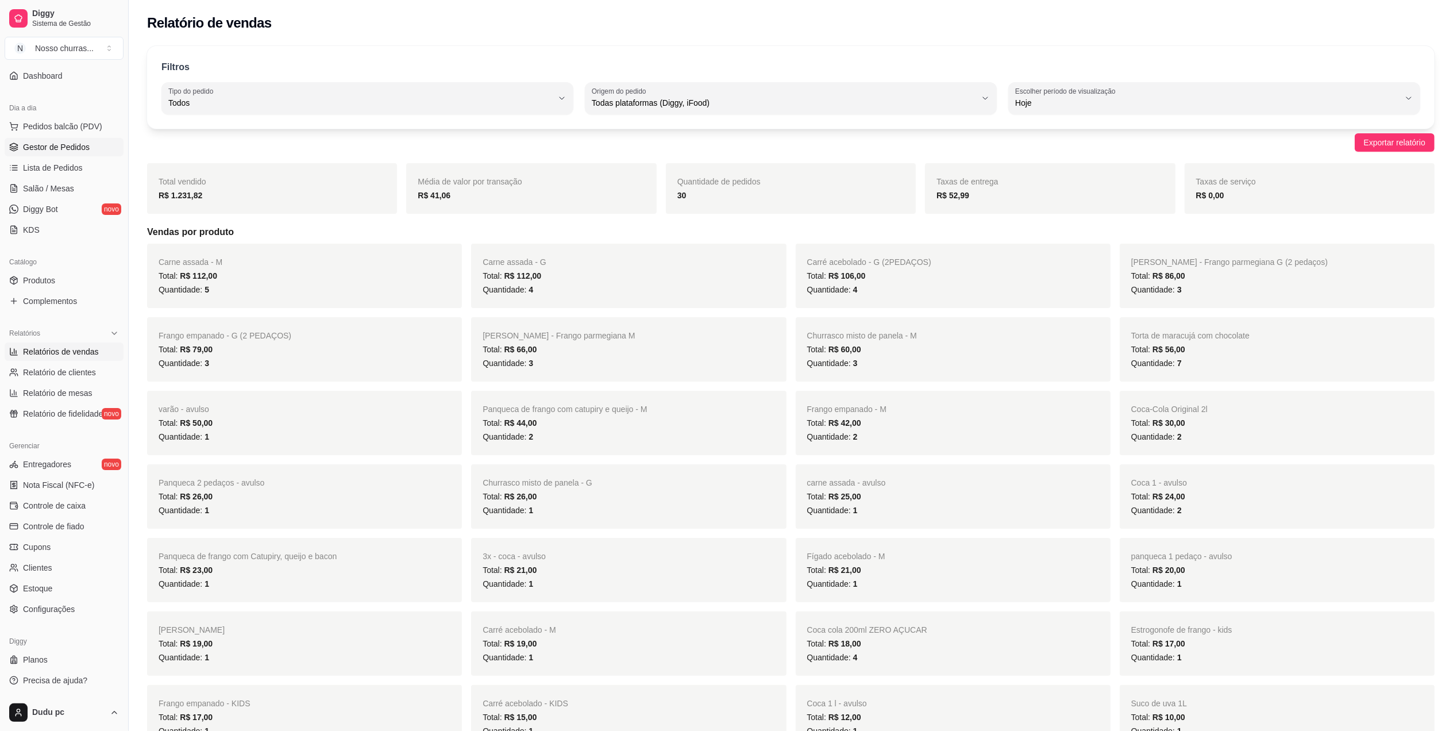
click at [64, 147] on span "Gestor de Pedidos" at bounding box center [56, 146] width 67 height 11
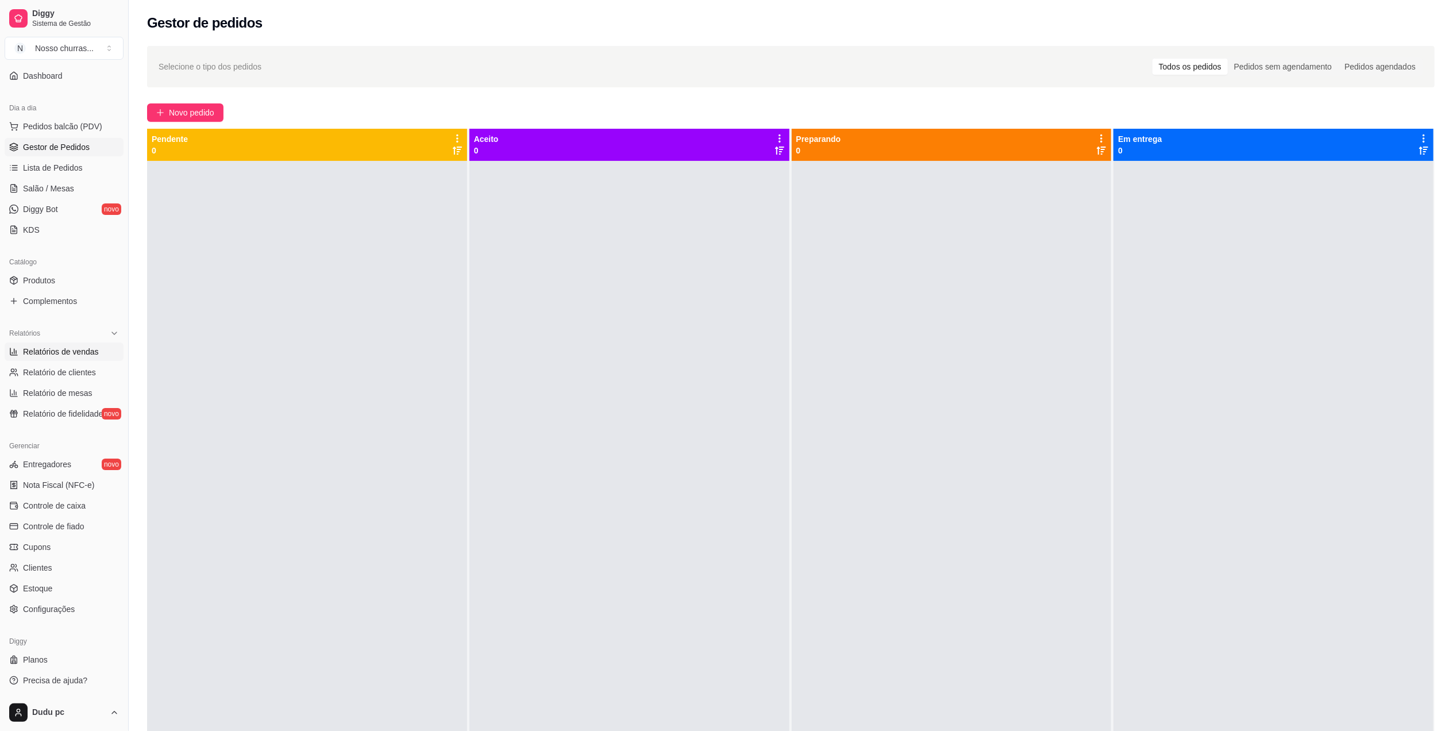
click at [68, 346] on span "Relatórios de vendas" at bounding box center [61, 351] width 76 height 11
select select "ALL"
select select "0"
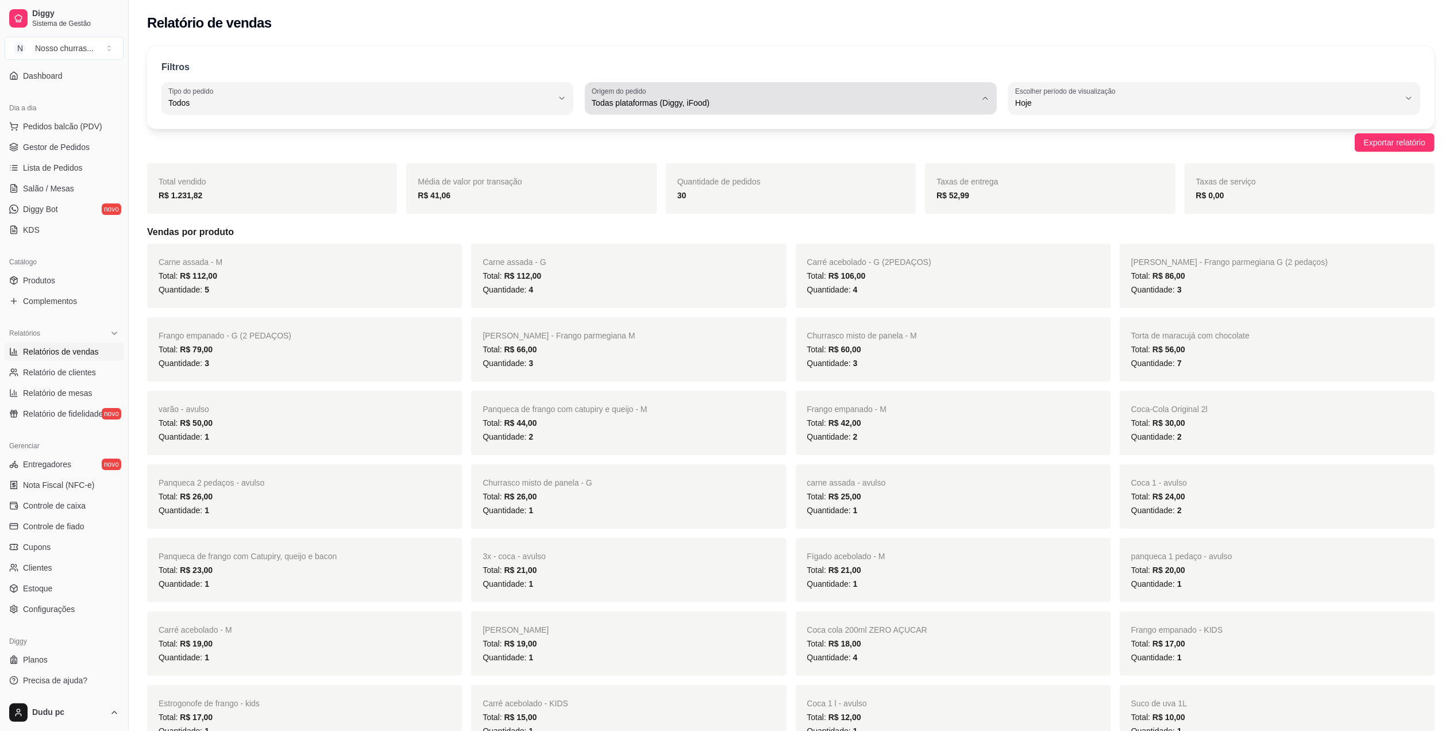
click at [714, 111] on button "Origem do pedido Todas plataformas (Diggy, iFood)" at bounding box center [791, 98] width 412 height 32
click at [694, 176] on li "iFood" at bounding box center [791, 168] width 387 height 18
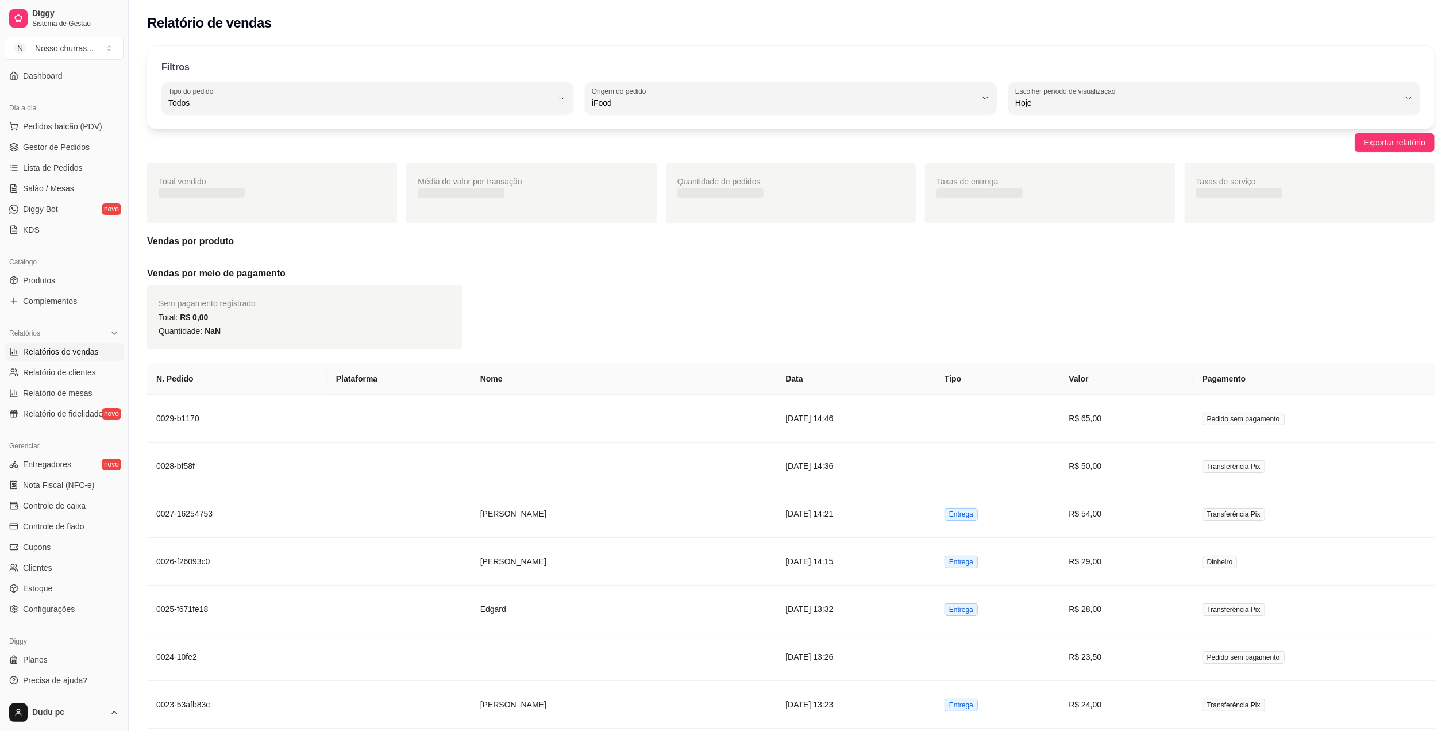
type input "IFOOD"
select select "IFOOD"
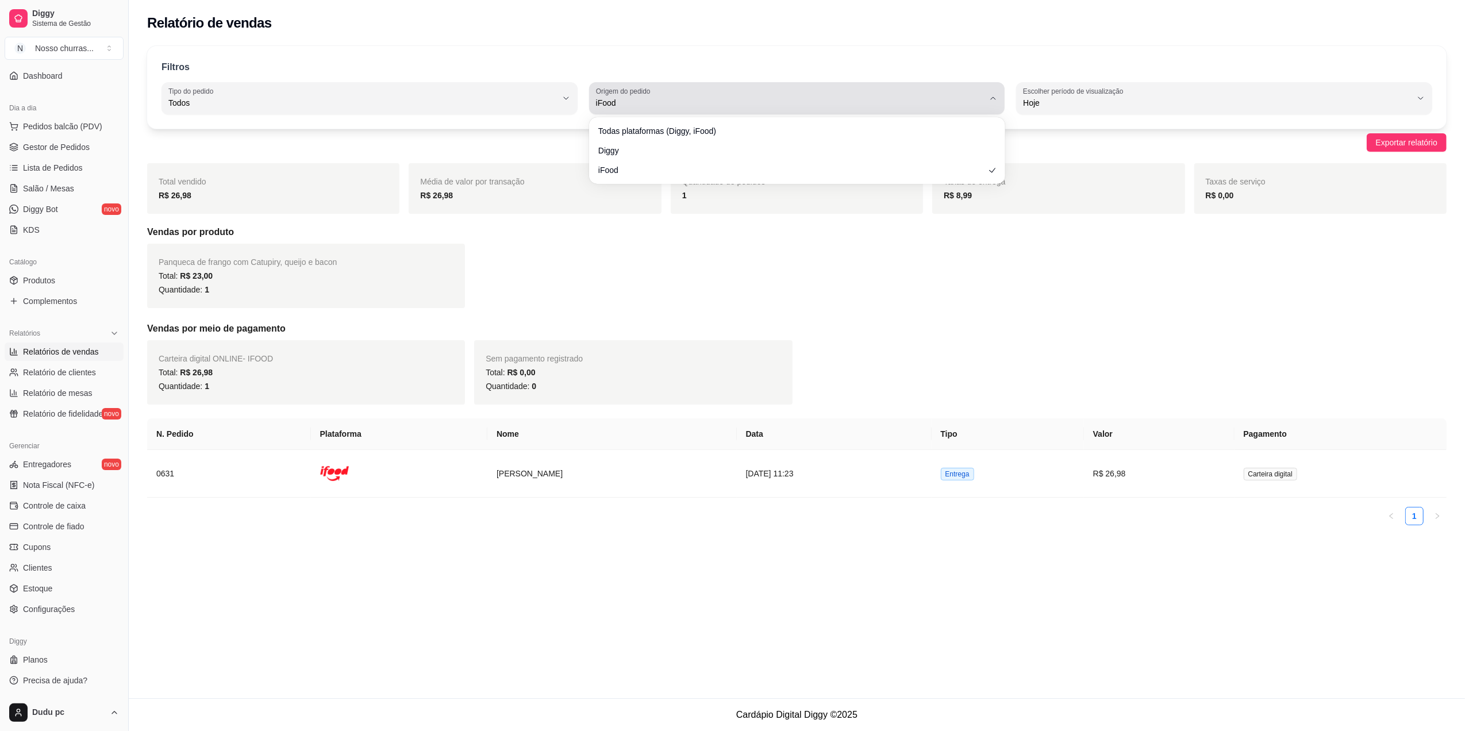
click at [690, 92] on div "iFood" at bounding box center [790, 98] width 388 height 23
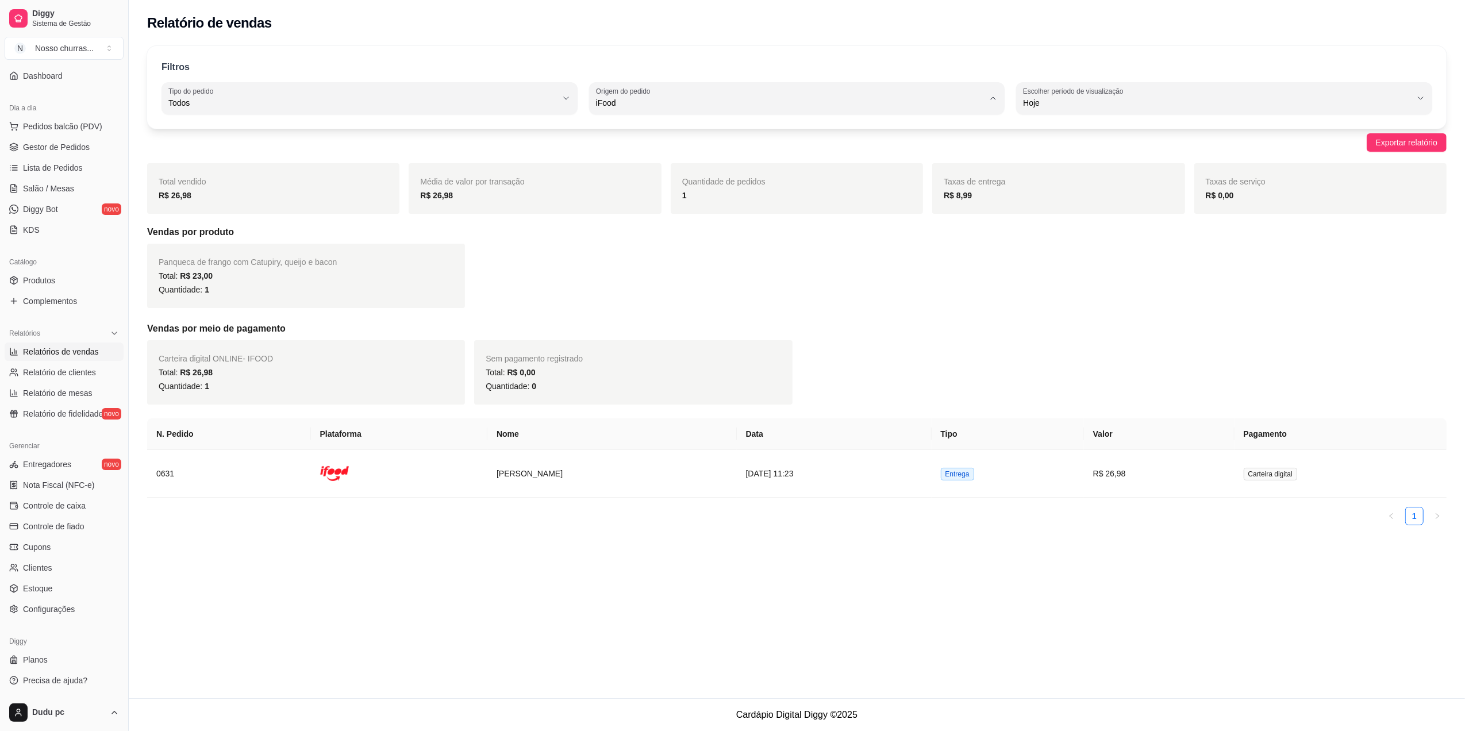
click at [710, 130] on span "Todas plataformas (Diggy, iFood)" at bounding box center [791, 130] width 371 height 11
type input "ALL"
select select "ALL"
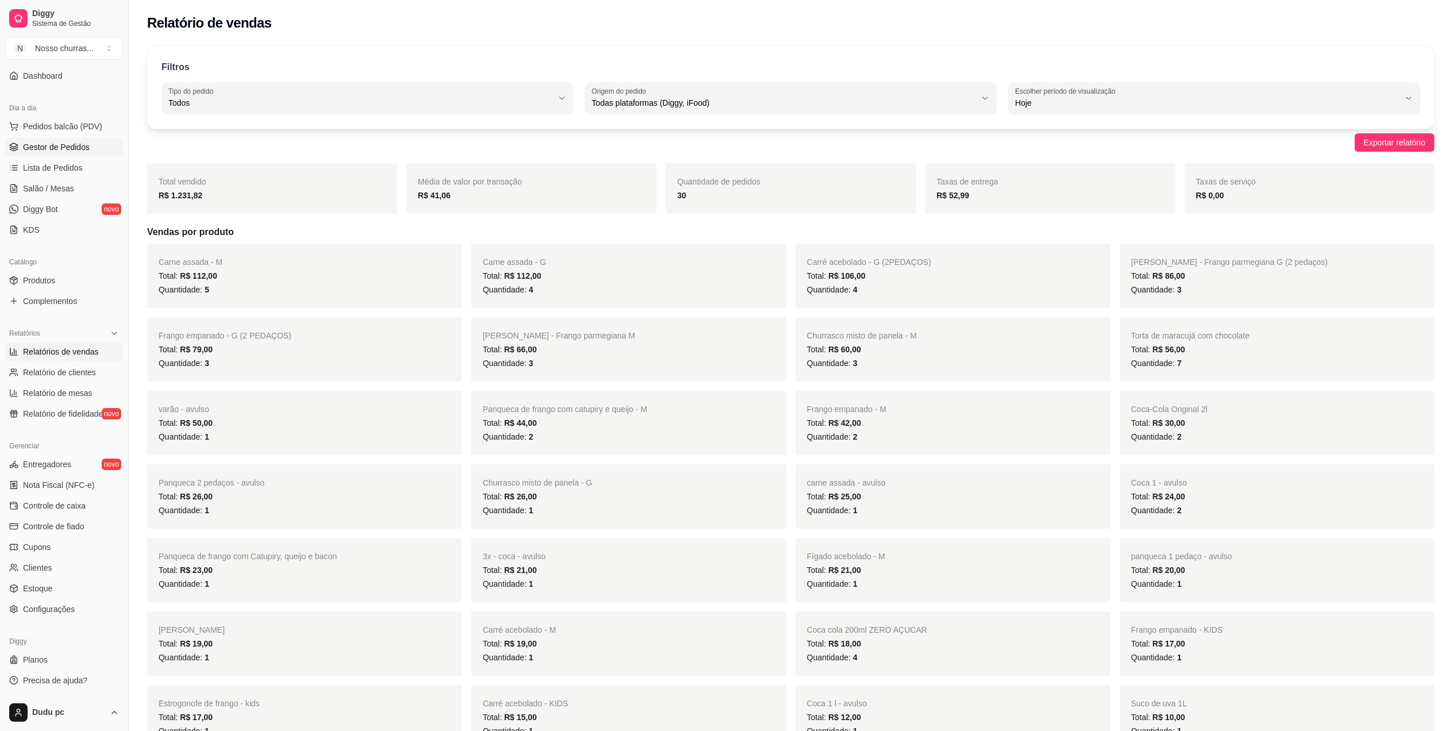
click at [58, 150] on span "Gestor de Pedidos" at bounding box center [56, 146] width 67 height 11
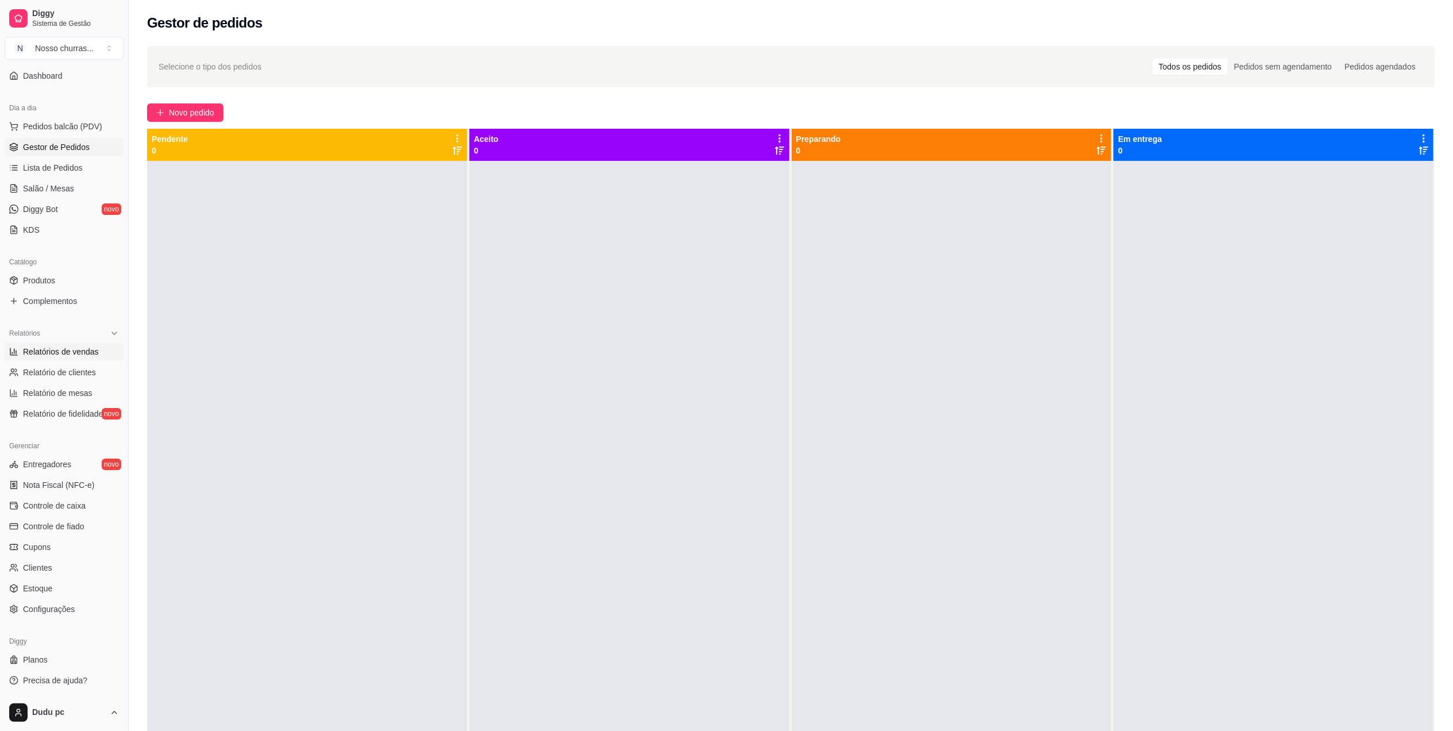
click at [101, 350] on link "Relatórios de vendas" at bounding box center [64, 351] width 119 height 18
select select "ALL"
select select "0"
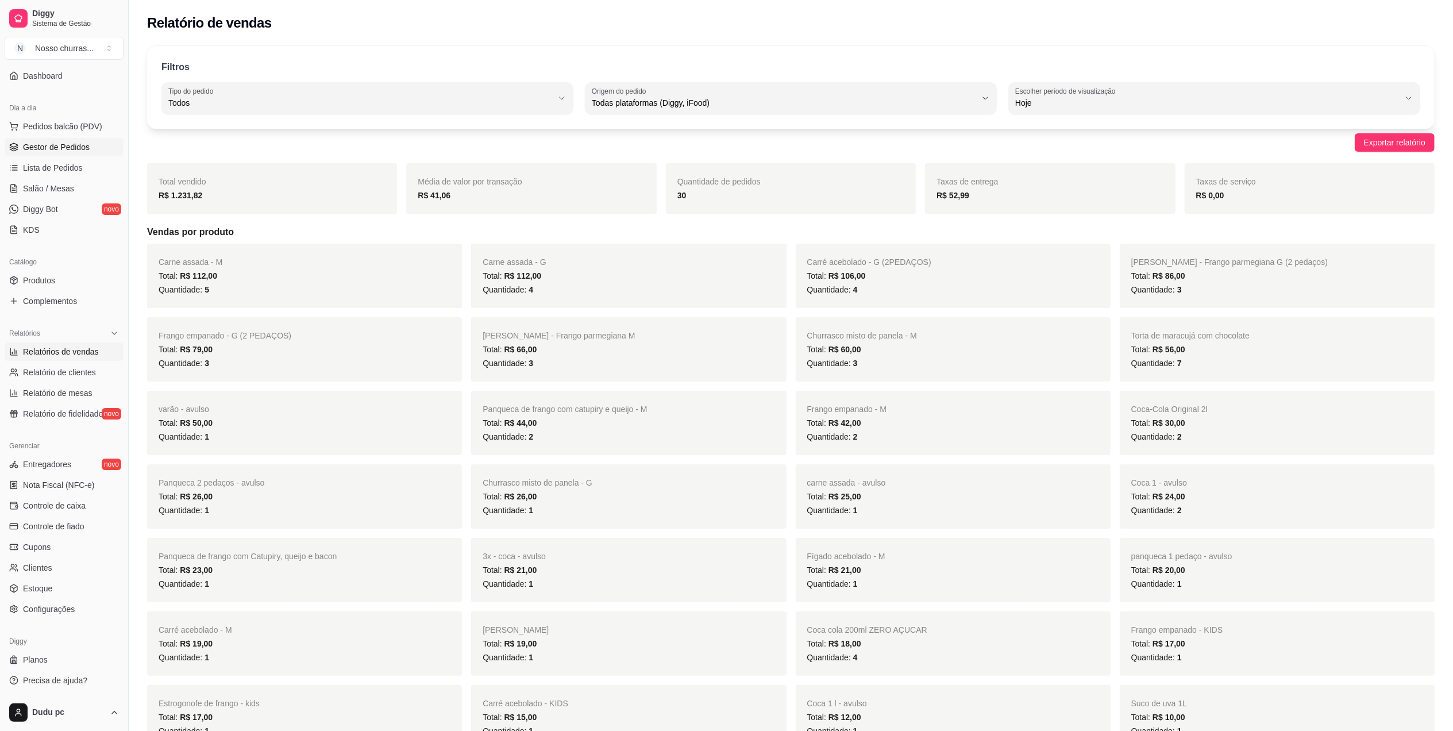
click at [44, 143] on span "Gestor de Pedidos" at bounding box center [56, 146] width 67 height 11
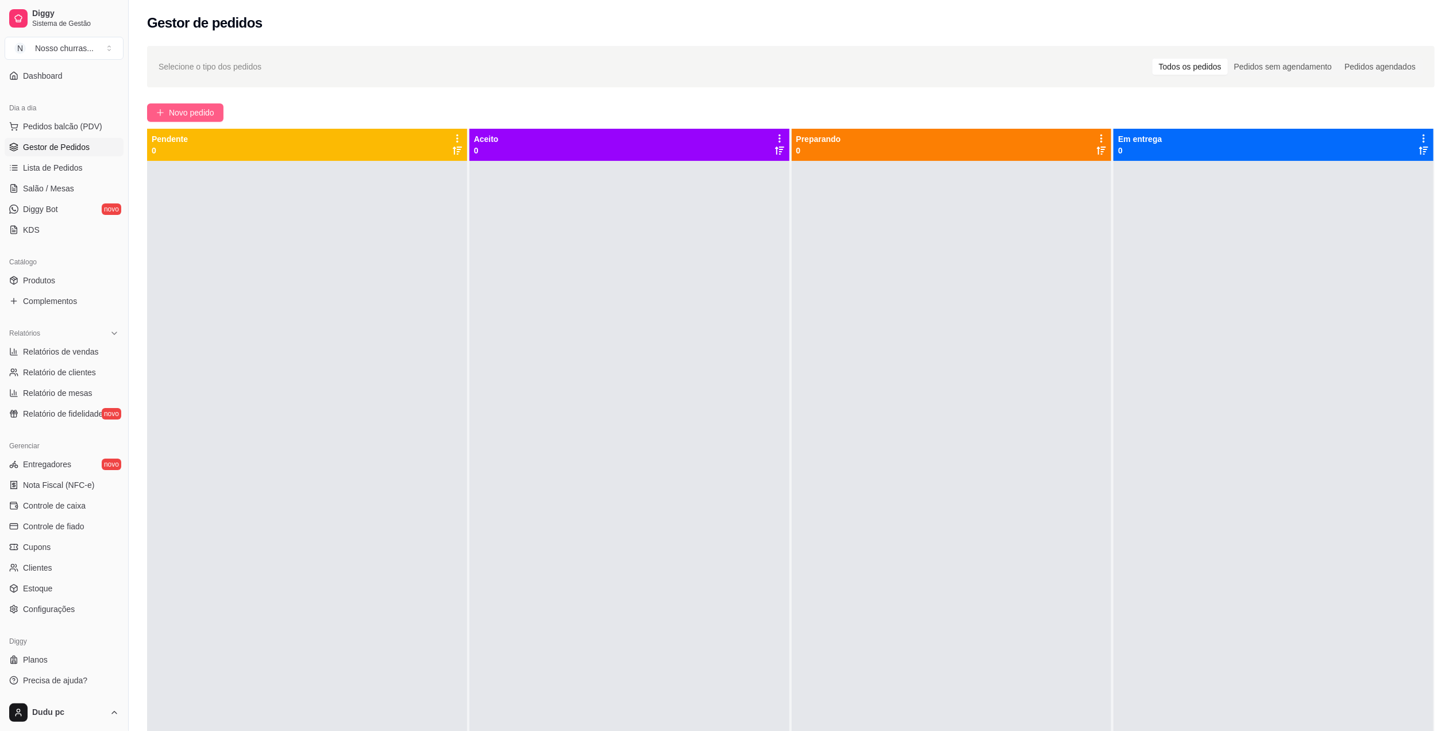
click at [201, 114] on span "Novo pedido" at bounding box center [191, 112] width 45 height 13
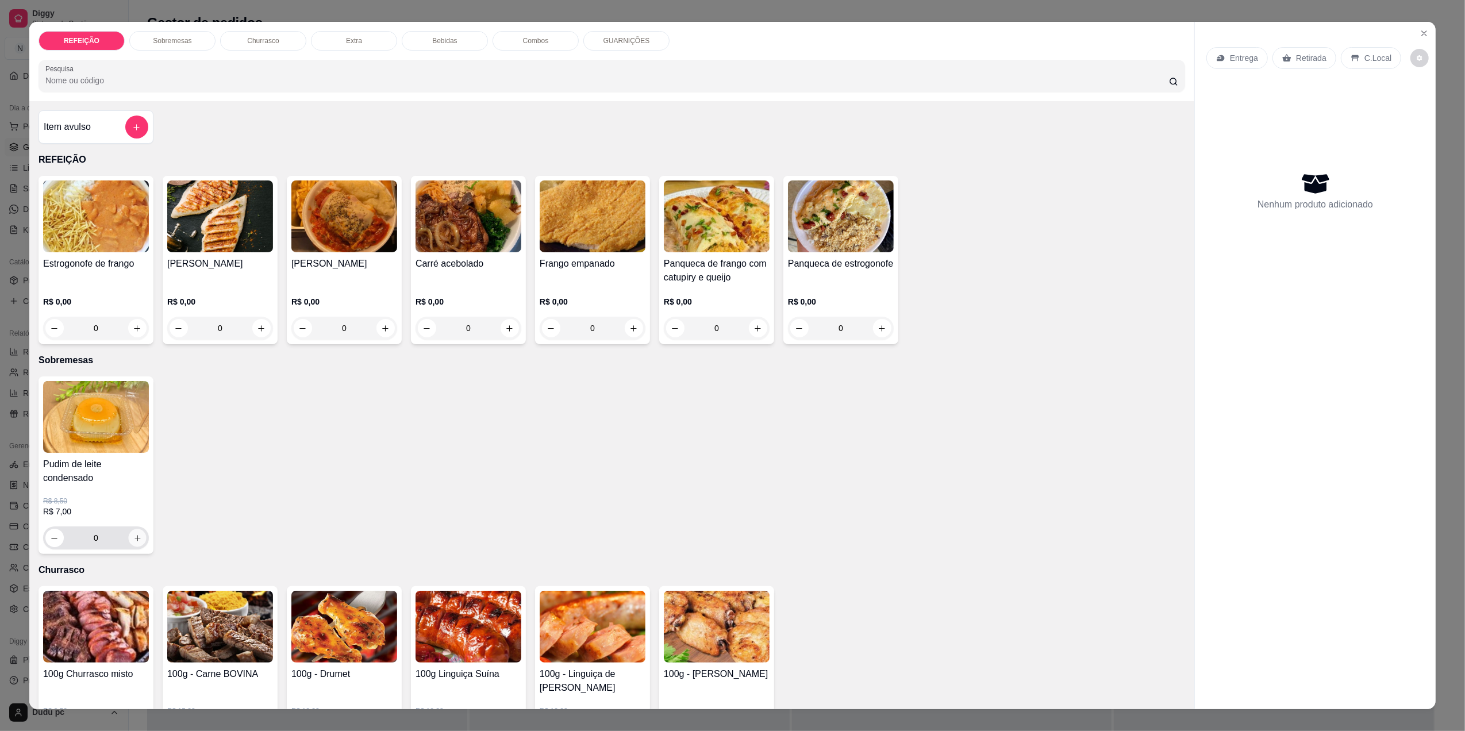
click at [134, 542] on icon "increase-product-quantity" at bounding box center [137, 538] width 9 height 9
type input "1"
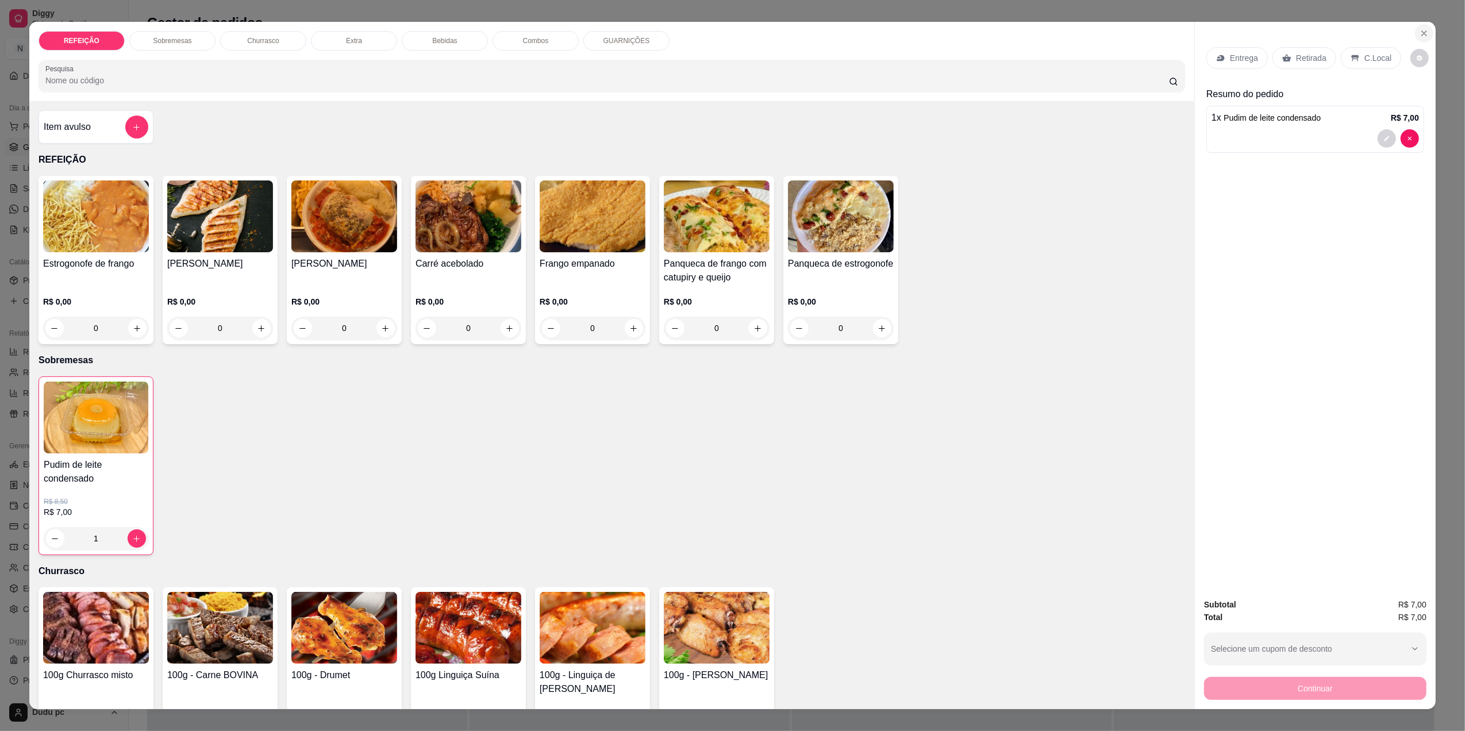
click at [1421, 29] on icon "Close" at bounding box center [1423, 33] width 9 height 9
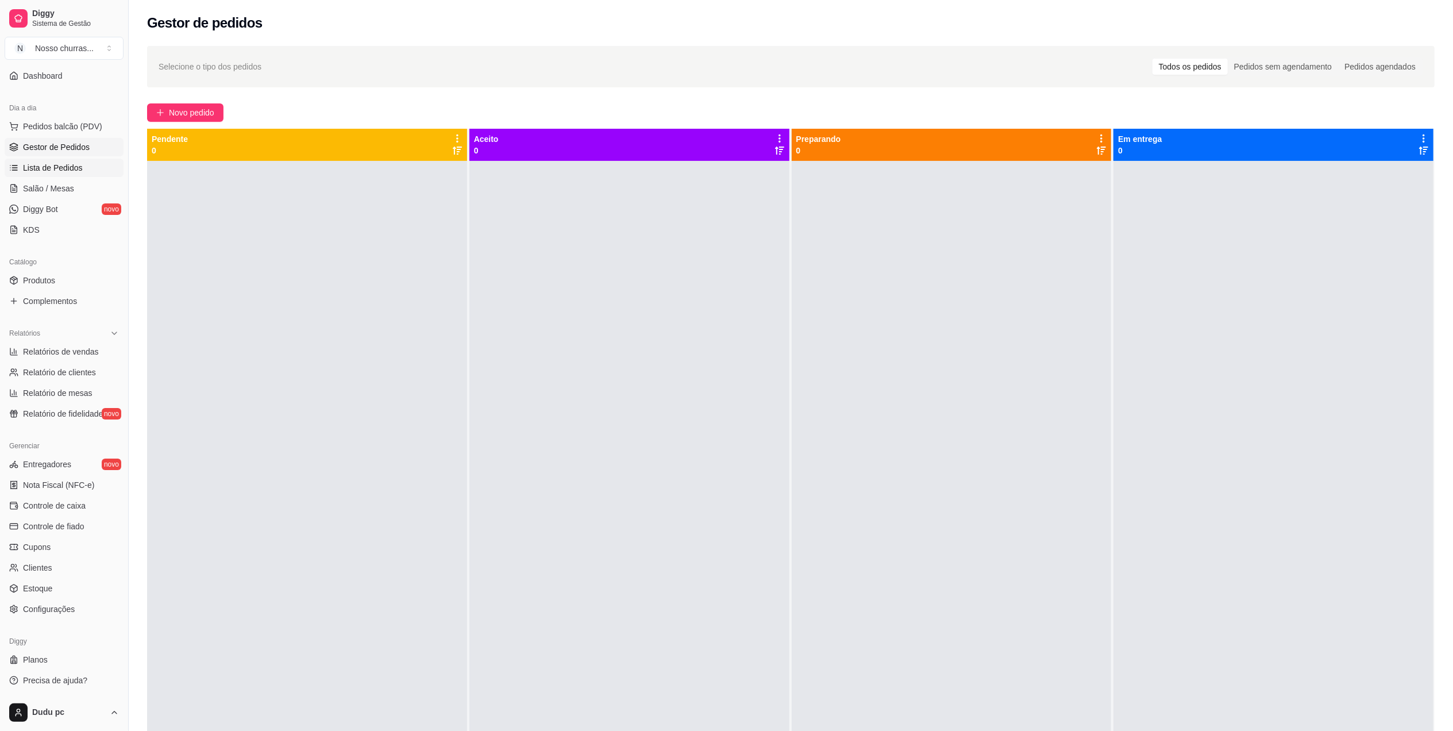
click at [76, 172] on span "Lista de Pedidos" at bounding box center [53, 167] width 60 height 11
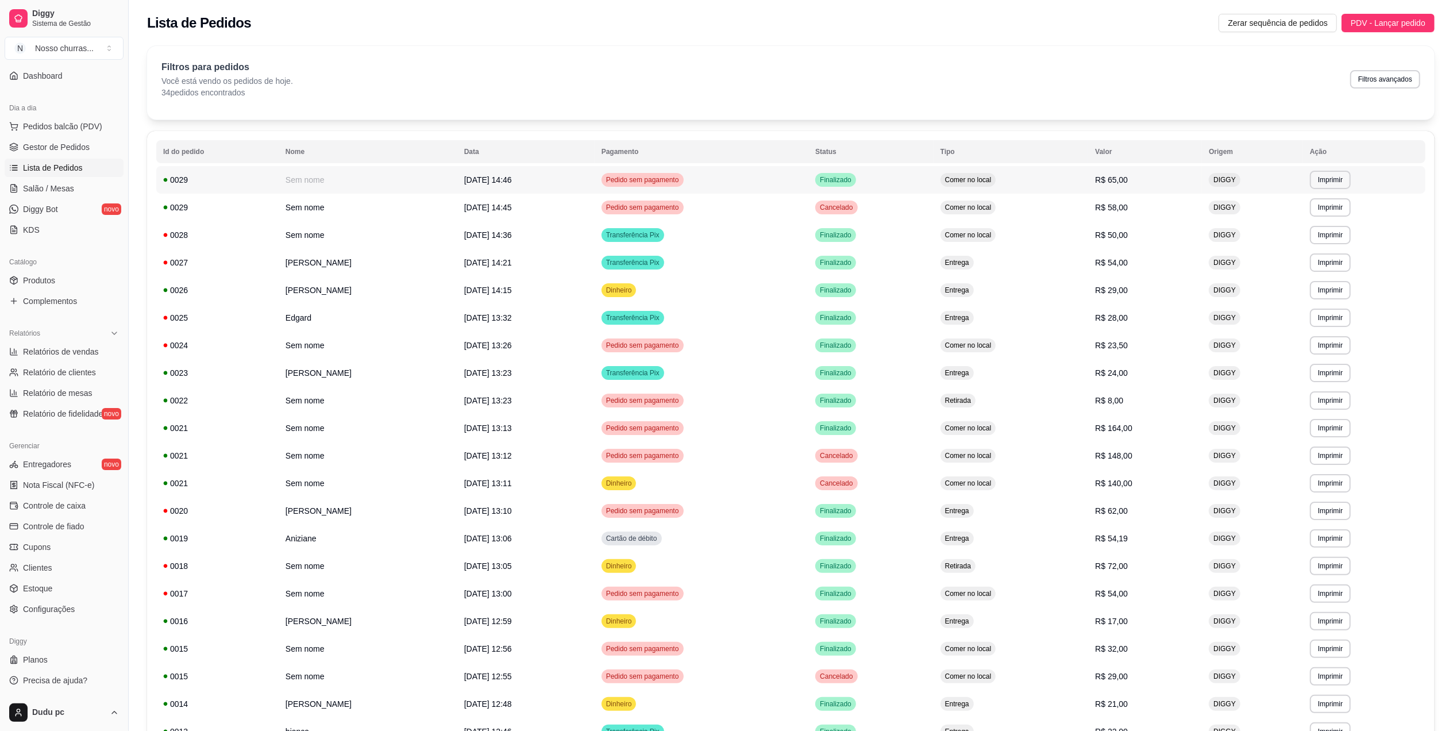
click at [340, 184] on td "Sem nome" at bounding box center [368, 180] width 179 height 28
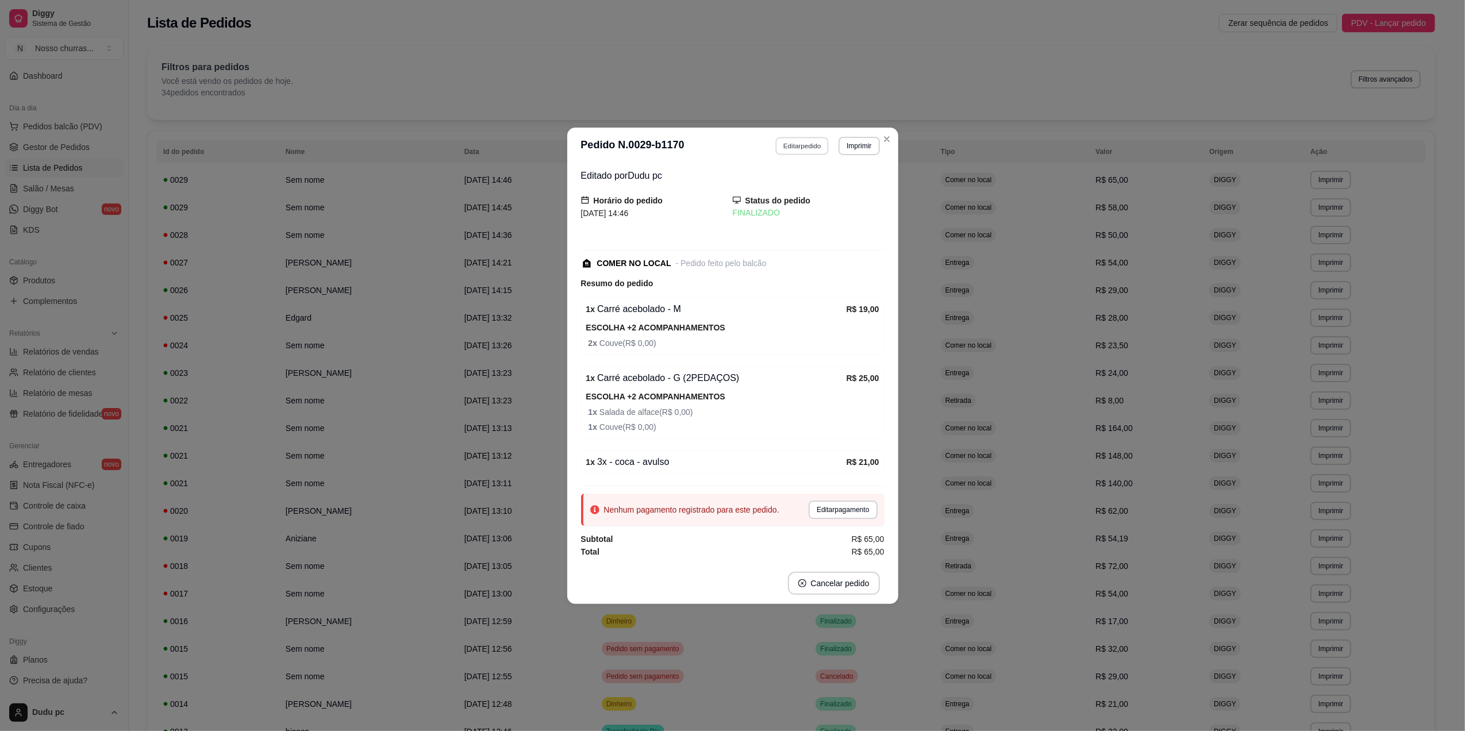
click at [802, 145] on button "Editar pedido" at bounding box center [801, 146] width 53 height 18
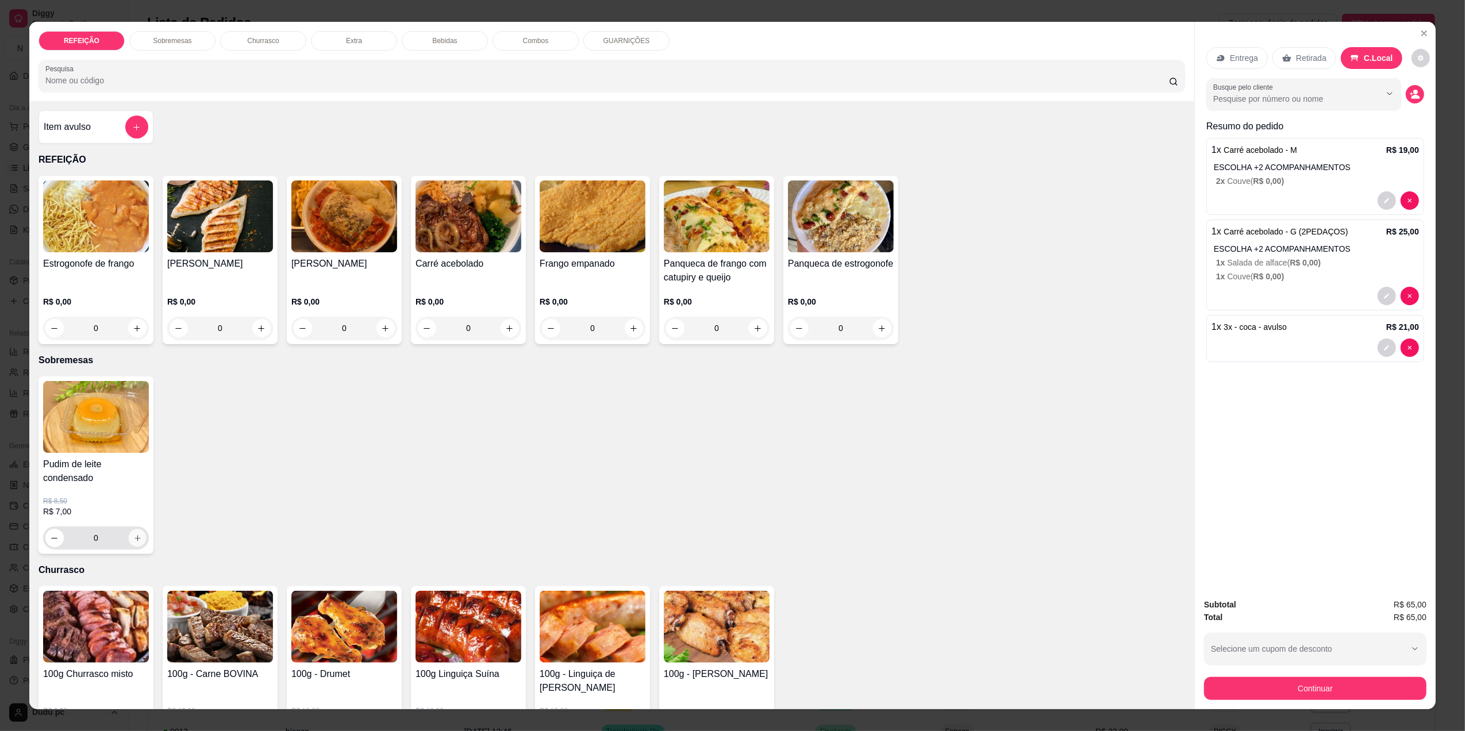
click at [134, 536] on icon "increase-product-quantity" at bounding box center [137, 538] width 6 height 6
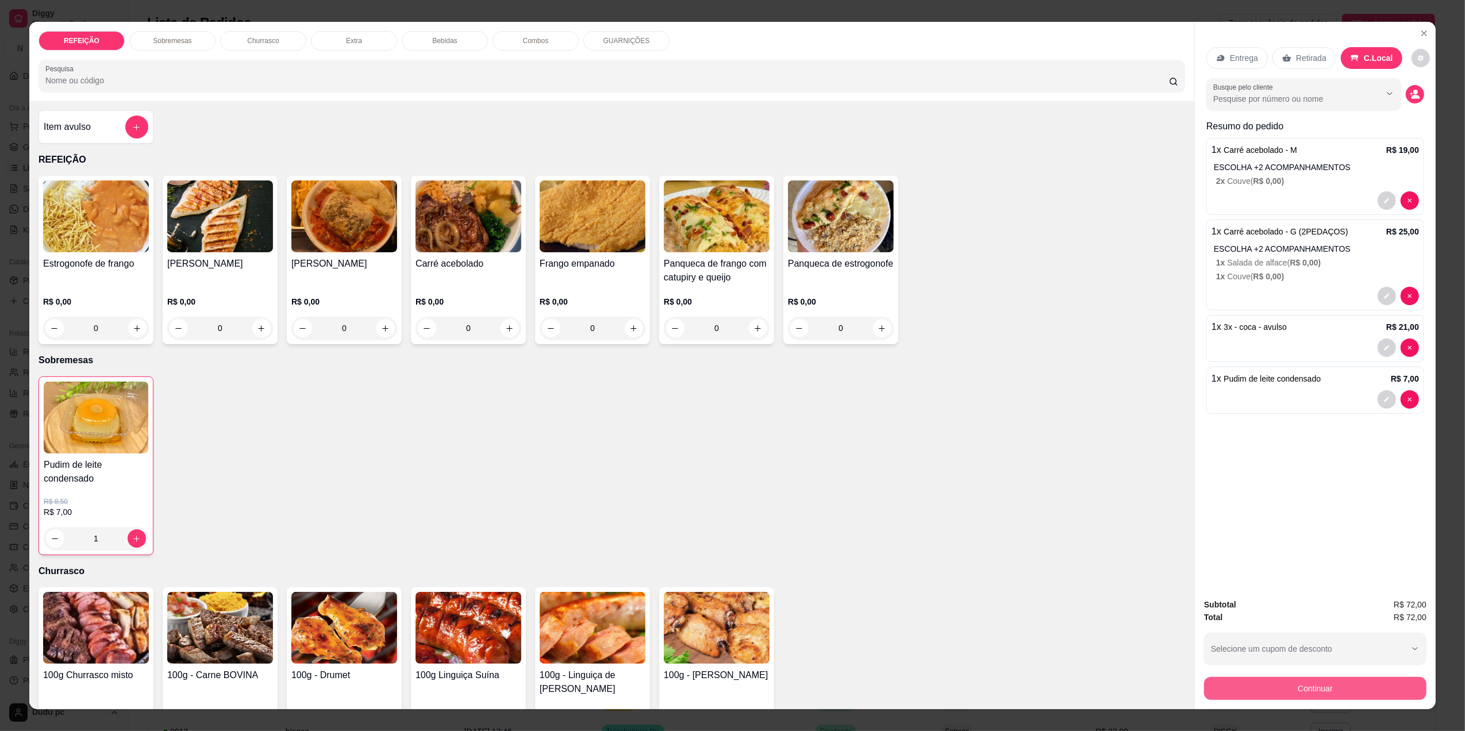
click at [1302, 685] on button "Continuar" at bounding box center [1315, 688] width 222 height 23
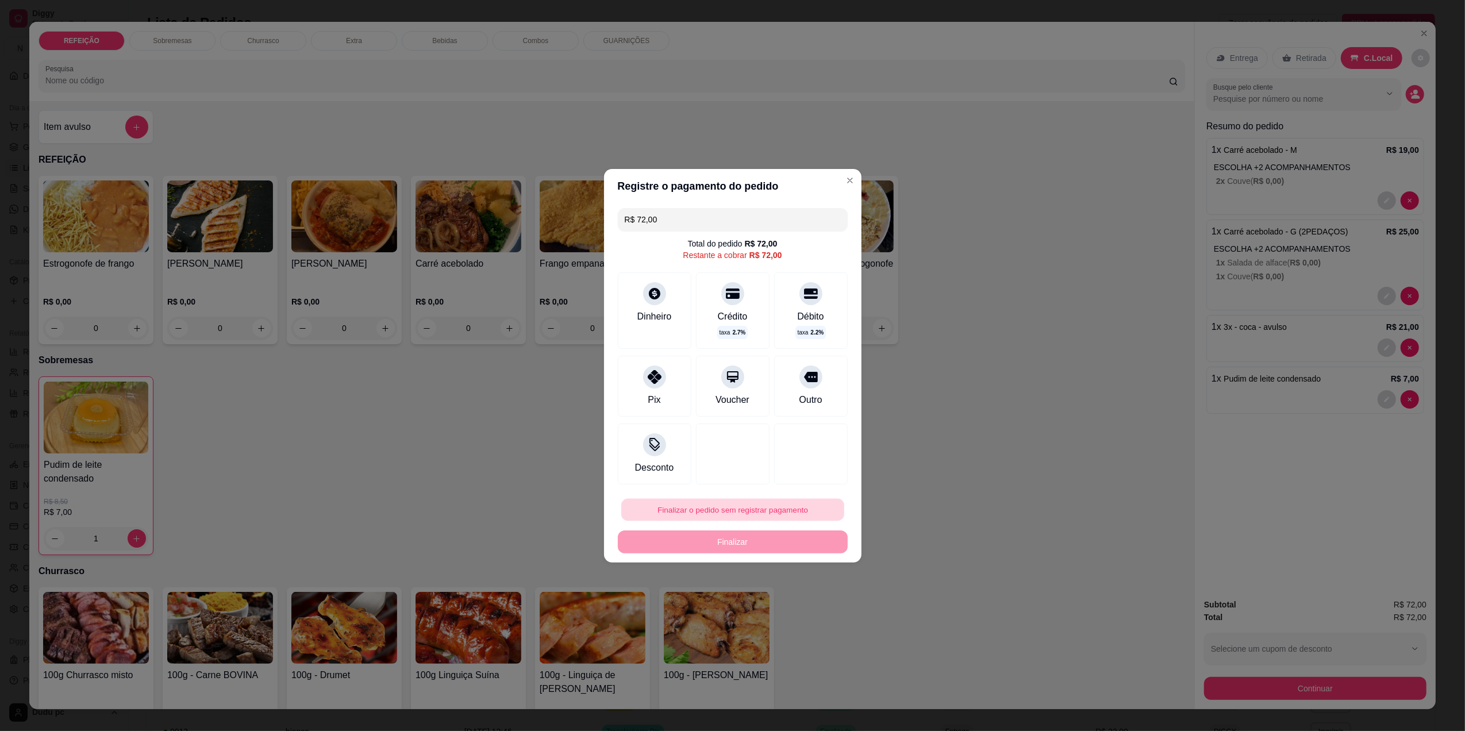
click at [669, 510] on button "Finalizar o pedido sem registrar pagamento" at bounding box center [732, 509] width 223 height 22
click at [814, 609] on button "Confirmar" at bounding box center [802, 603] width 41 height 17
type input "0"
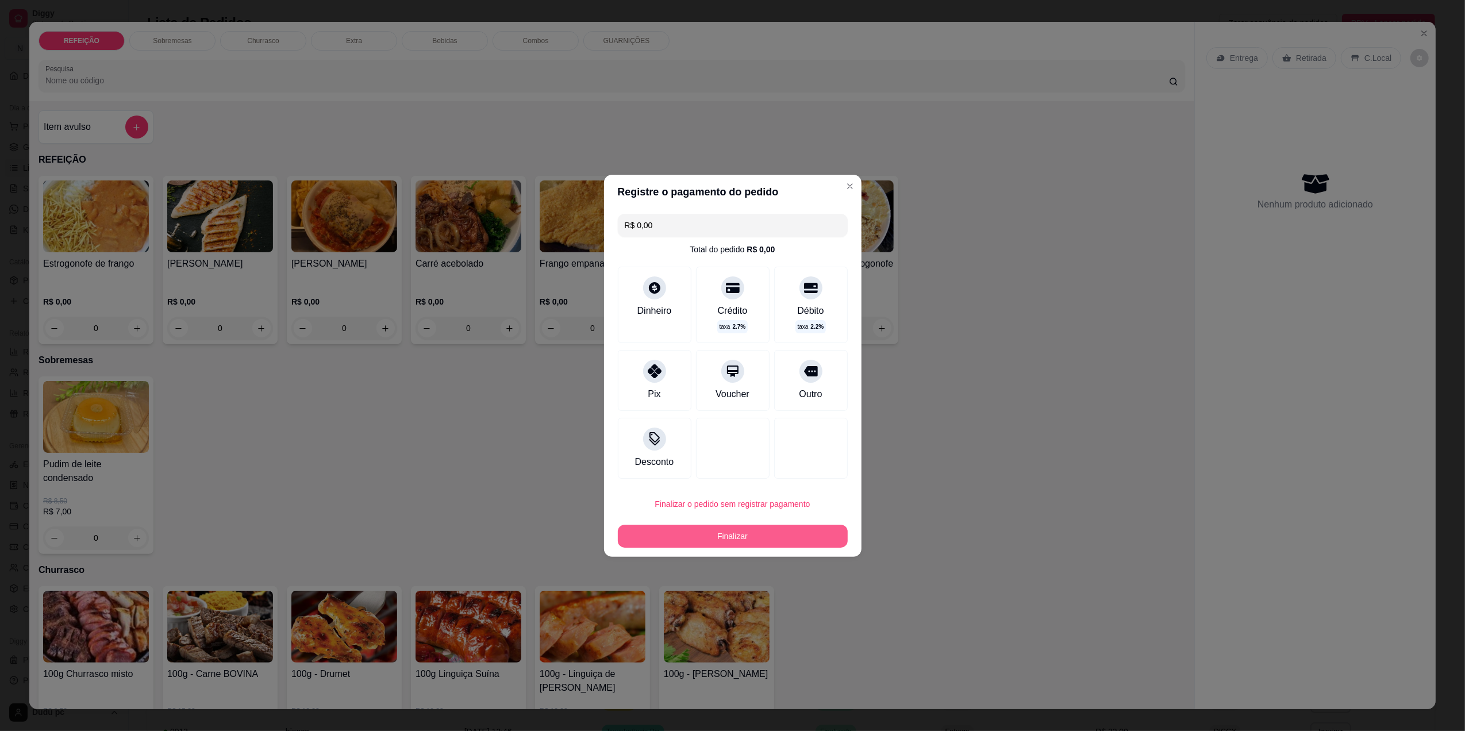
type input "R$ 0,00"
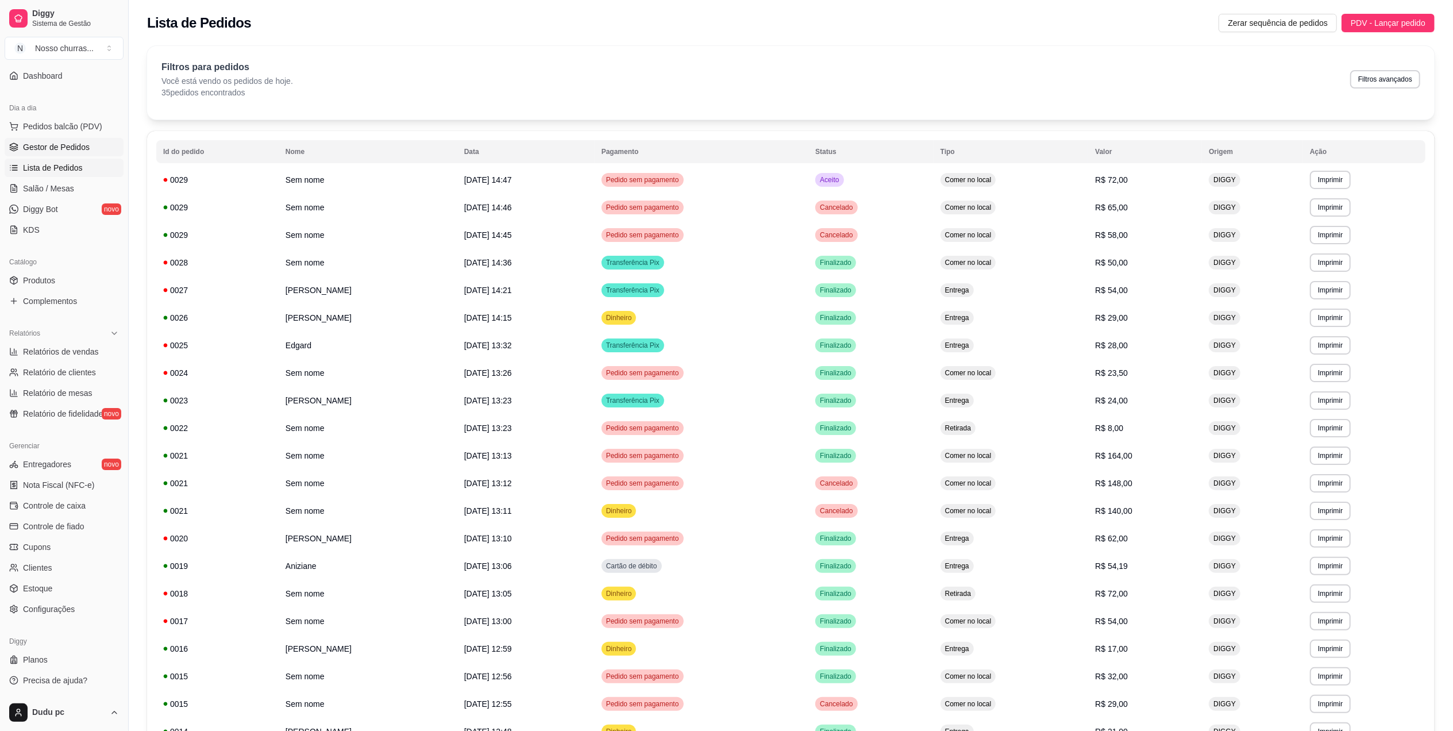
click at [51, 141] on span "Gestor de Pedidos" at bounding box center [56, 146] width 67 height 11
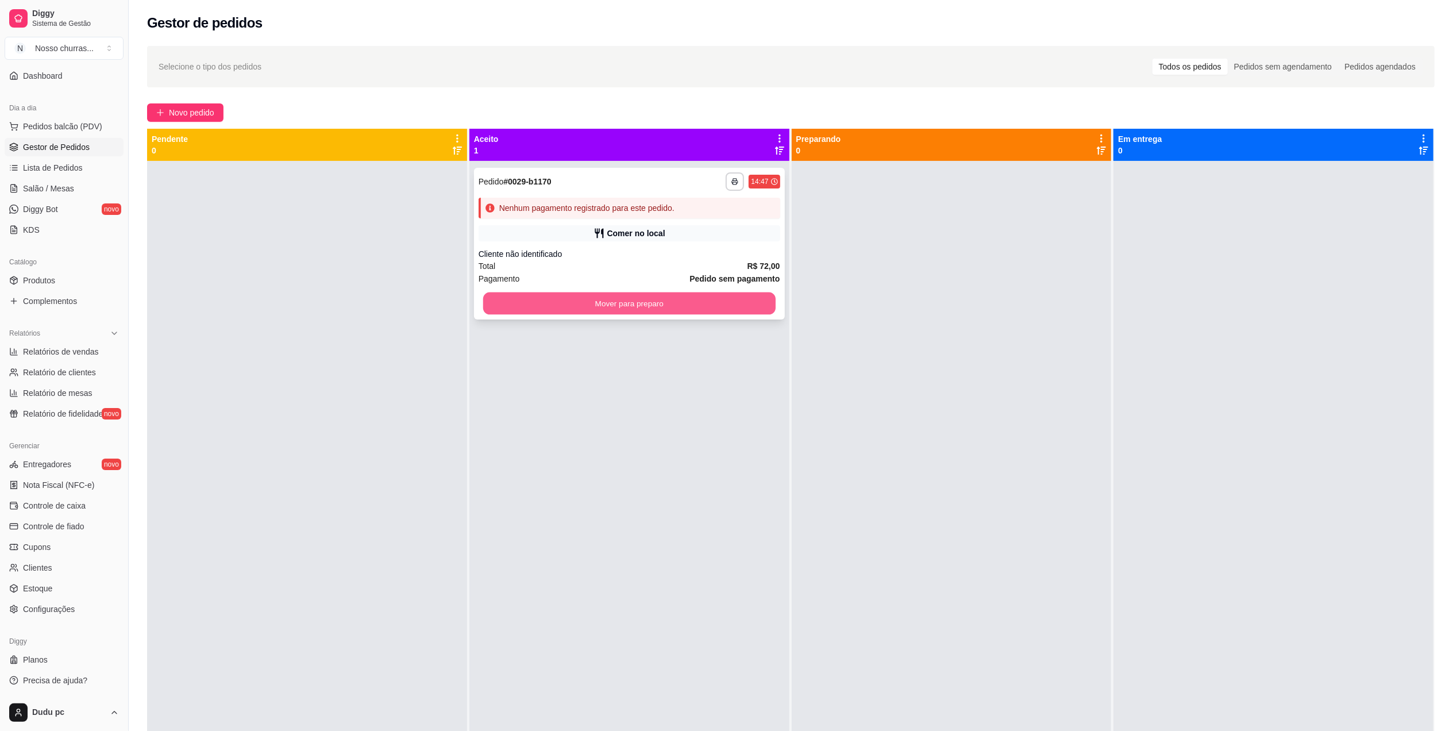
click at [573, 308] on button "Mover para preparo" at bounding box center [629, 303] width 292 height 22
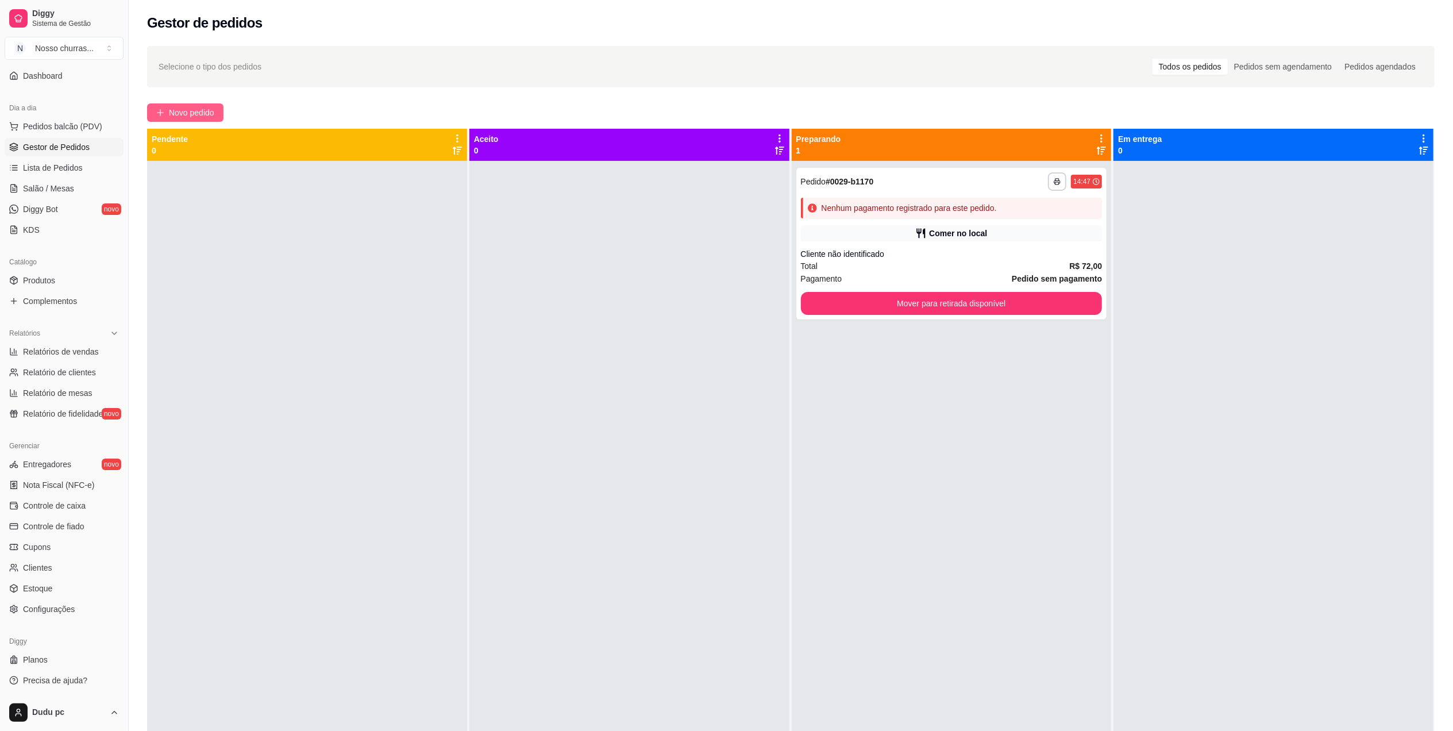
click at [207, 118] on span "Novo pedido" at bounding box center [191, 112] width 45 height 13
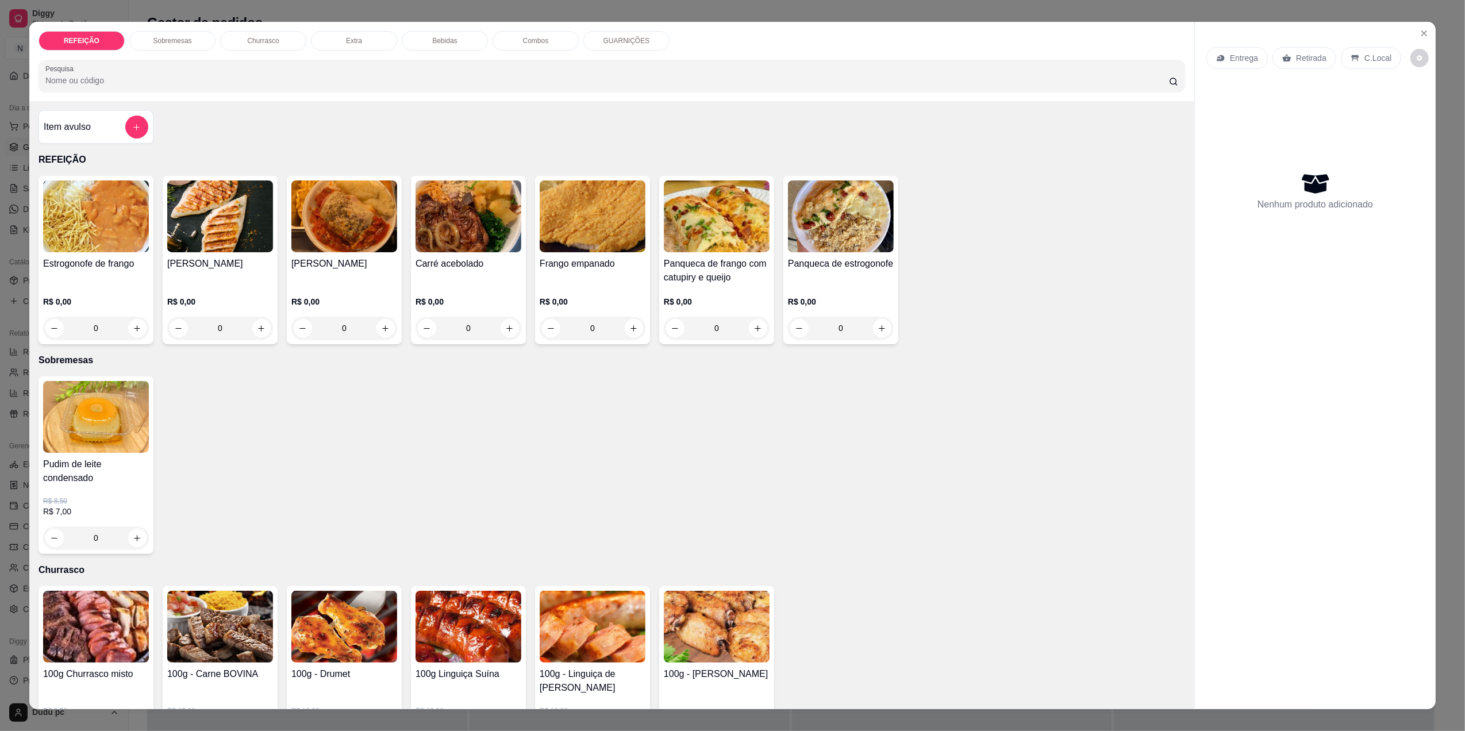
click at [133, 331] on div "0" at bounding box center [96, 328] width 106 height 23
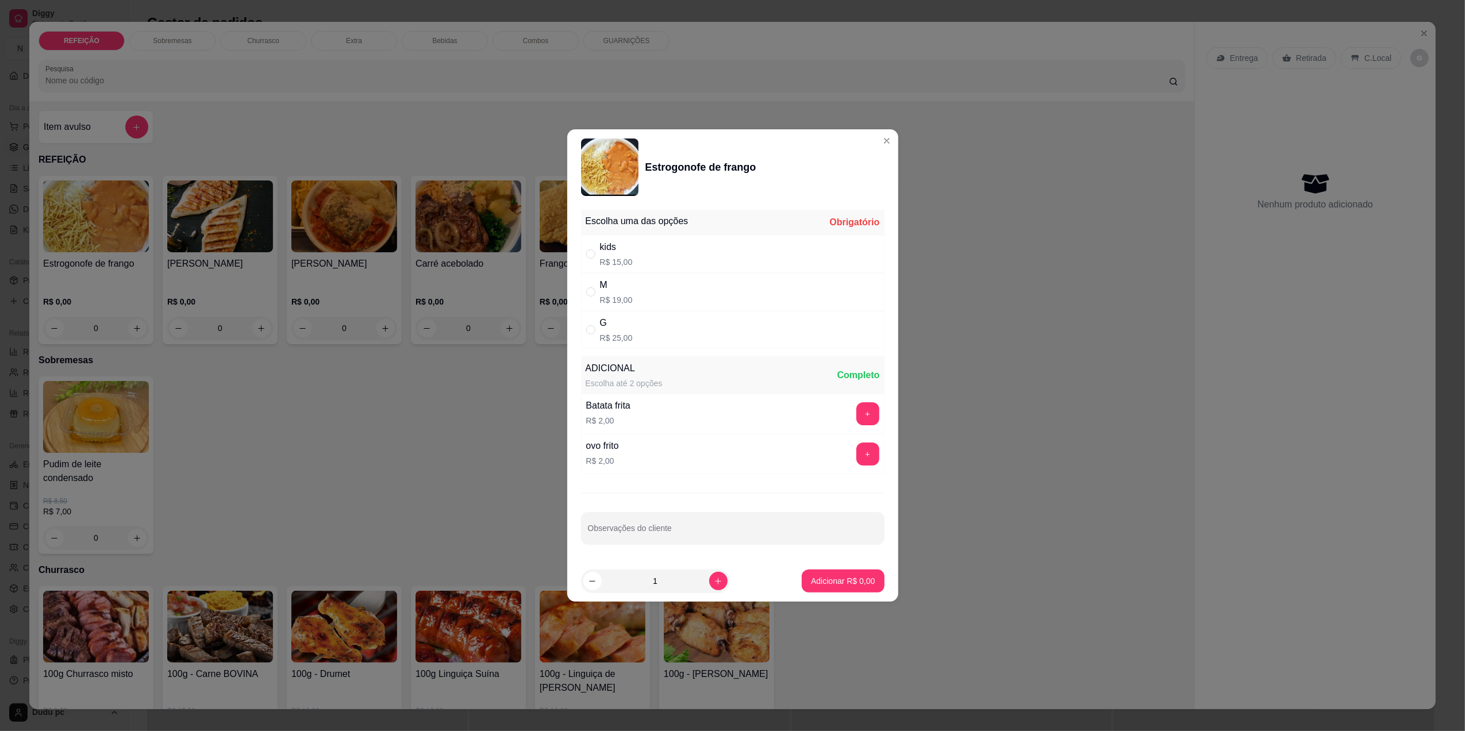
click at [607, 288] on div "M" at bounding box center [616, 285] width 33 height 14
radio input "true"
click at [837, 578] on p "Adicionar R$ 19,00" at bounding box center [840, 580] width 67 height 11
type input "1"
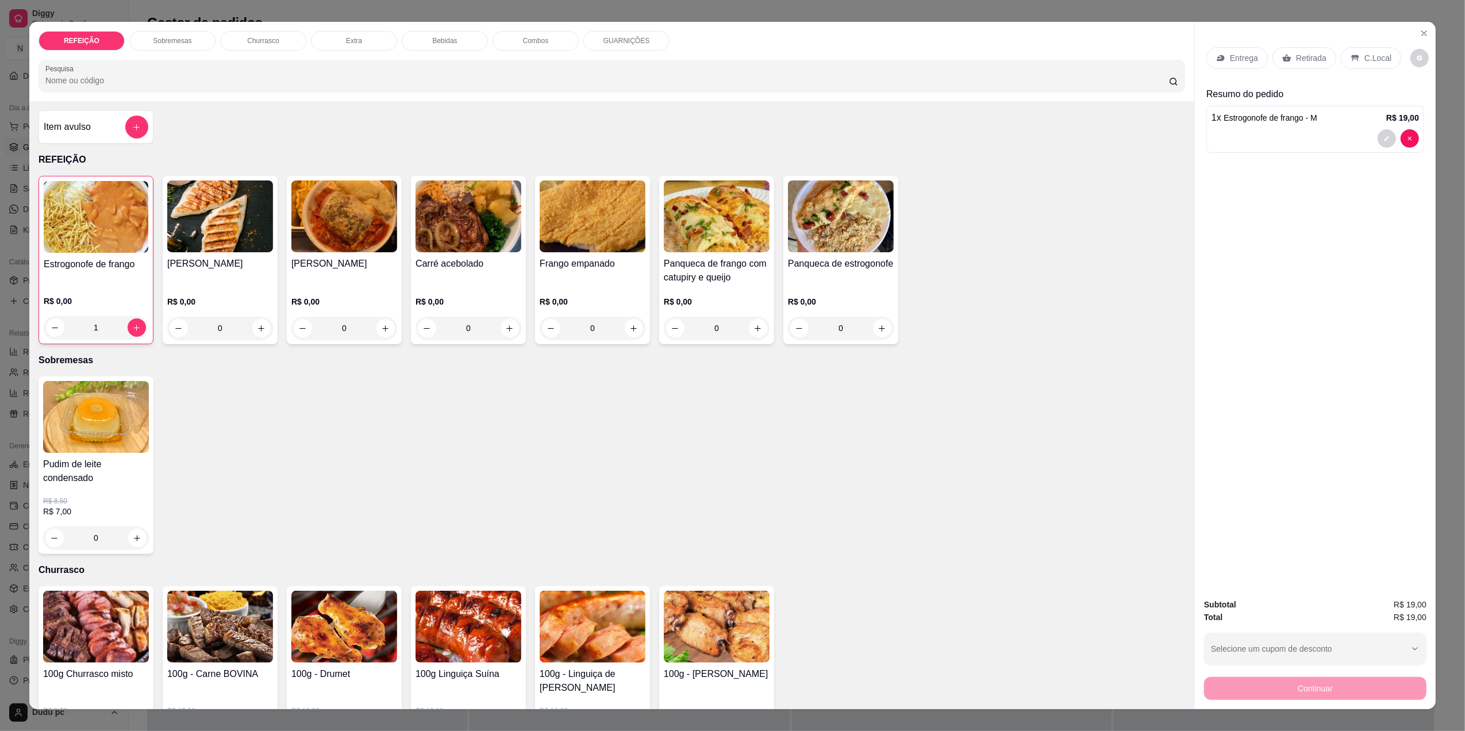
click at [1232, 55] on p "Entrega" at bounding box center [1244, 57] width 28 height 11
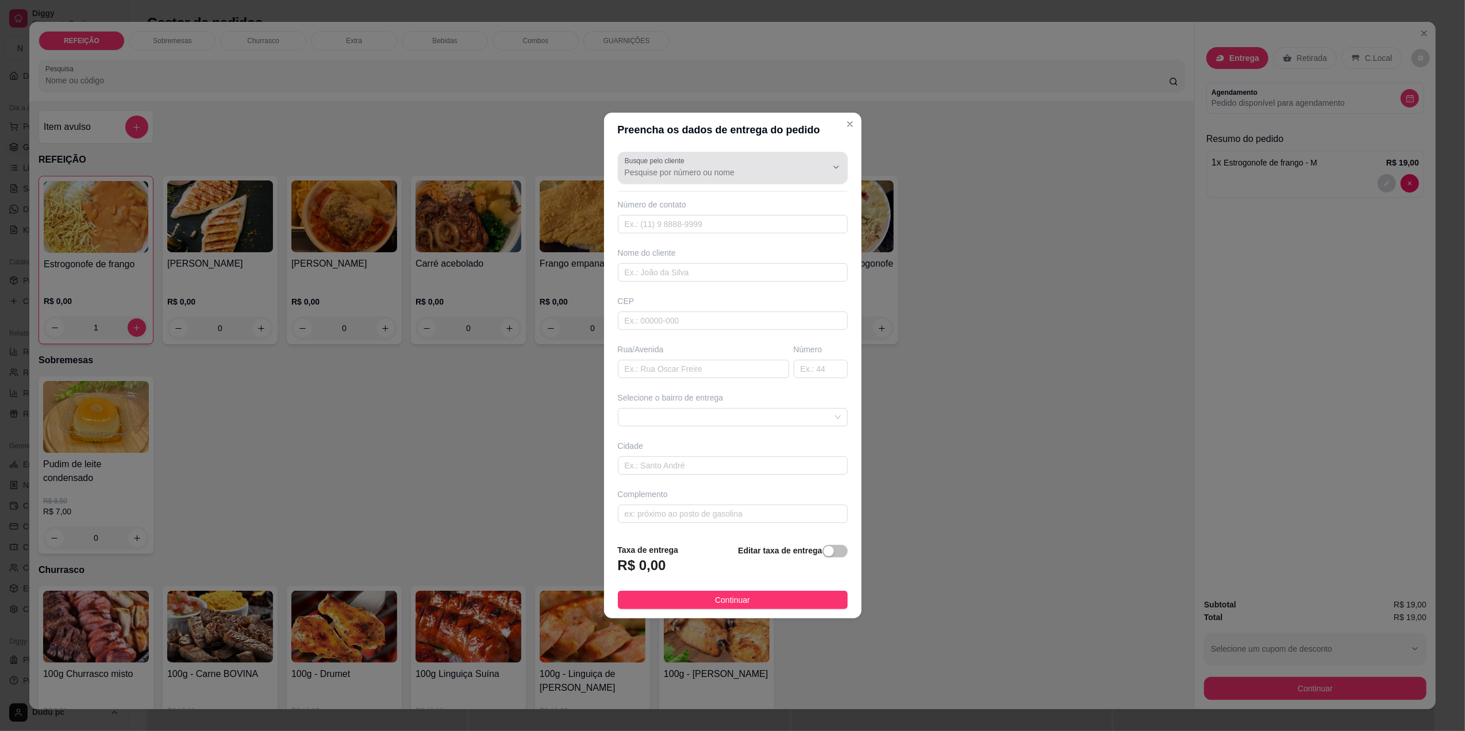
click at [757, 156] on div at bounding box center [733, 167] width 216 height 23
click at [761, 196] on span "Padaria Vitória" at bounding box center [721, 198] width 188 height 11
type input "Padaria Vitória"
type input "21992627641"
type input "Padaria Vitória"
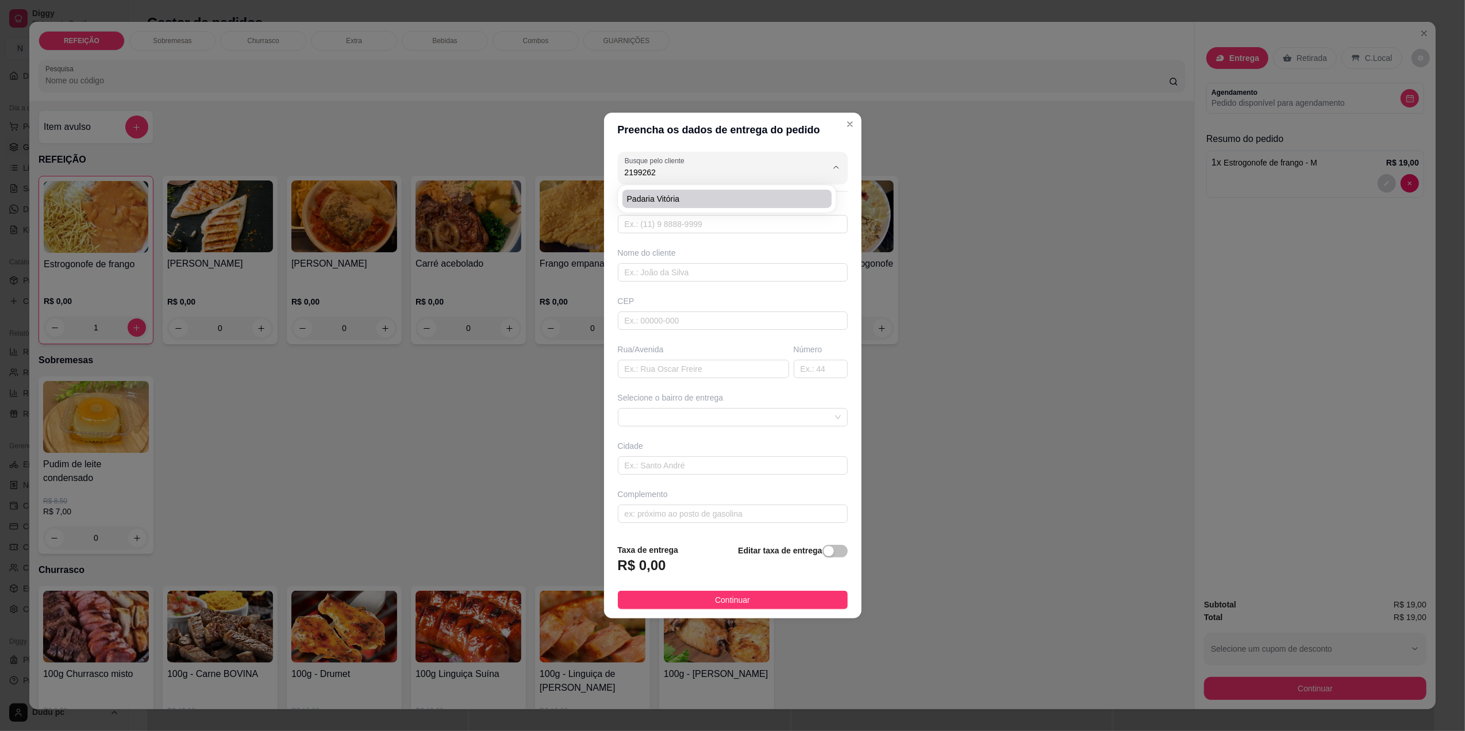
type input "Muniz Barreto"
type input "688"
type input "[GEOGRAPHIC_DATA]"
type input "Padaria Vitória"
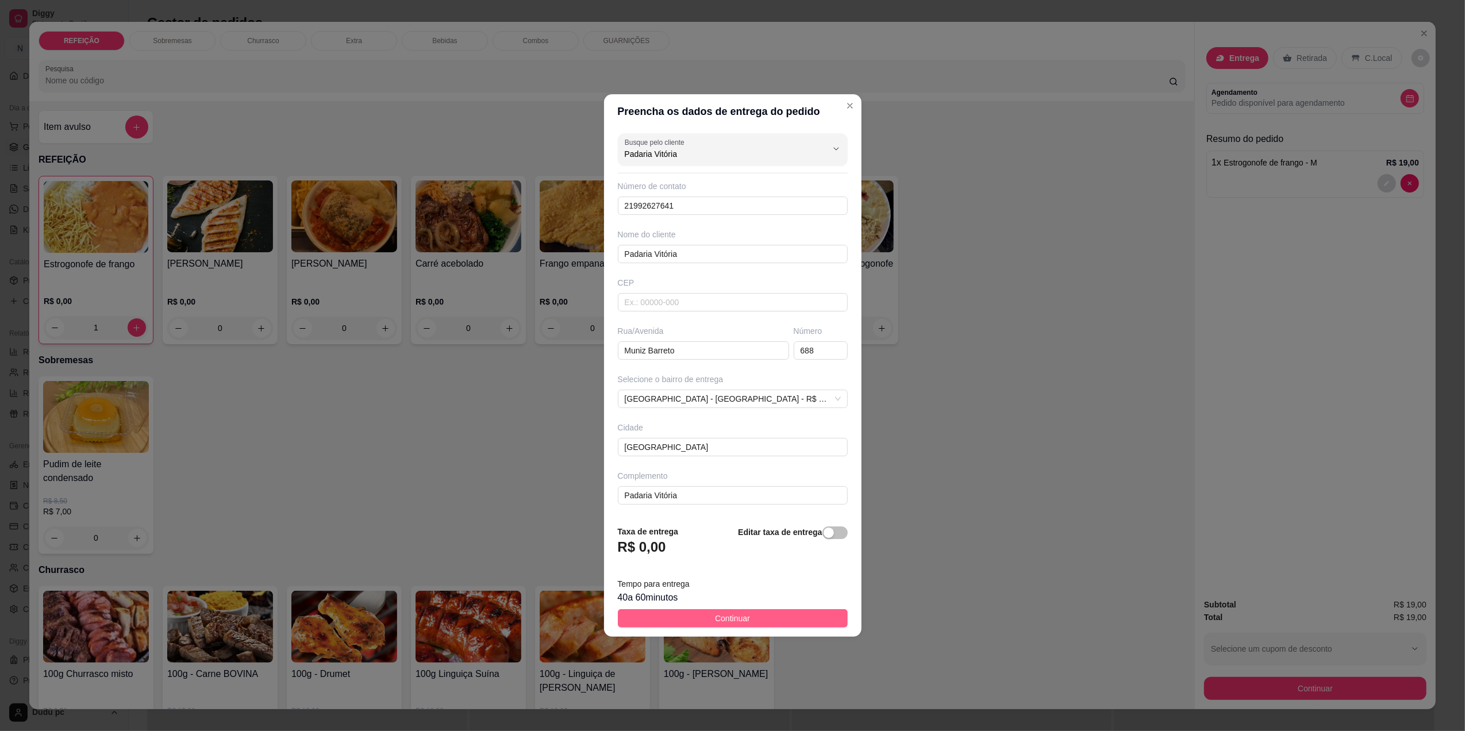
type input "Padaria Vitória"
click at [745, 614] on button "Continuar" at bounding box center [733, 618] width 230 height 18
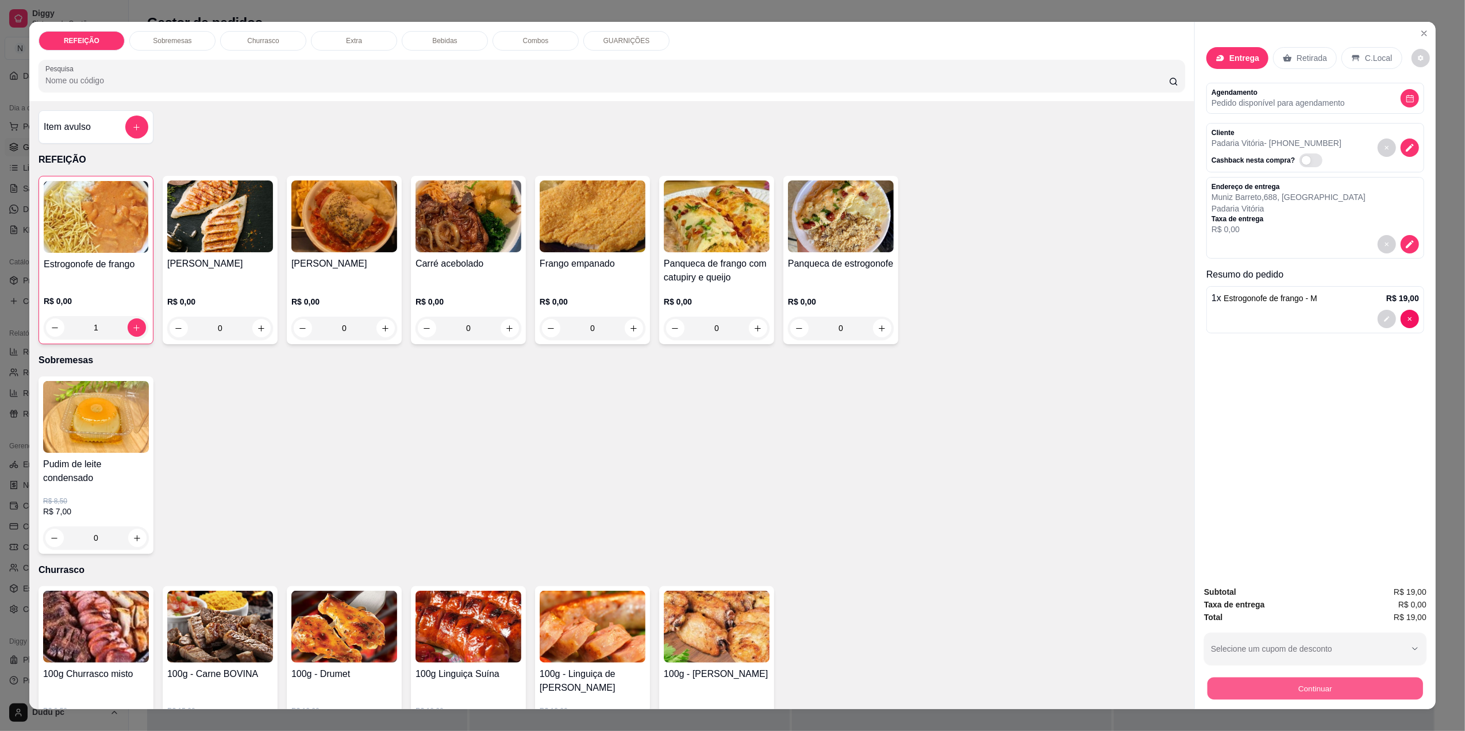
click at [1241, 688] on button "Continuar" at bounding box center [1314, 688] width 215 height 22
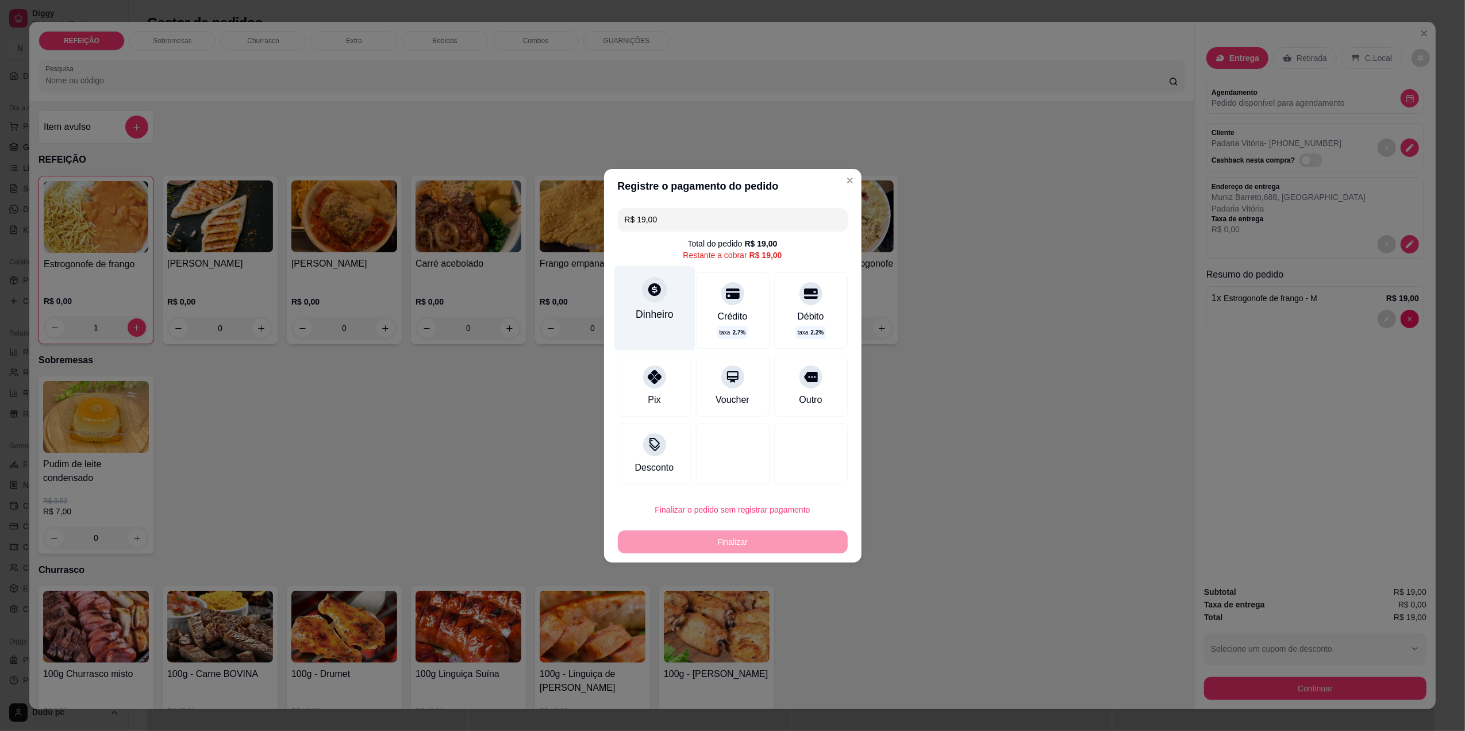
click at [662, 321] on div "Dinheiro" at bounding box center [654, 314] width 38 height 15
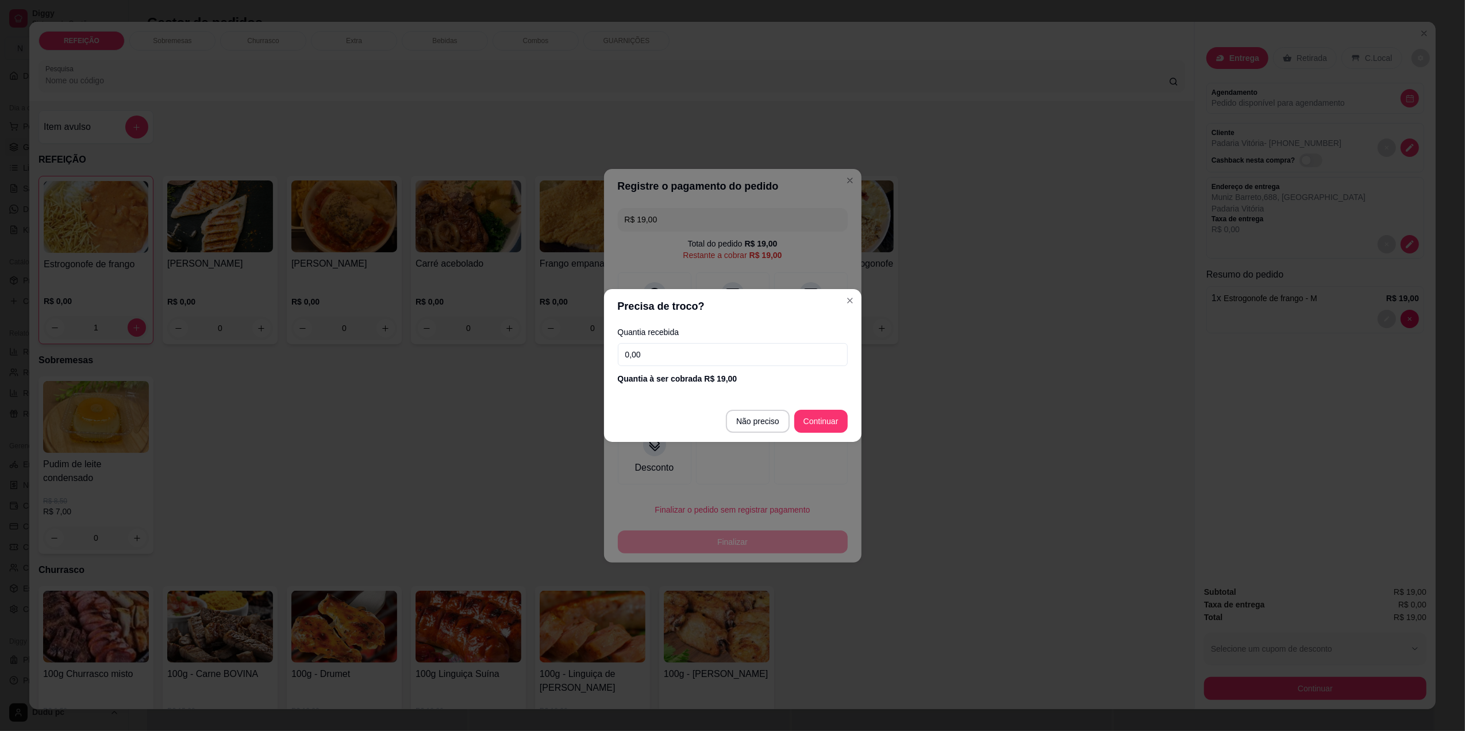
click at [685, 356] on input "0,00" at bounding box center [733, 354] width 230 height 23
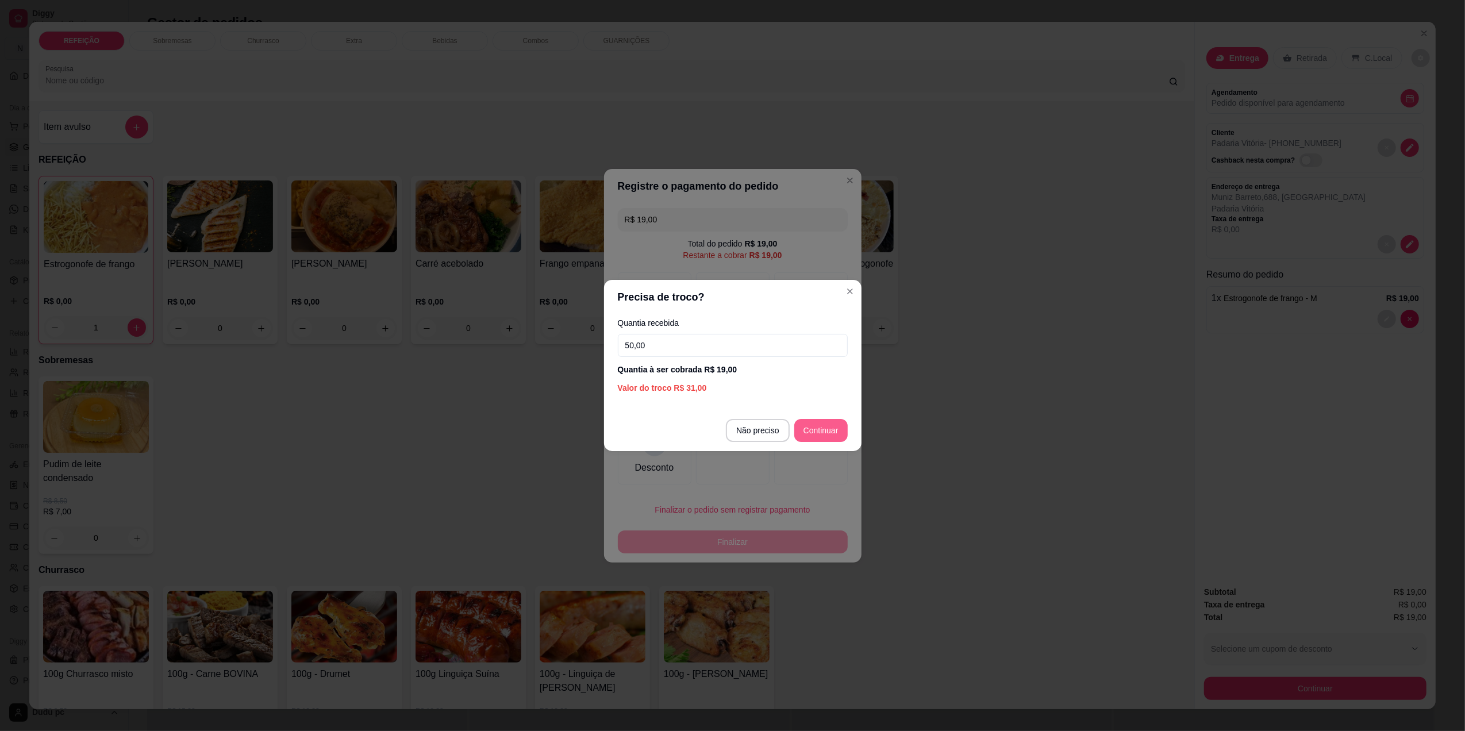
type input "50,00"
type input "R$ 0,00"
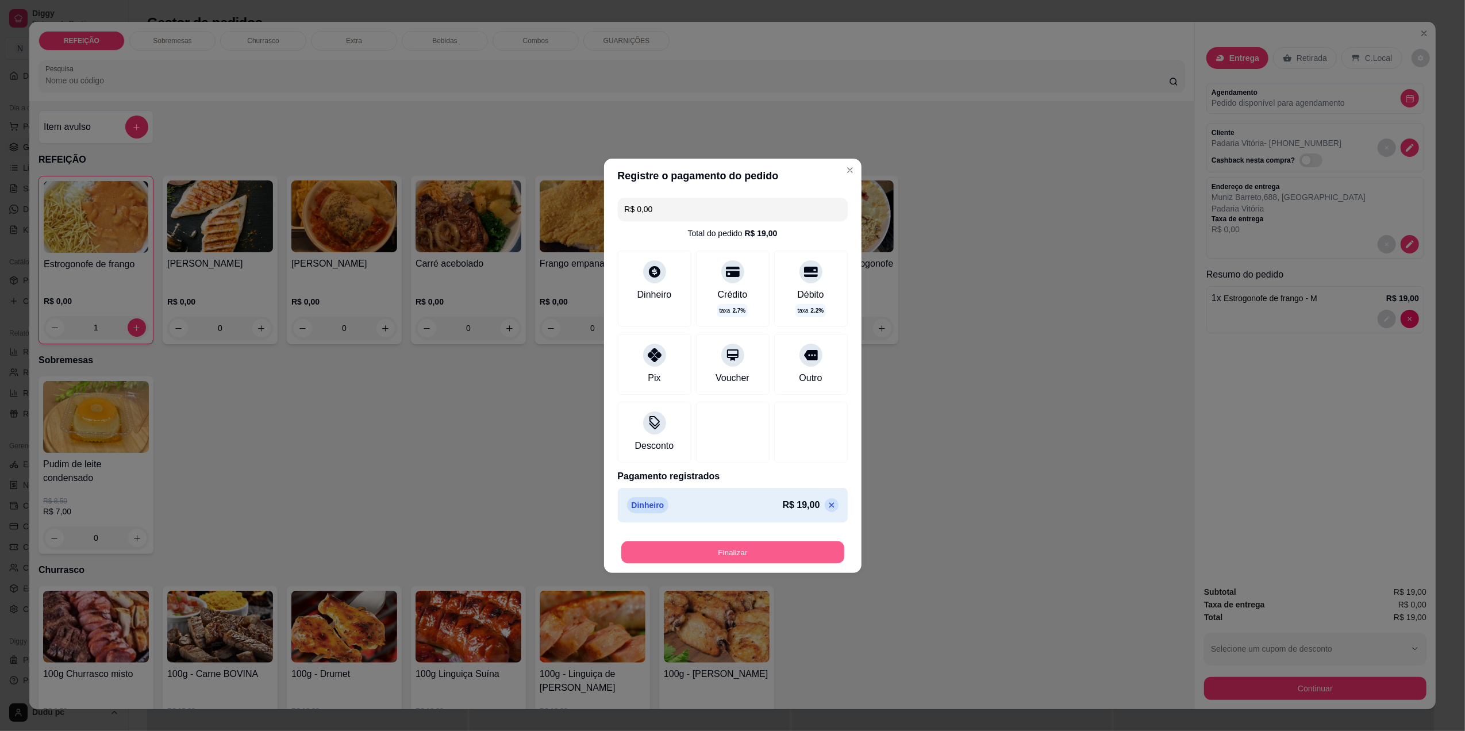
click at [796, 554] on button "Finalizar" at bounding box center [732, 552] width 223 height 22
type input "0"
type input "-R$ 19,00"
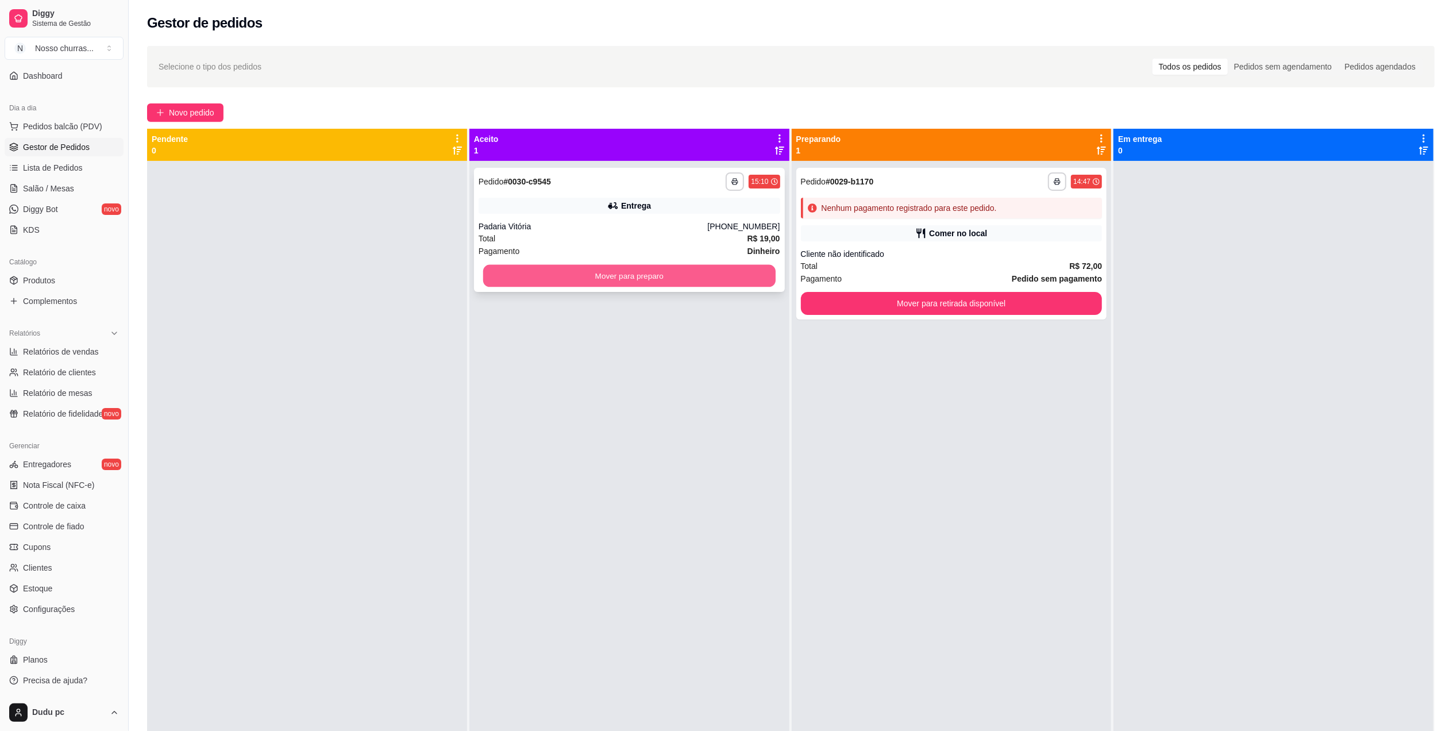
click at [735, 279] on button "Mover para preparo" at bounding box center [629, 276] width 292 height 22
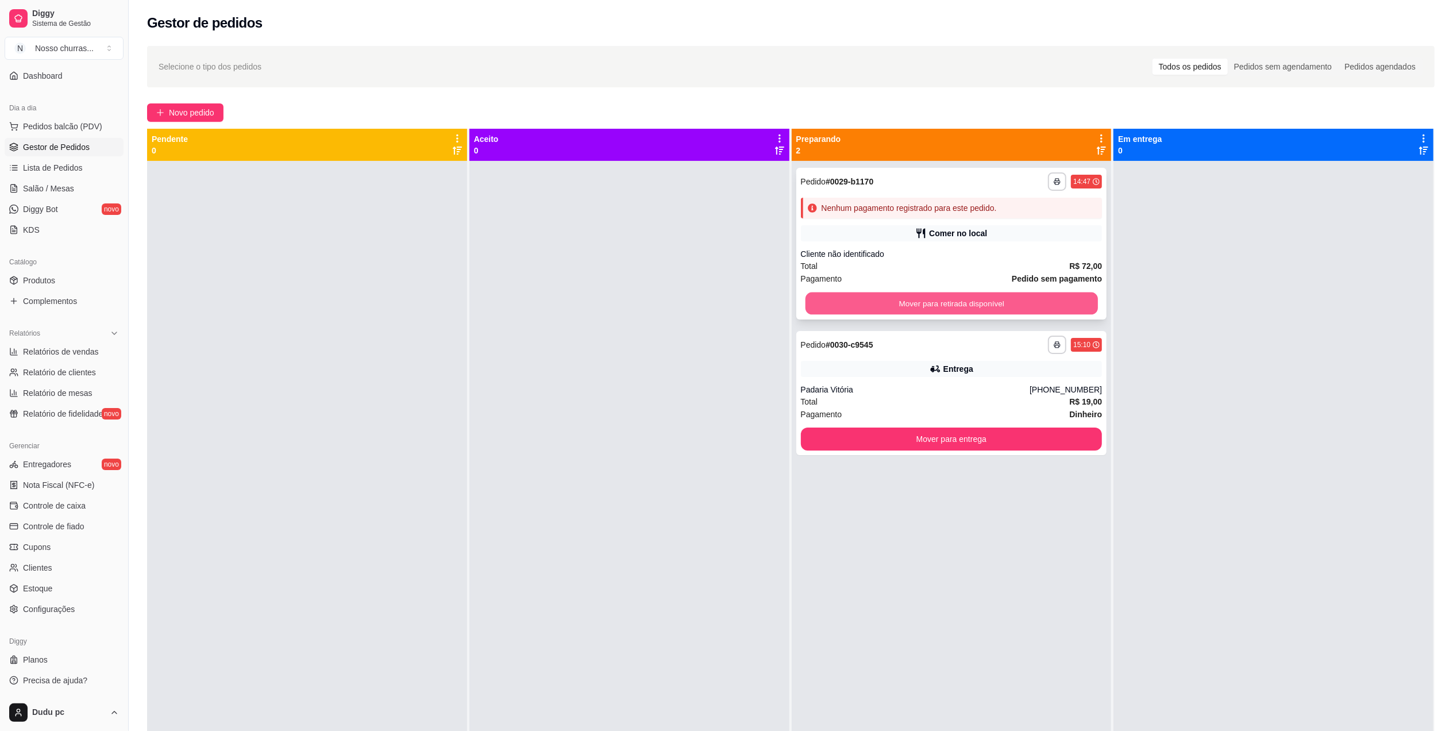
click at [999, 304] on button "Mover para retirada disponível" at bounding box center [951, 303] width 292 height 22
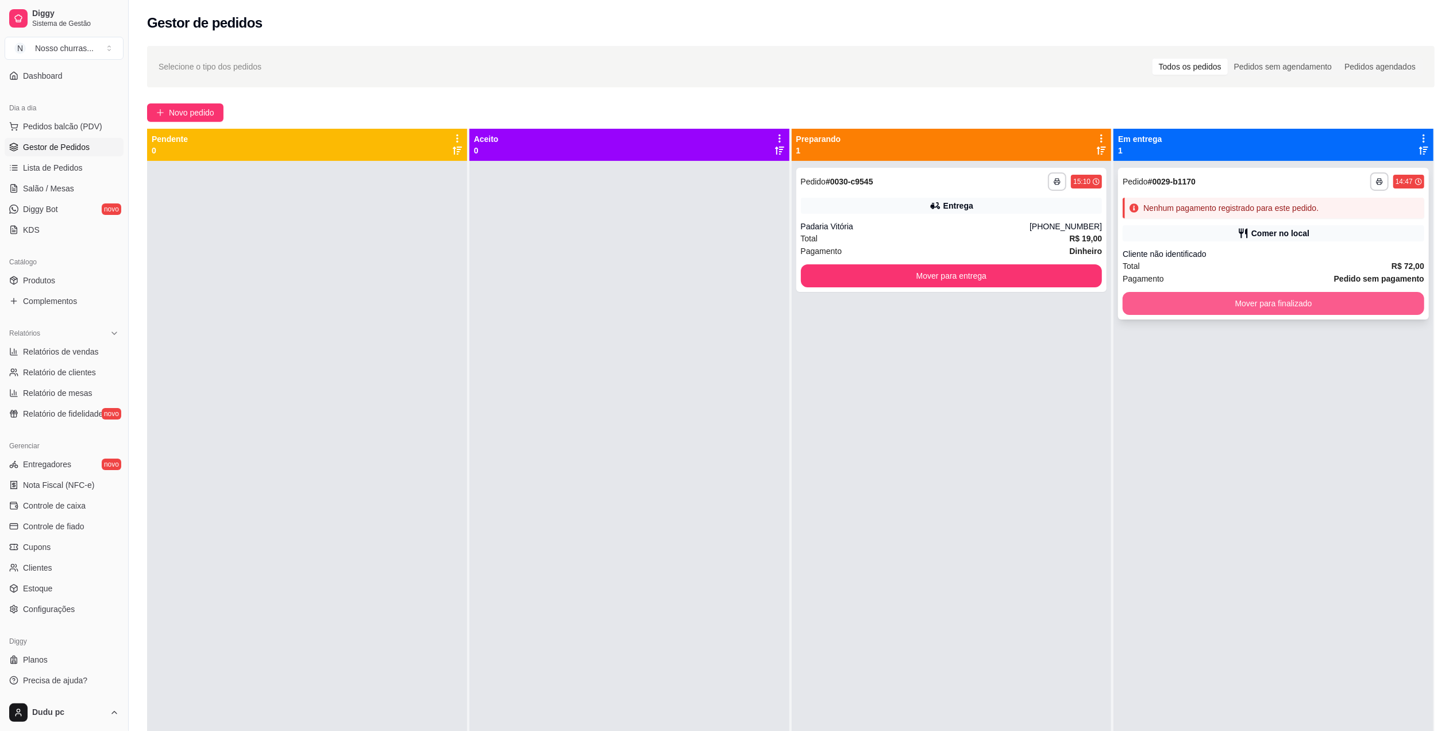
click at [1175, 307] on button "Mover para finalizado" at bounding box center [1274, 303] width 302 height 23
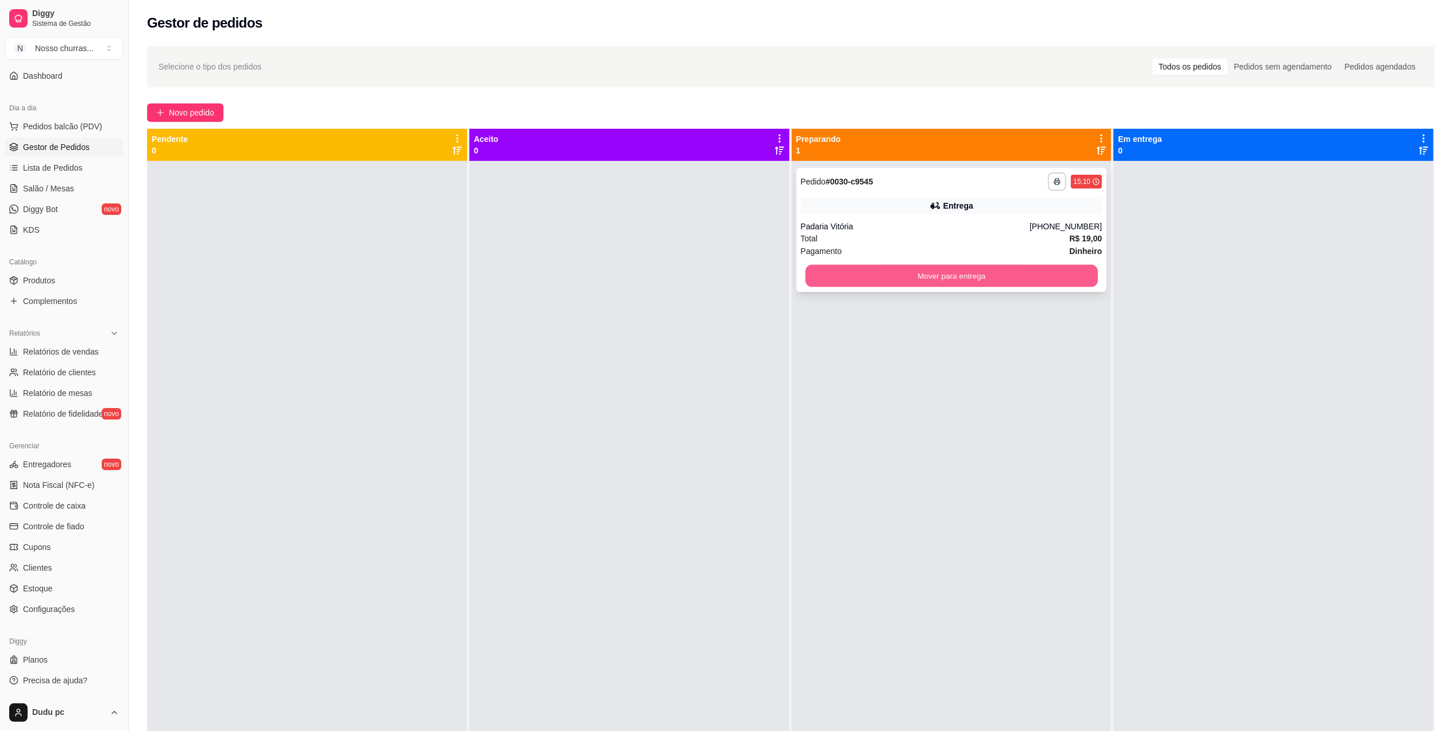
click at [999, 272] on button "Mover para entrega" at bounding box center [951, 276] width 292 height 22
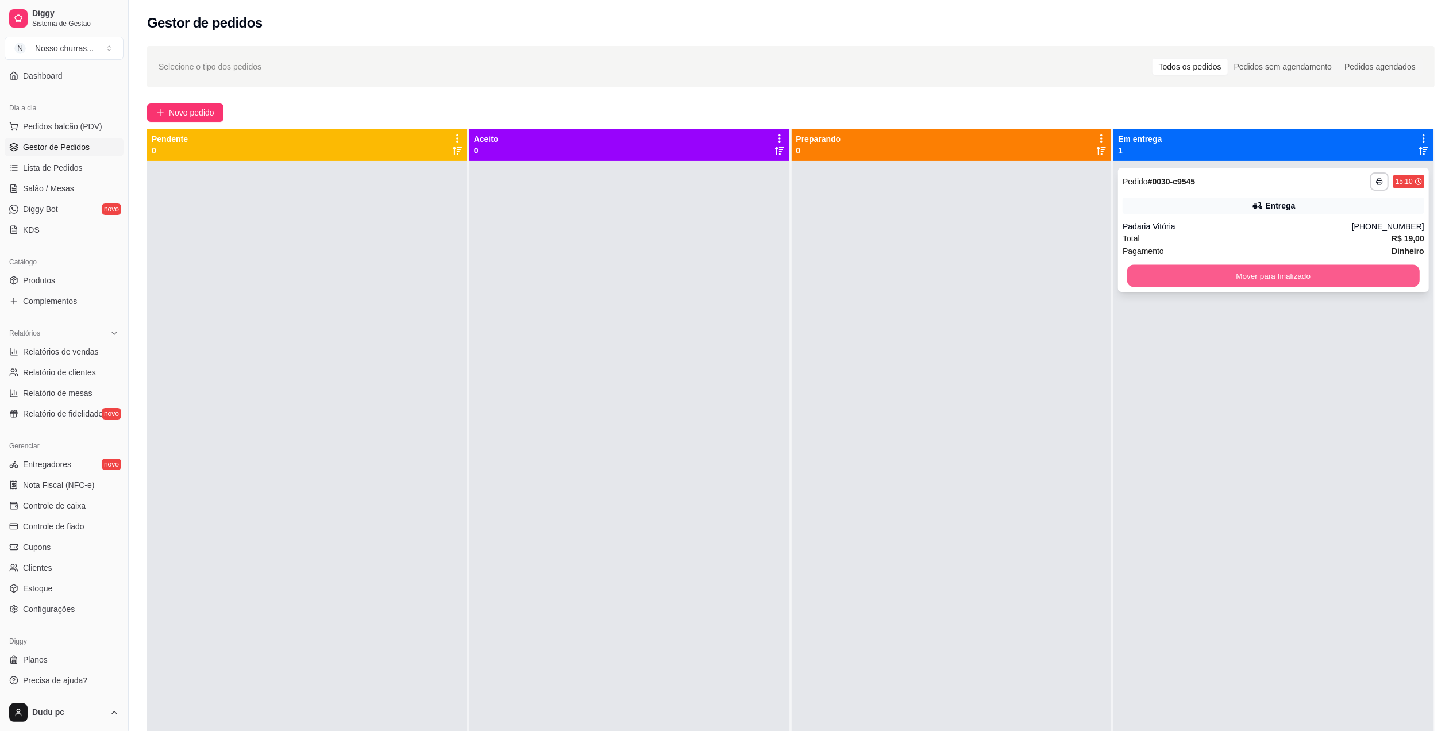
click at [1184, 269] on button "Mover para finalizado" at bounding box center [1273, 276] width 292 height 22
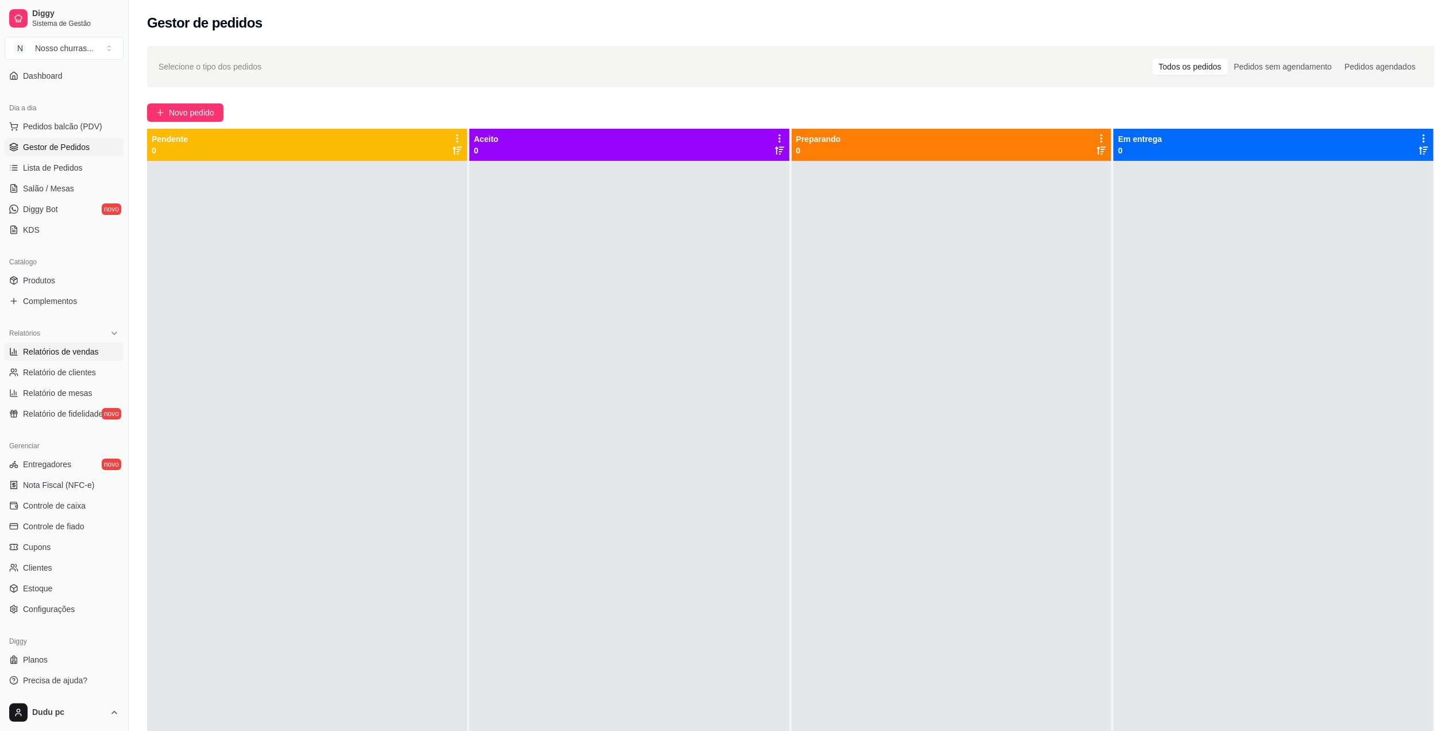
click at [90, 354] on span "Relatórios de vendas" at bounding box center [61, 351] width 76 height 11
select select "ALL"
select select "0"
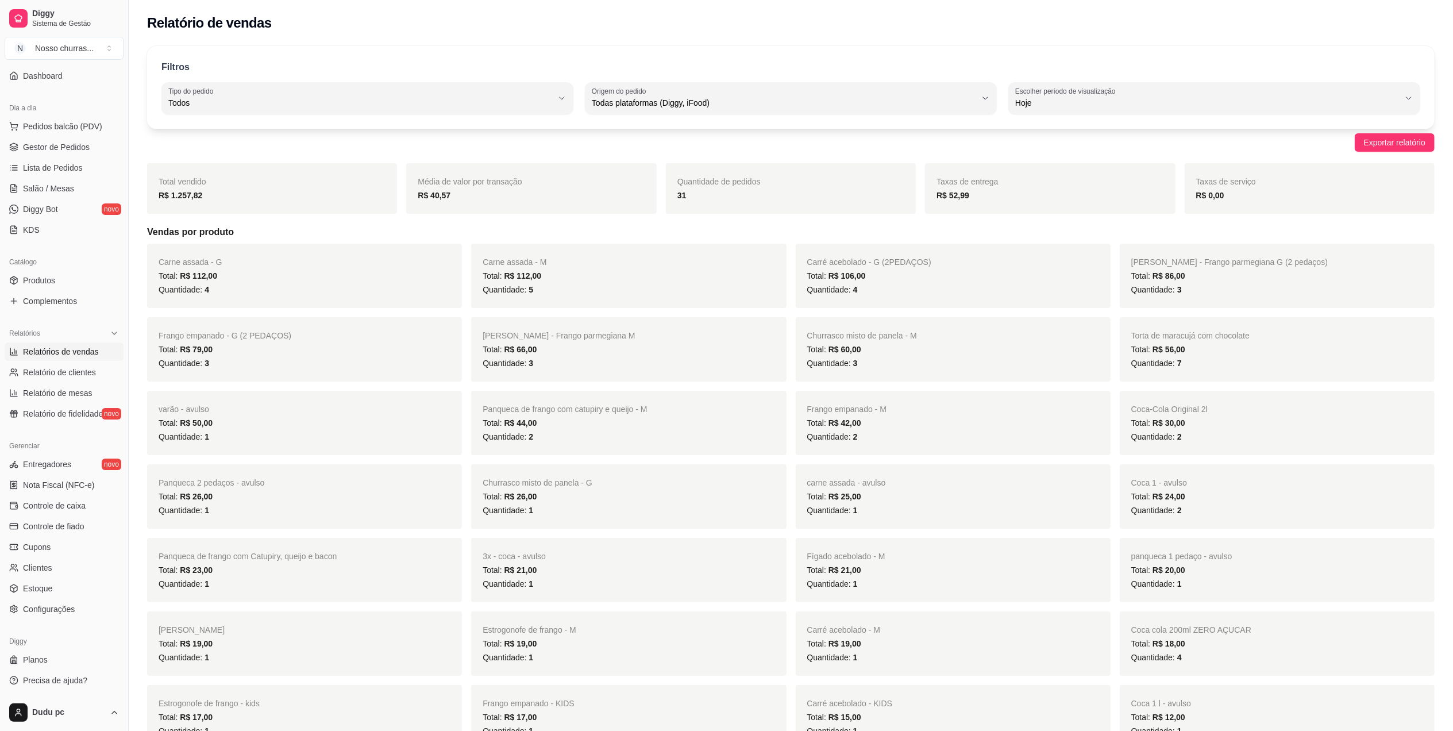
click at [855, 340] on span "Churrasco misto de panela - M" at bounding box center [862, 335] width 110 height 9
click at [44, 150] on span "Gestor de Pedidos" at bounding box center [56, 146] width 67 height 11
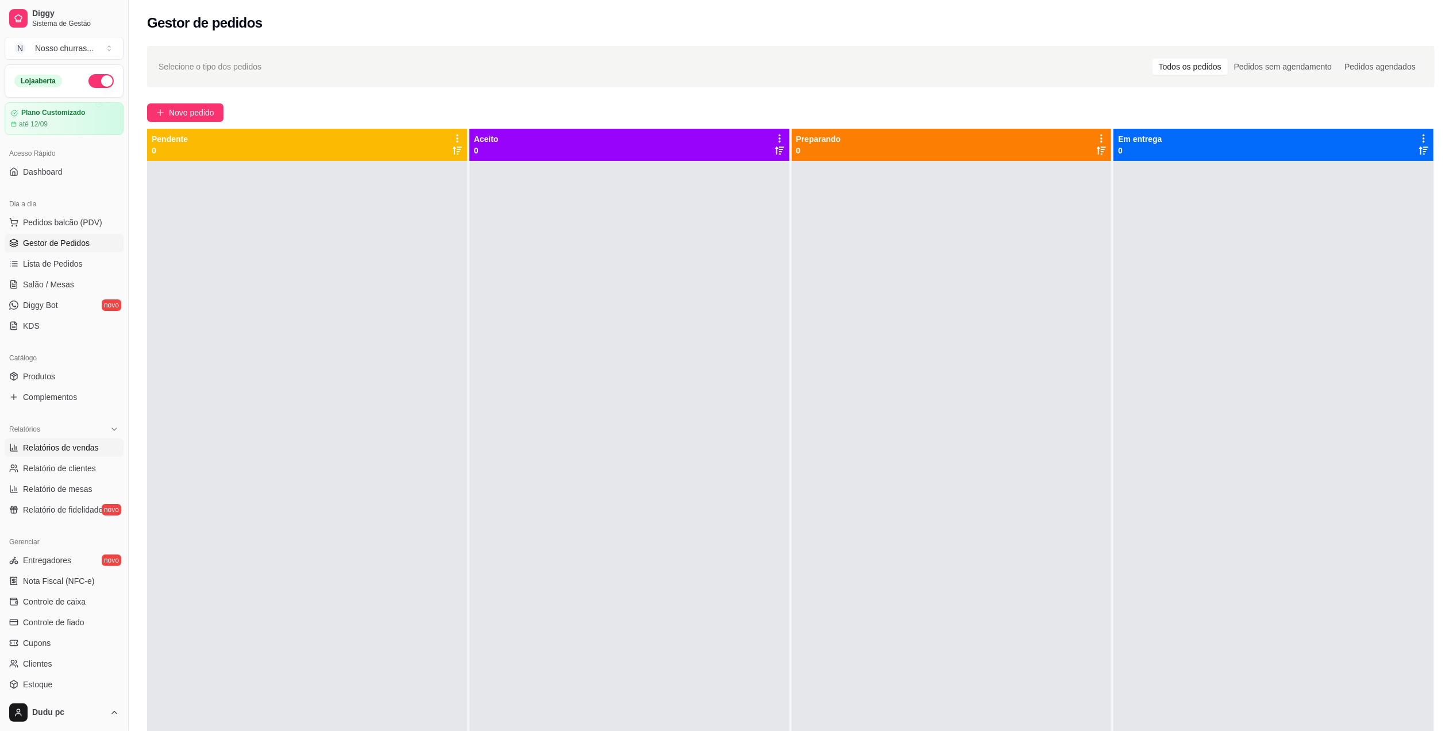
click at [69, 440] on link "Relatórios de vendas" at bounding box center [64, 447] width 119 height 18
select select "ALL"
select select "0"
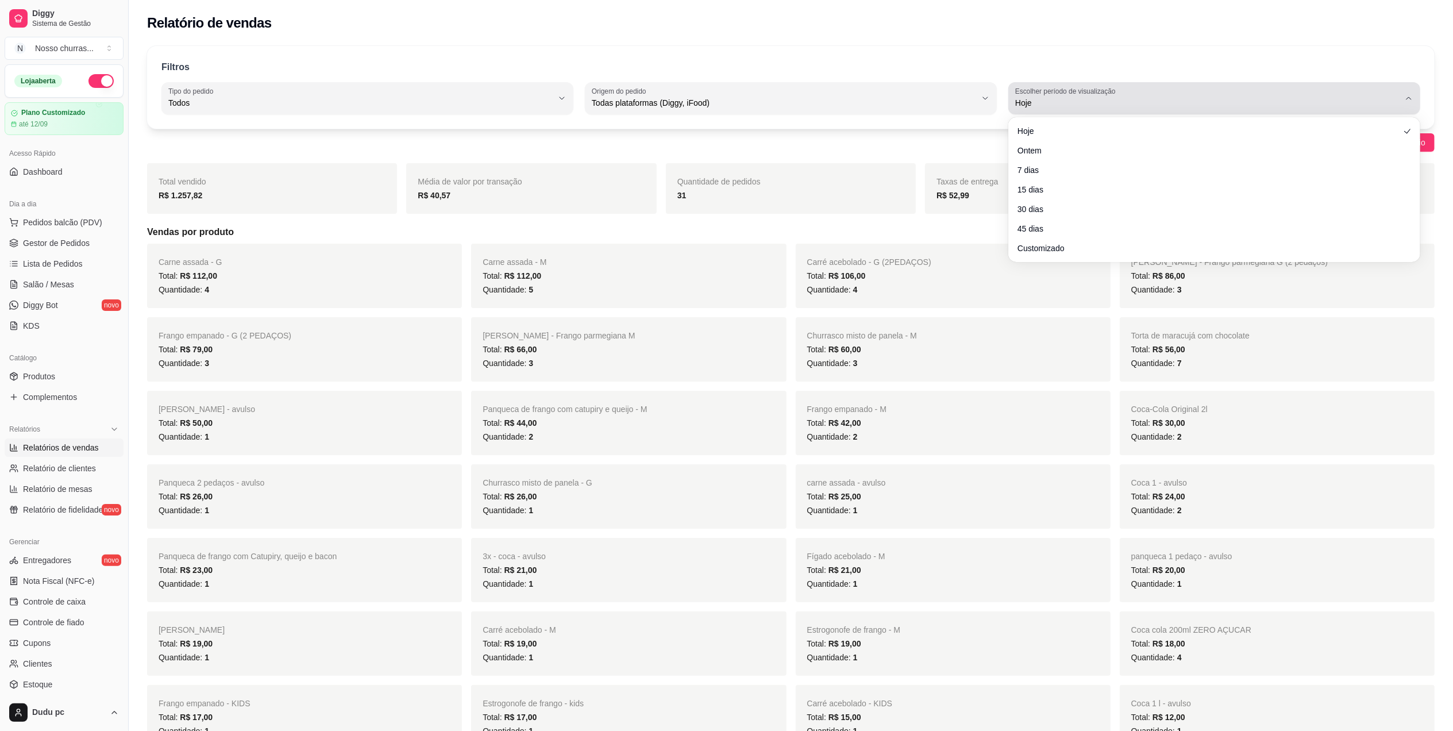
click at [1039, 100] on span "Hoje" at bounding box center [1207, 102] width 384 height 11
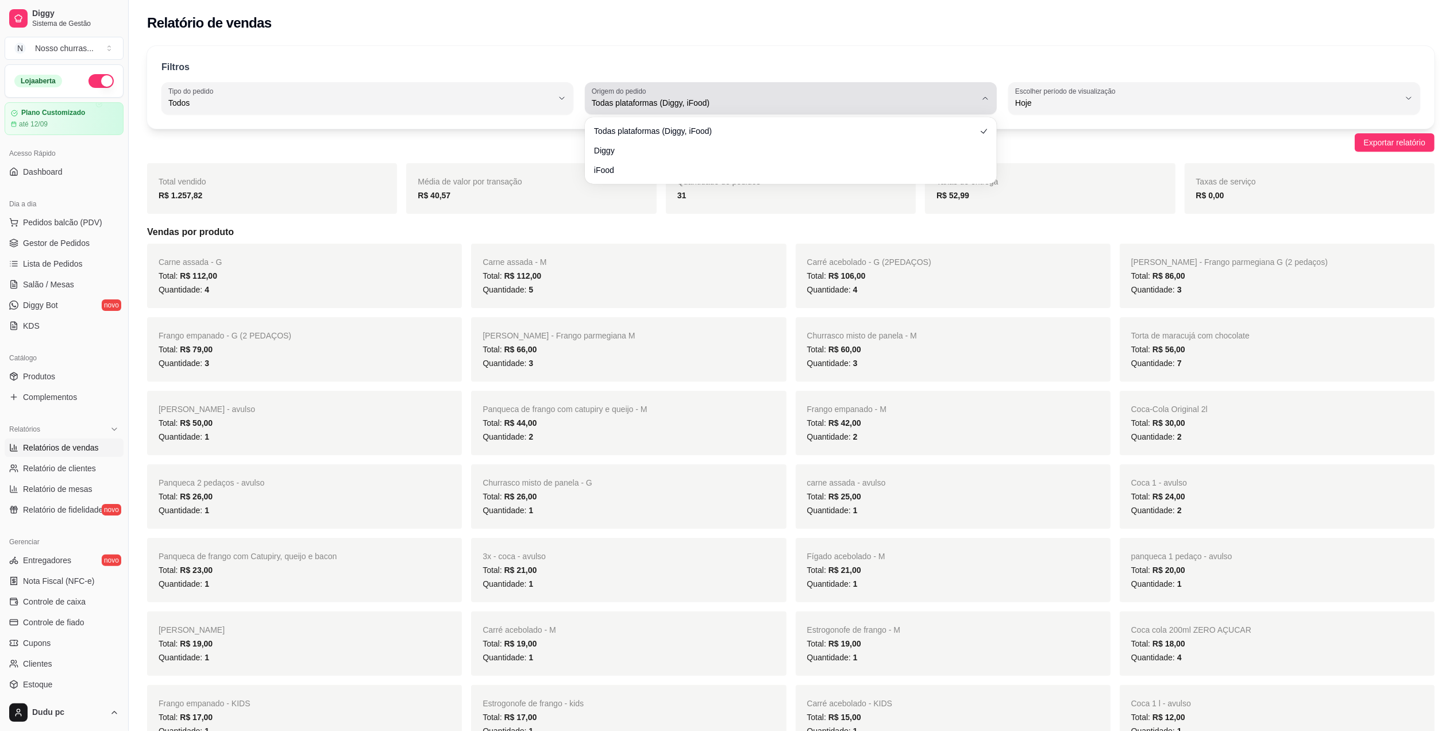
click at [860, 104] on span "Todas plataformas (Diggy, iFood)" at bounding box center [784, 102] width 384 height 11
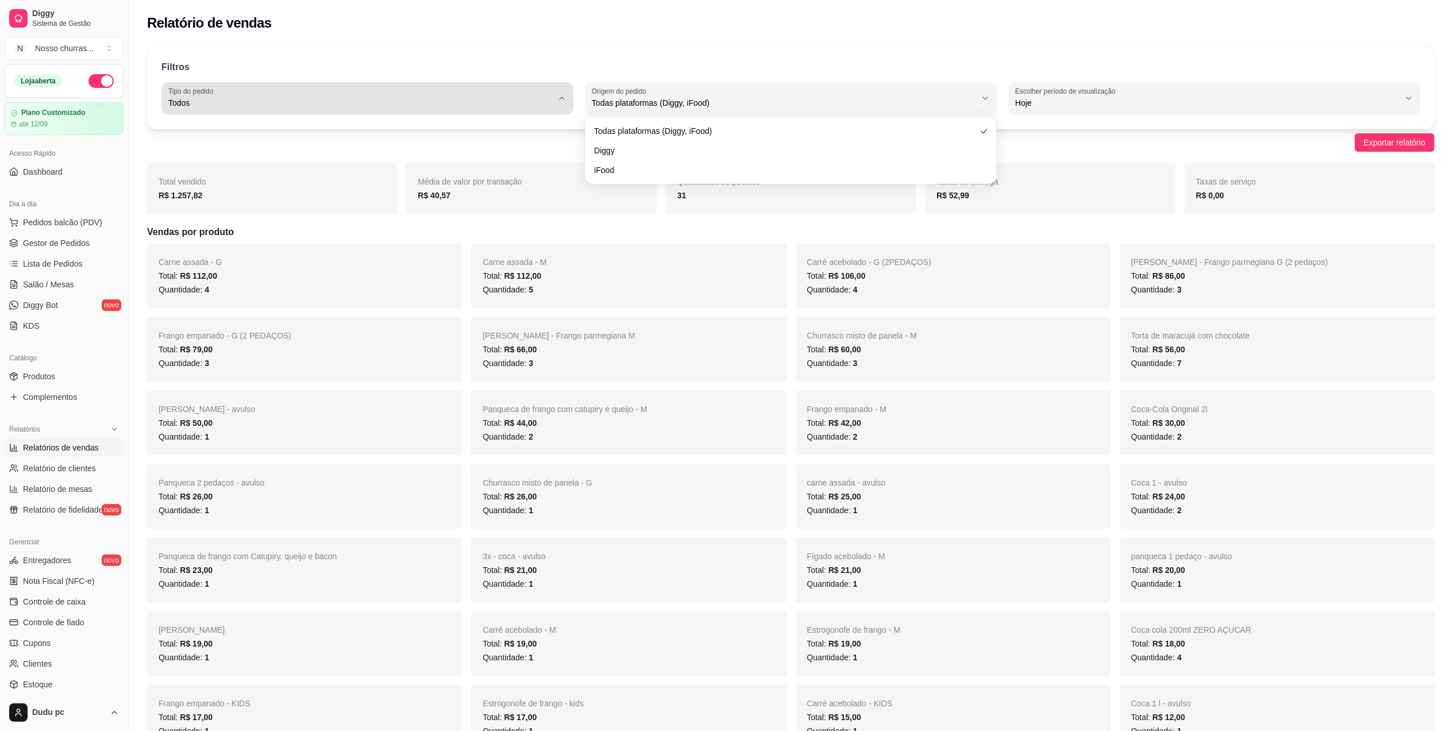
click at [506, 82] on button "Tipo do pedido Todos" at bounding box center [367, 98] width 412 height 32
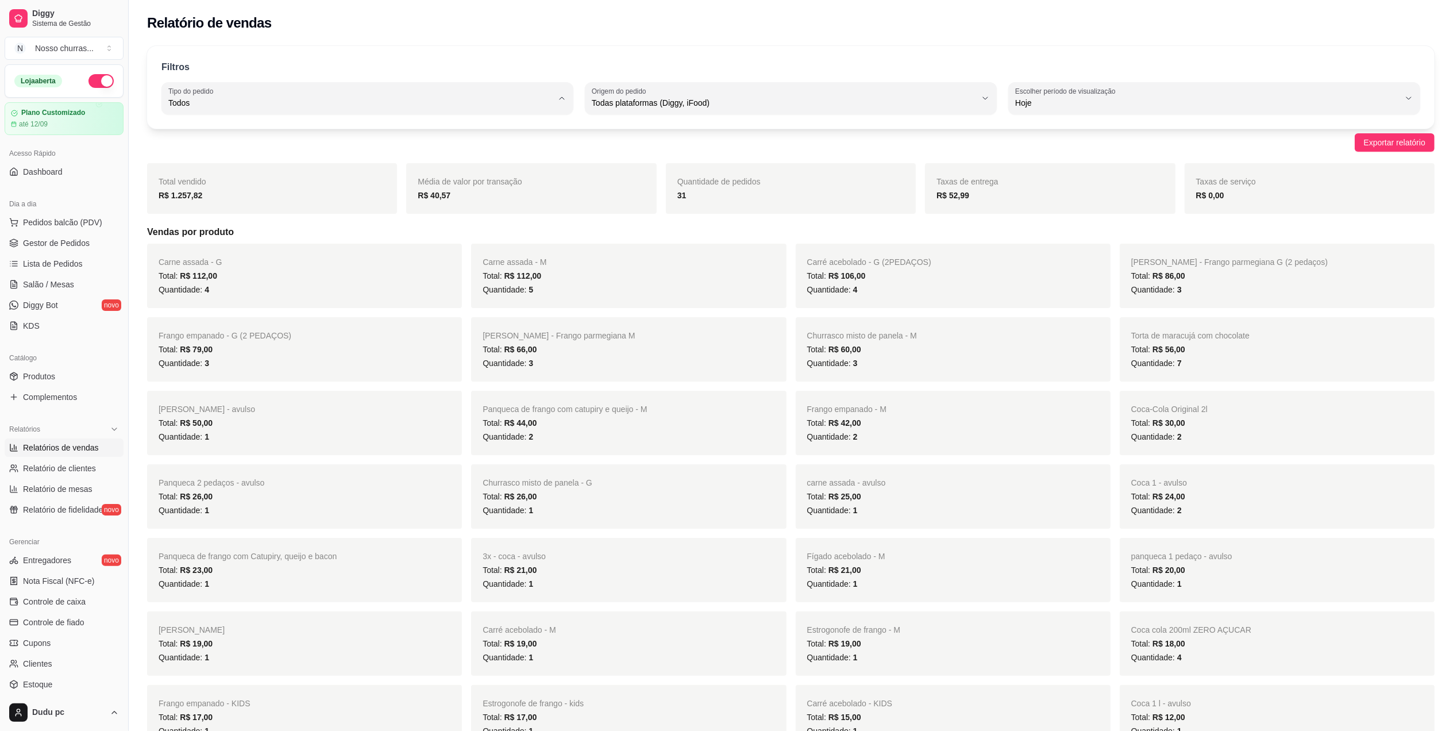
click at [403, 211] on span "Consumo local" at bounding box center [362, 205] width 367 height 11
type input "EAT_IN"
select select "EAT_IN"
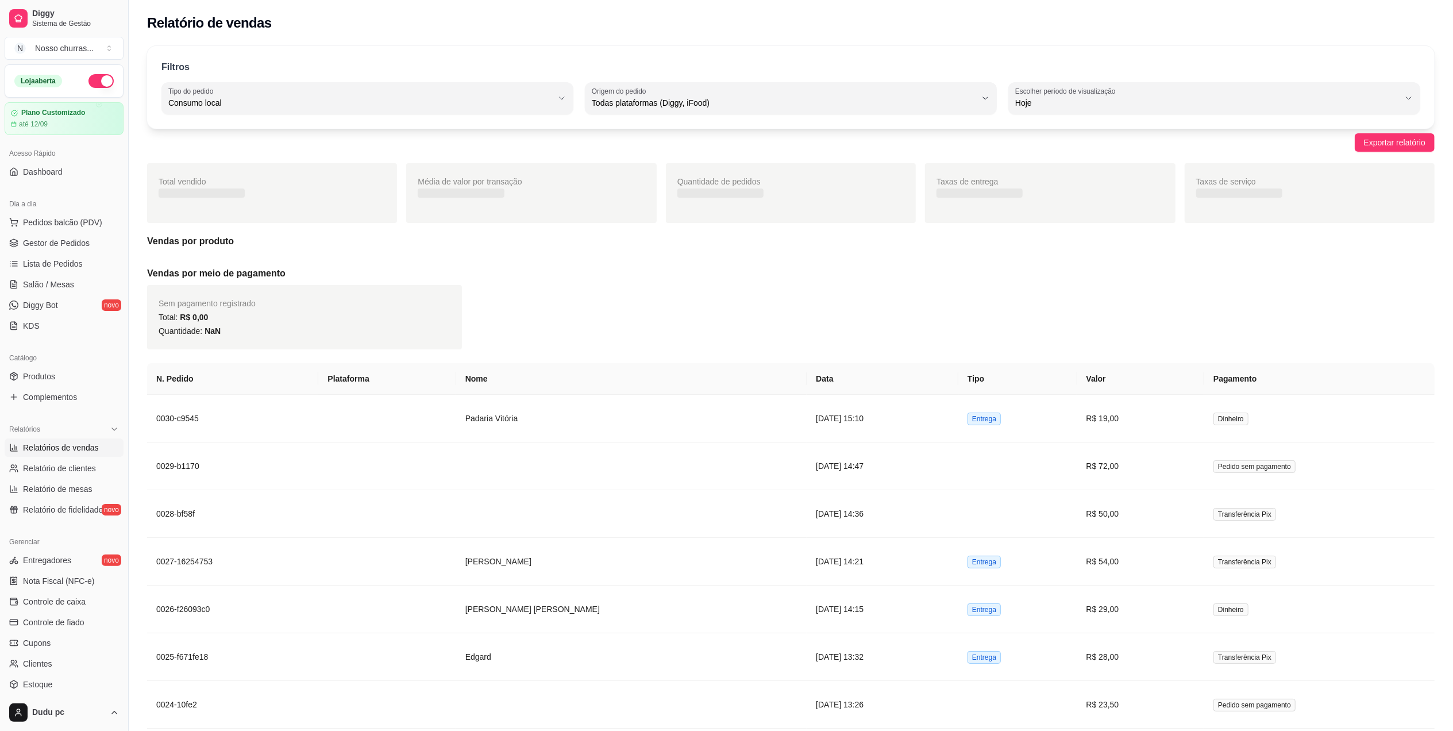
scroll to position [10, 0]
